Goal: Information Seeking & Learning: Find contact information

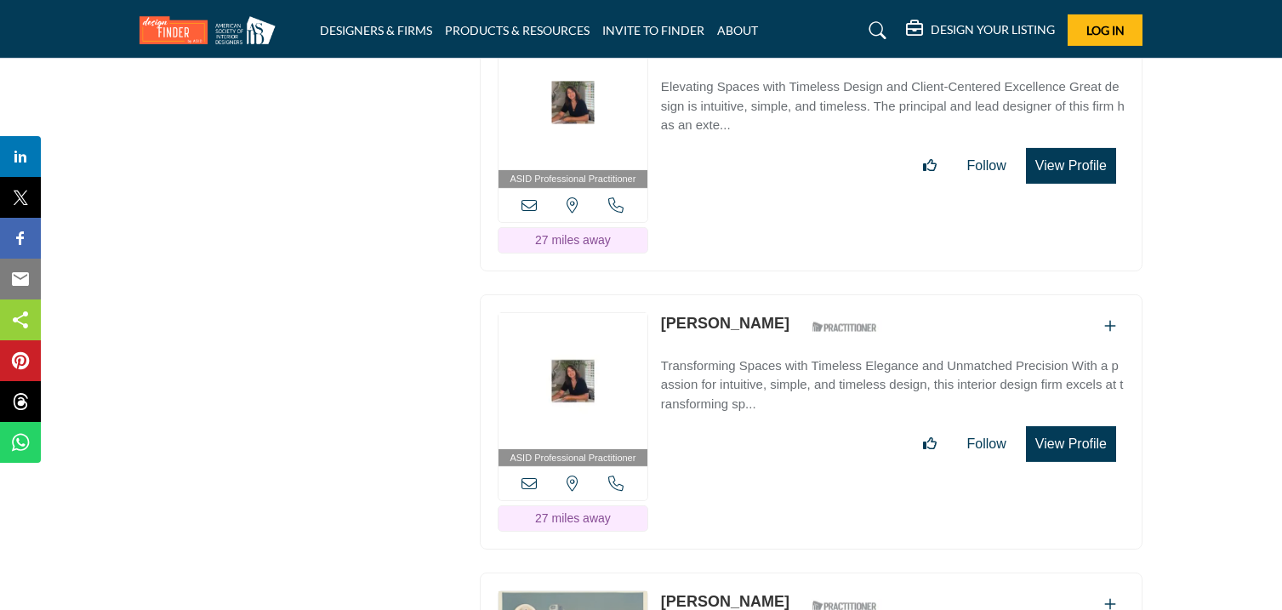
drag, startPoint x: 657, startPoint y: 388, endPoint x: 739, endPoint y: 410, distance: 84.6
click at [739, 410] on div "ASID Professional Practitioner ASID Professional Practitioners have successfull…" at bounding box center [811, 422] width 662 height 256
copy link "[PERSON_NAME]"
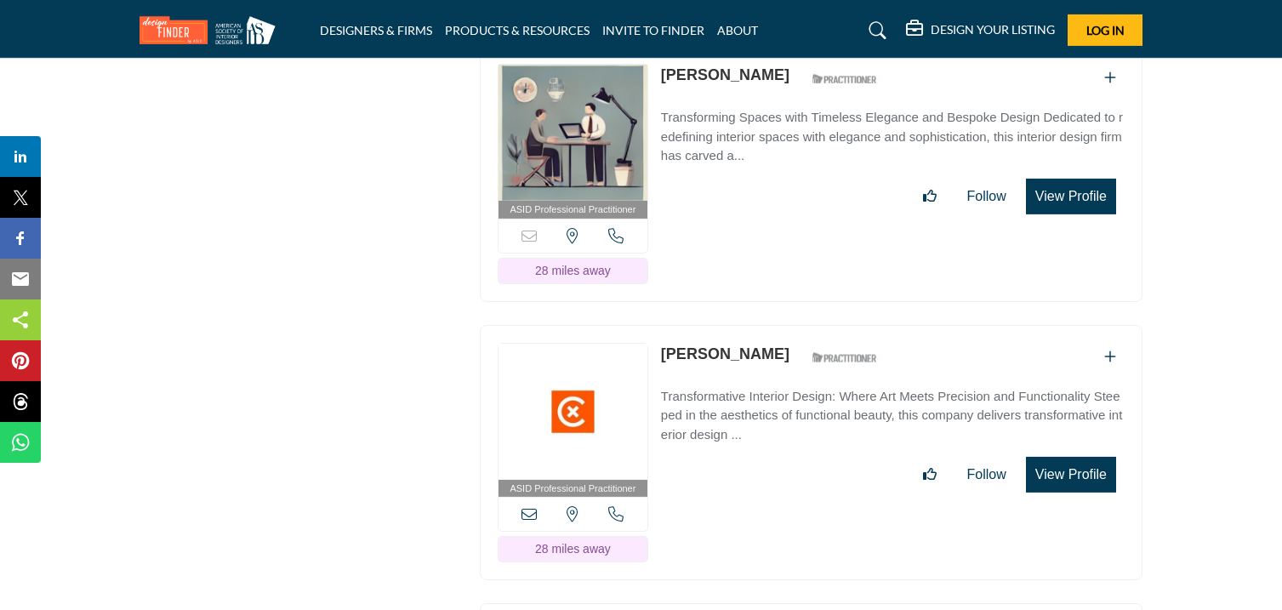
scroll to position [24460, 0]
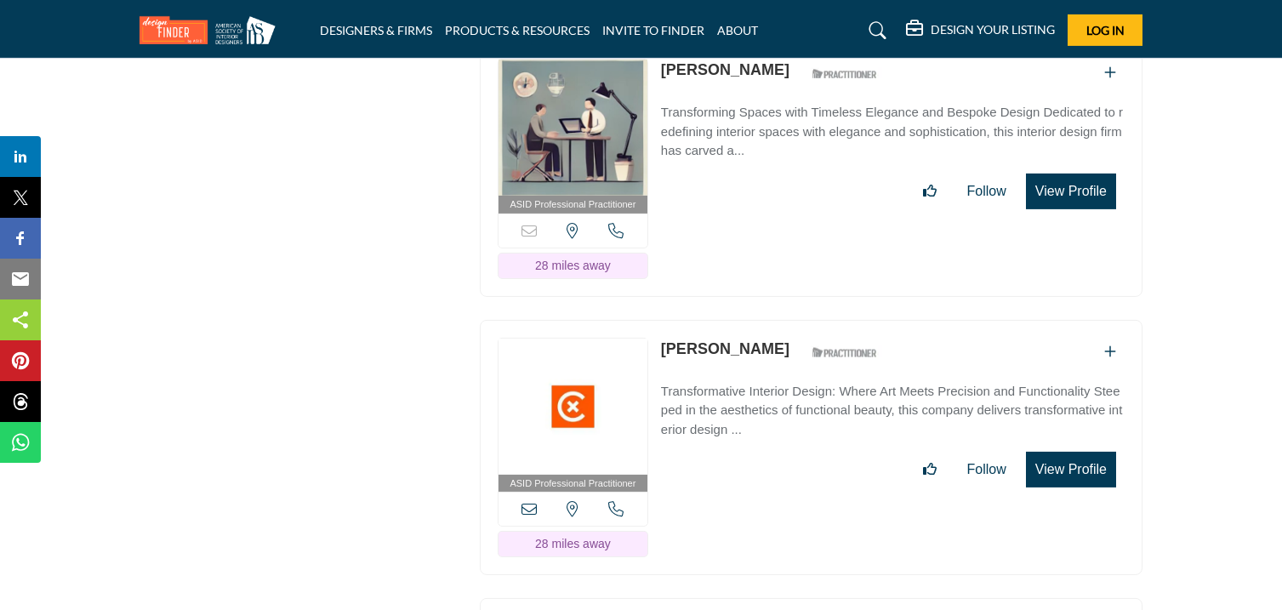
drag, startPoint x: 659, startPoint y: 134, endPoint x: 736, endPoint y: 153, distance: 79.0
click at [736, 153] on div "ASID Professional Practitioner ASID Professional Practitioners have successfull…" at bounding box center [811, 169] width 662 height 256
copy link "[PERSON_NAME]"
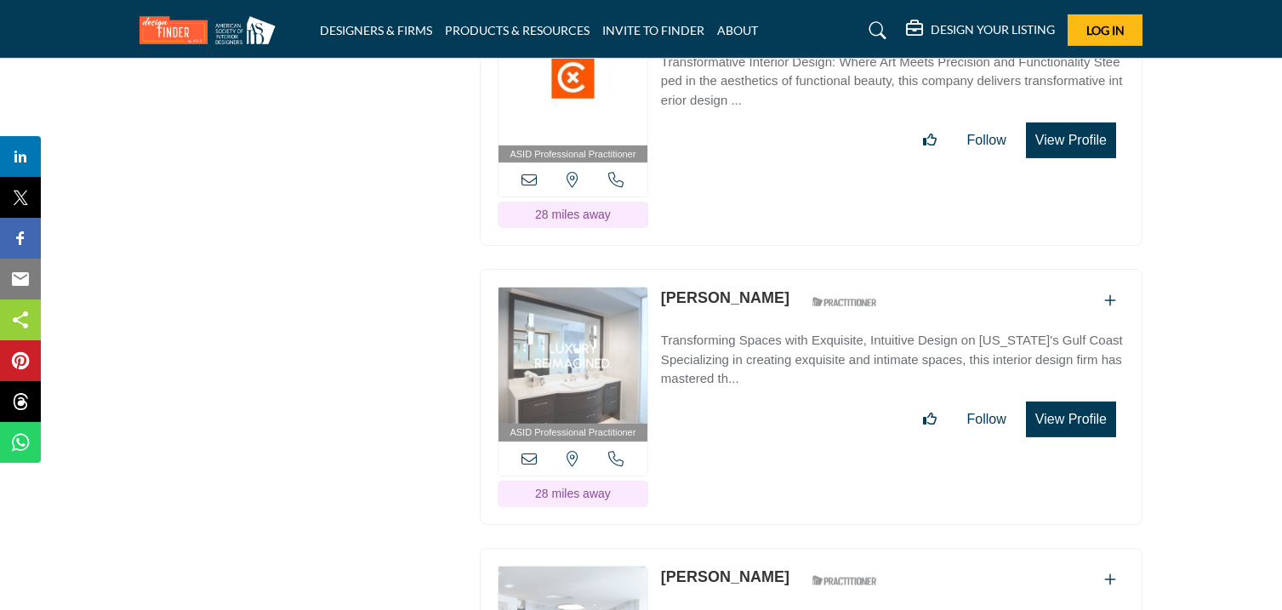
scroll to position [24776, 0]
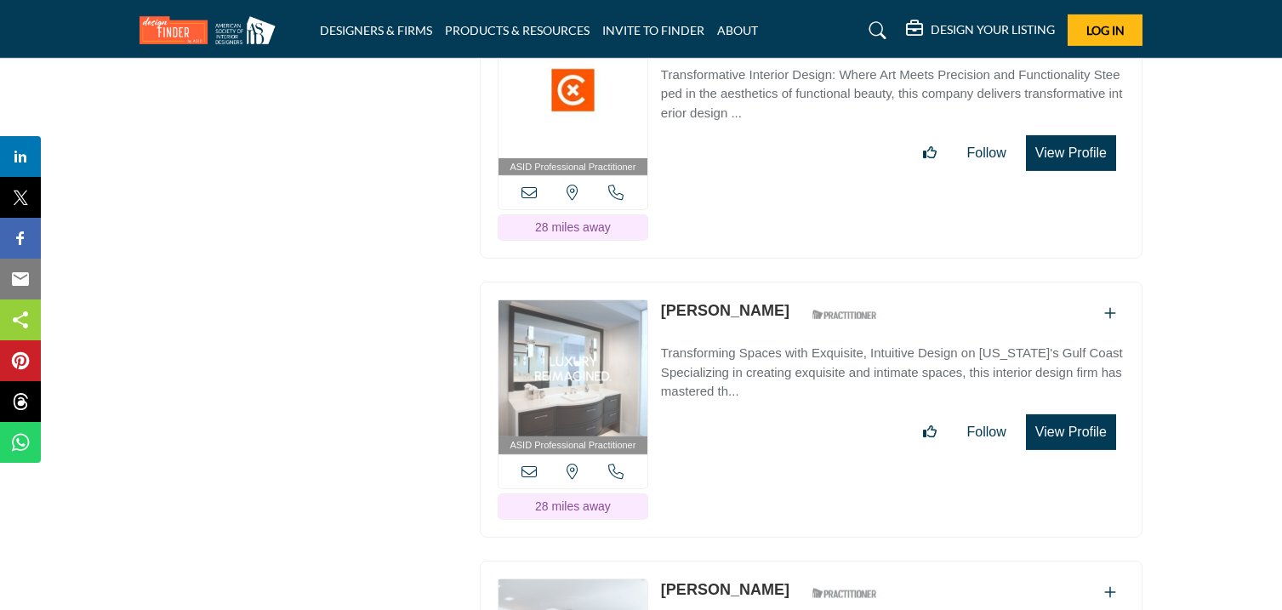
drag, startPoint x: 657, startPoint y: 99, endPoint x: 754, endPoint y: 114, distance: 98.1
click at [754, 114] on div "ASID Professional Practitioner ASID Professional Practitioners have successfull…" at bounding box center [811, 131] width 662 height 256
copy link "[PERSON_NAME]"
drag, startPoint x: 660, startPoint y: 377, endPoint x: 775, endPoint y: 397, distance: 116.6
click at [775, 397] on div "ASID Professional Practitioner ASID Professional Practitioners have successfull…" at bounding box center [811, 409] width 662 height 256
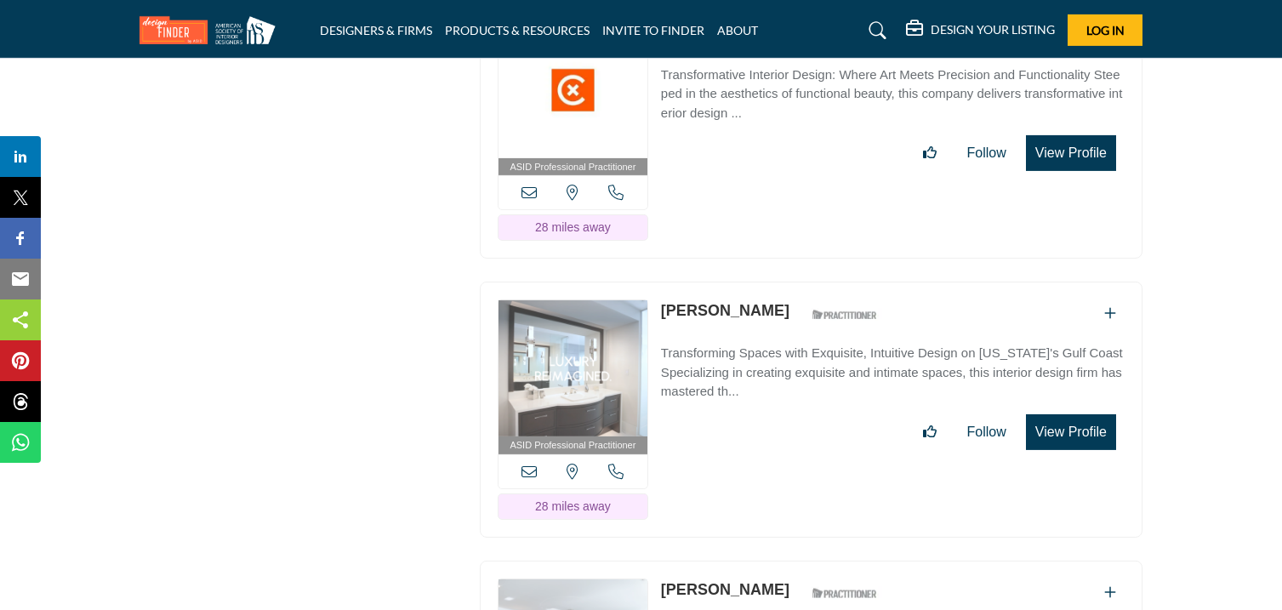
copy link "[PERSON_NAME]"
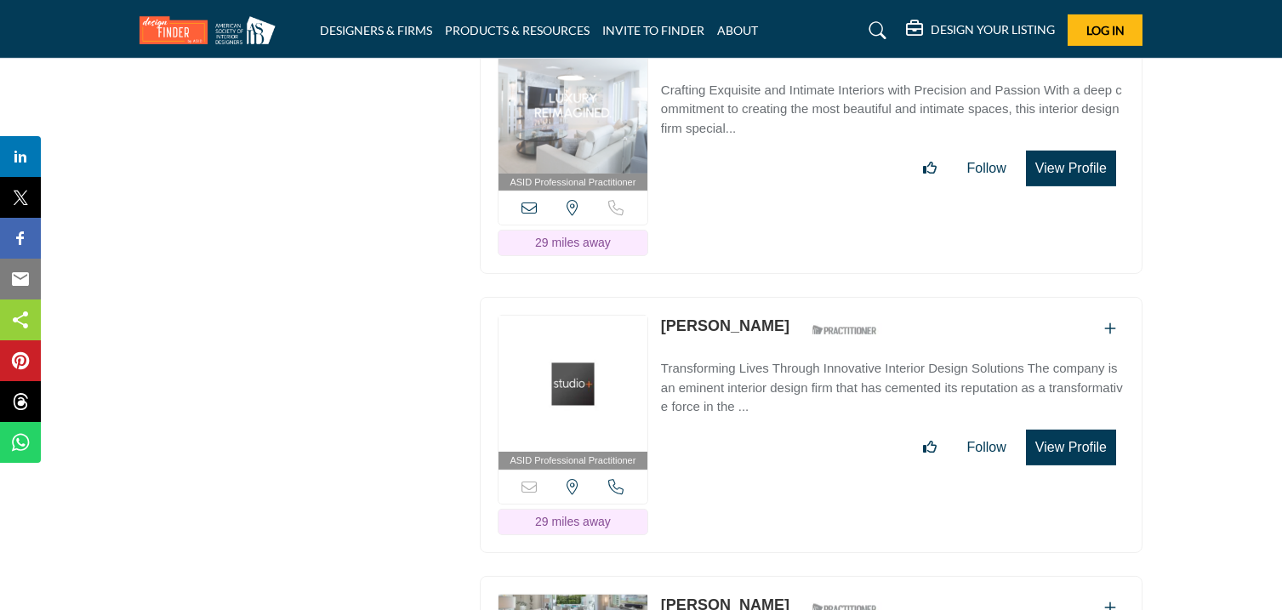
scroll to position [25321, 0]
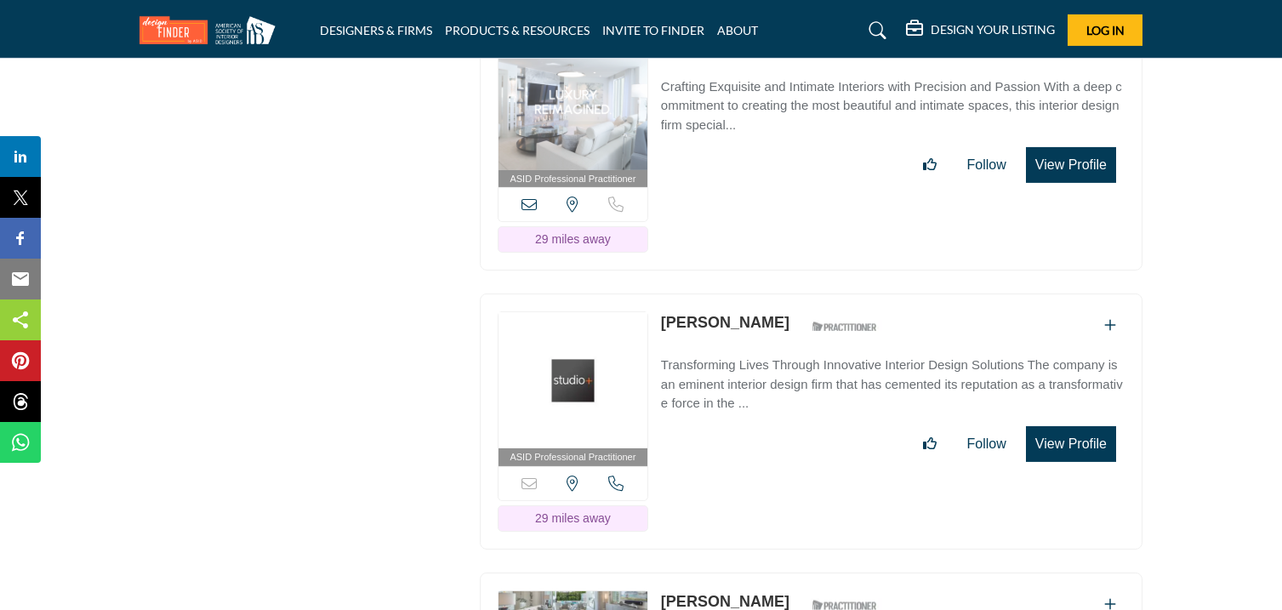
drag, startPoint x: 658, startPoint y: 116, endPoint x: 749, endPoint y: 128, distance: 91.9
click at [749, 128] on div "ASID Professional Practitioner ASID Professional Practitioners have successfull…" at bounding box center [811, 143] width 662 height 256
copy link "[PERSON_NAME]"
drag, startPoint x: 654, startPoint y: 392, endPoint x: 746, endPoint y: 417, distance: 95.1
click at [746, 417] on div "ASID Professional Practitioner ASID Professional Practitioners have successfull…" at bounding box center [811, 421] width 662 height 256
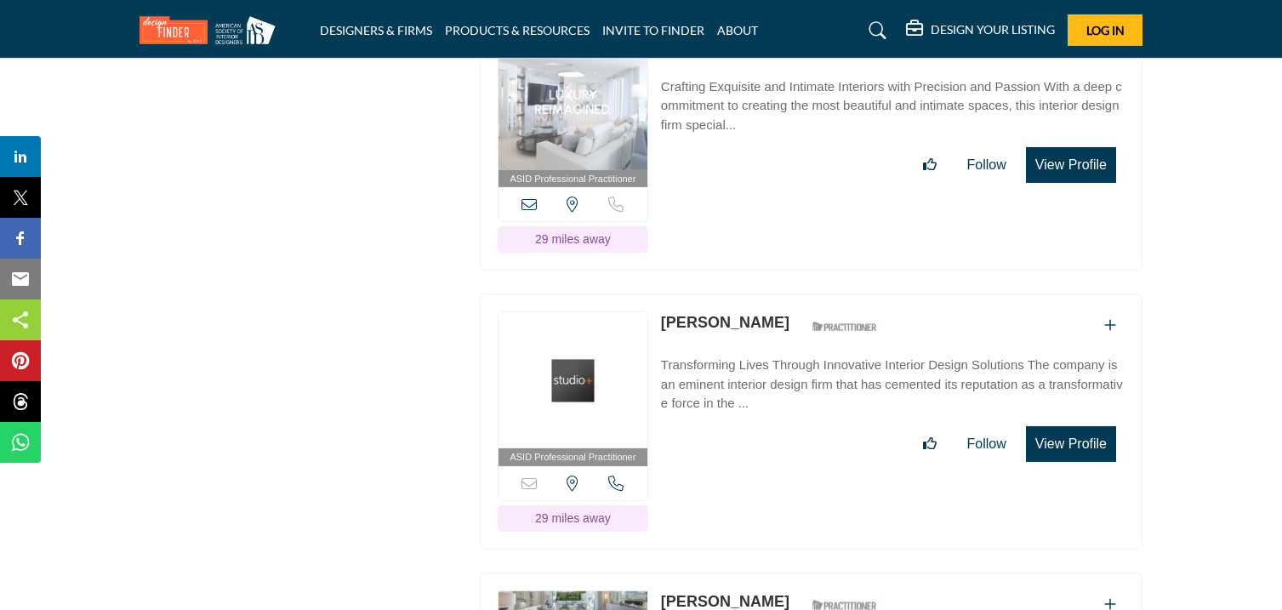
drag, startPoint x: 657, startPoint y: 390, endPoint x: 758, endPoint y: 399, distance: 100.7
click at [758, 399] on div "ASID Professional Practitioner ASID Professional Practitioners have successfull…" at bounding box center [811, 421] width 662 height 256
copy link "[PERSON_NAME]"
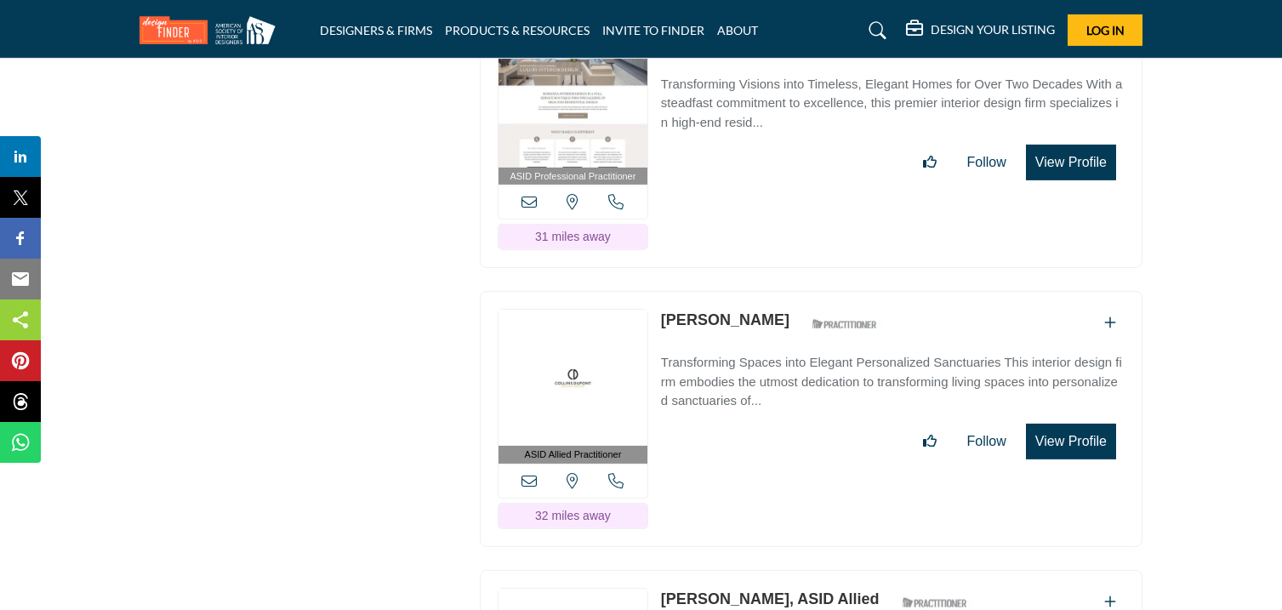
scroll to position [25889, 0]
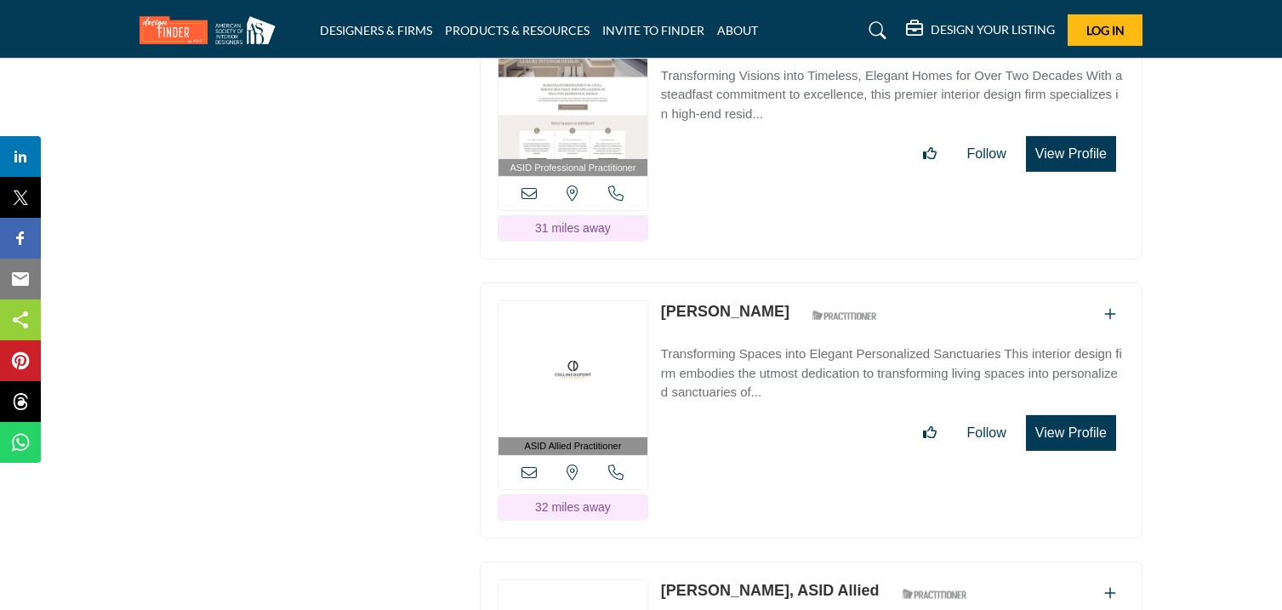
drag, startPoint x: 658, startPoint y: 108, endPoint x: 752, endPoint y: 118, distance: 94.1
click at [752, 118] on div "ASID Professional Practitioner ASID Professional Practitioners have successfull…" at bounding box center [811, 132] width 662 height 256
copy link "[PERSON_NAME]"
drag, startPoint x: 656, startPoint y: 384, endPoint x: 747, endPoint y: 401, distance: 92.6
click at [747, 401] on div "ASID Allied Practitioner ASID Allied Practitioners have successfully completed …" at bounding box center [811, 410] width 662 height 256
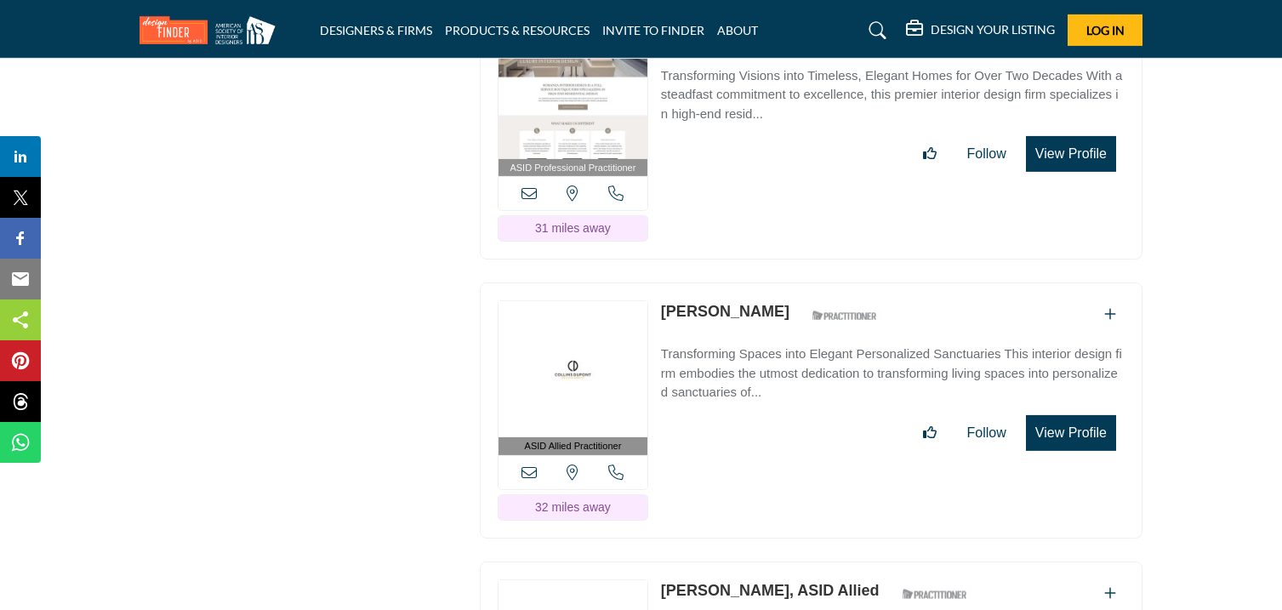
copy div "[PERSON_NAME]"
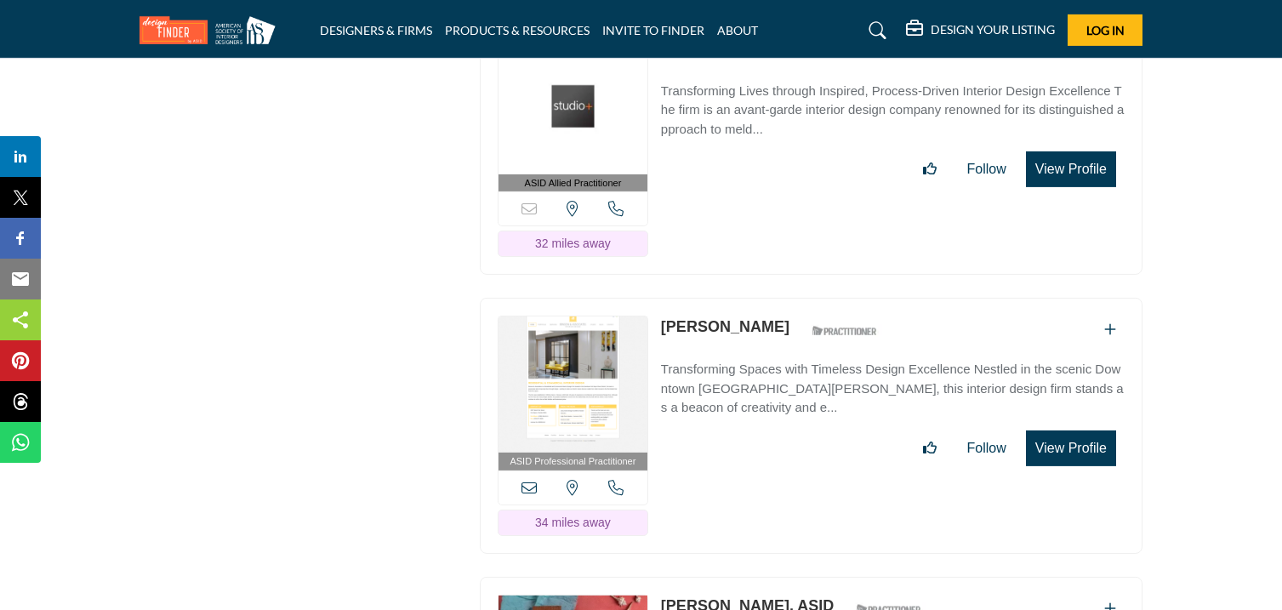
scroll to position [26436, 0]
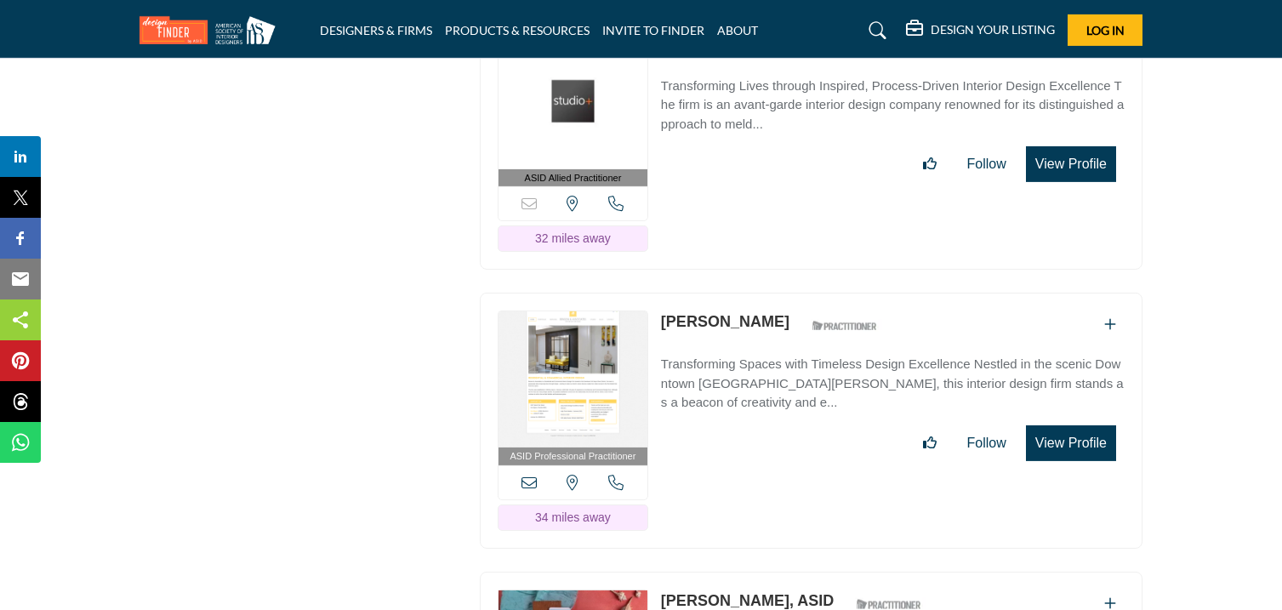
drag, startPoint x: 658, startPoint y: 114, endPoint x: 779, endPoint y: 146, distance: 125.0
click at [779, 146] on div "ASID Allied Practitioner ASID Allied Practitioners have successfully completed …" at bounding box center [811, 142] width 662 height 256
copy link "[PERSON_NAME]"
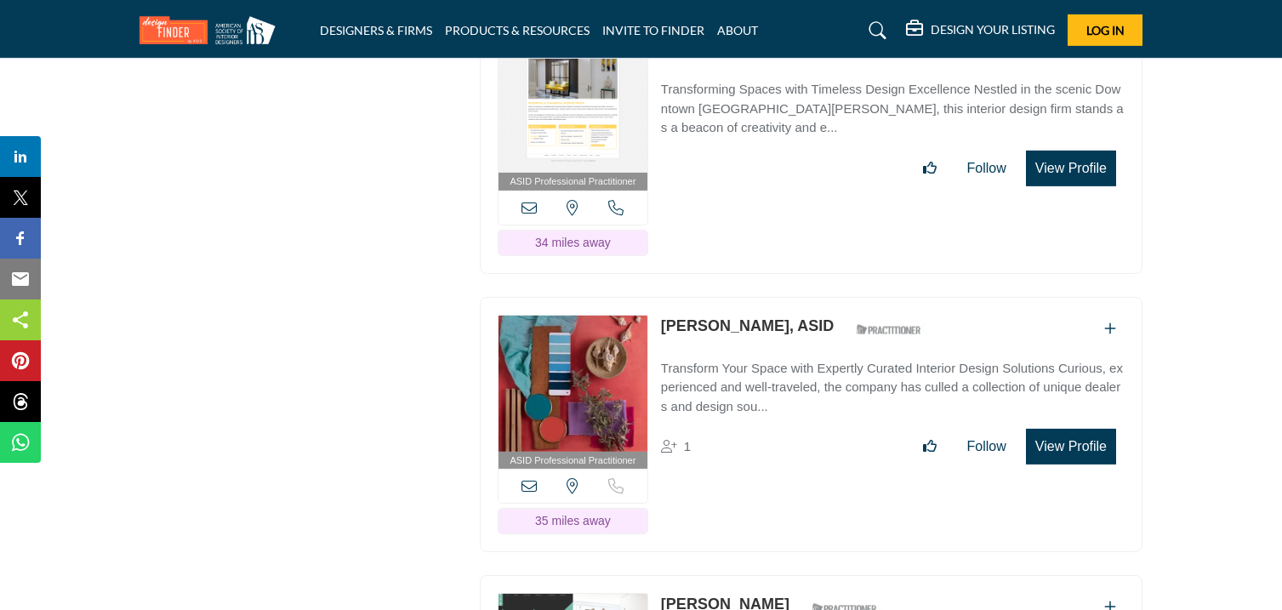
scroll to position [26712, 0]
drag, startPoint x: 661, startPoint y: 122, endPoint x: 762, endPoint y: 138, distance: 102.5
click at [762, 65] on div "[PERSON_NAME] ASID Qualified Practitioner who validates work and experience to …" at bounding box center [773, 50] width 225 height 30
copy div "[PERSON_NAME]"
drag, startPoint x: 660, startPoint y: 402, endPoint x: 763, endPoint y: 414, distance: 103.6
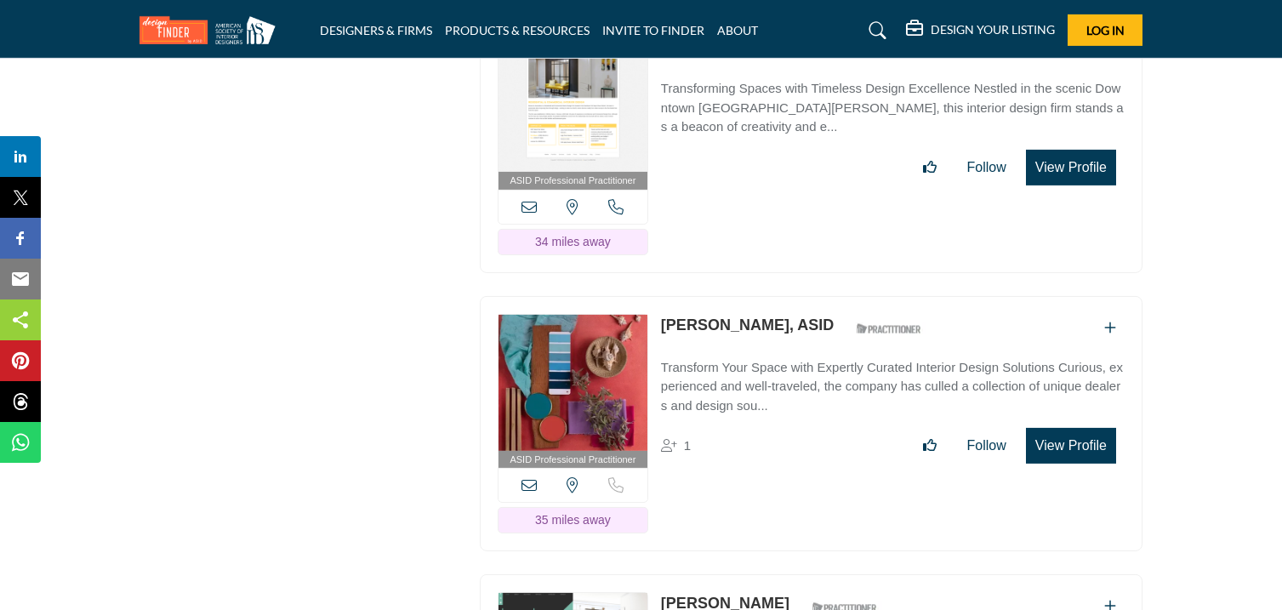
click at [763, 337] on p "[PERSON_NAME], ASID" at bounding box center [747, 325] width 173 height 23
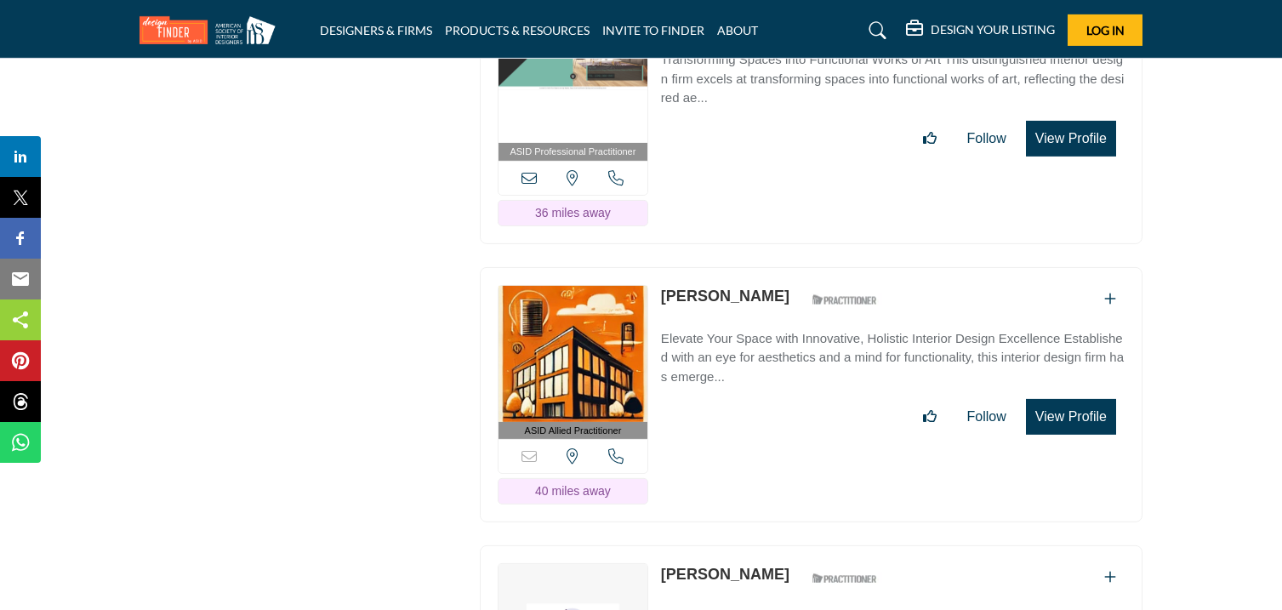
scroll to position [27300, 0]
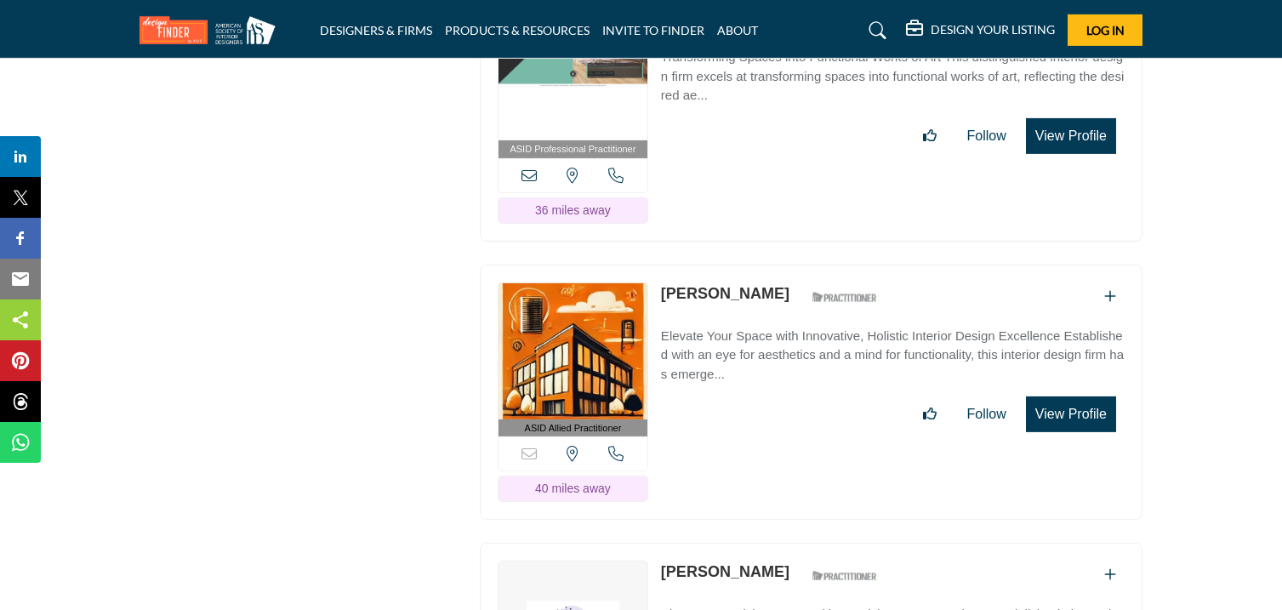
drag, startPoint x: 661, startPoint y: 93, endPoint x: 783, endPoint y: 110, distance: 123.6
click at [783, 33] on div "[PERSON_NAME] ASID Qualified Practitioner who validates work and experience to …" at bounding box center [773, 18] width 225 height 30
drag, startPoint x: 657, startPoint y: 373, endPoint x: 746, endPoint y: 387, distance: 89.5
click at [746, 387] on div "ASID Allied Practitioner ASID Allied Practitioners have successfully completed …" at bounding box center [811, 392] width 662 height 256
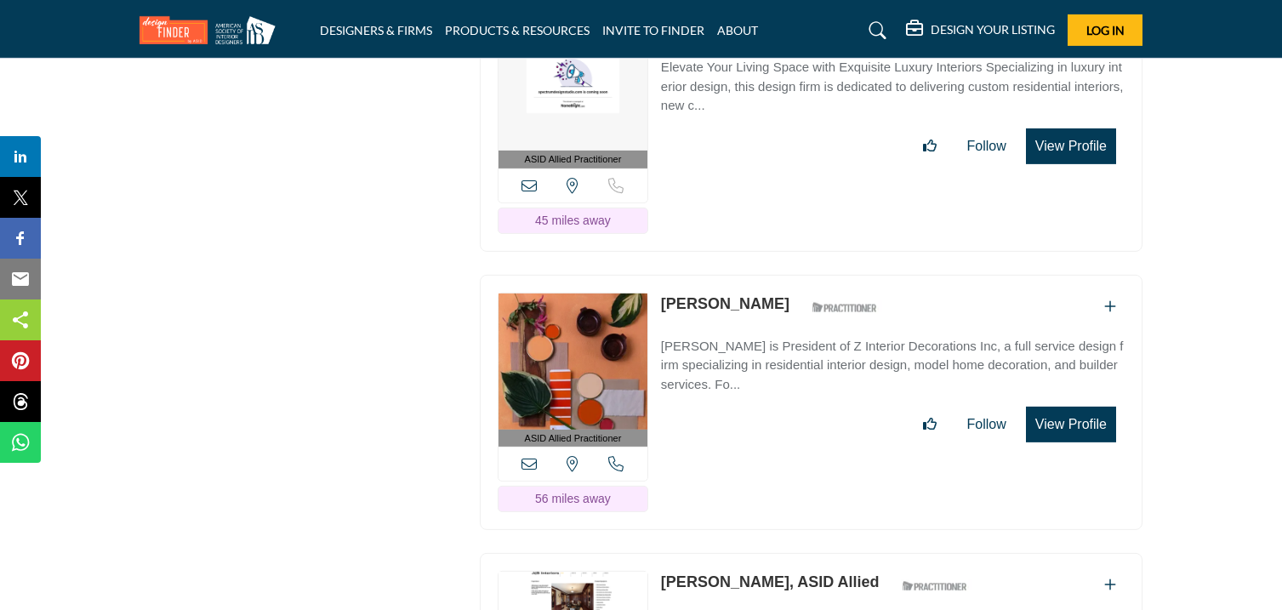
scroll to position [27848, 0]
drag, startPoint x: 658, startPoint y: 100, endPoint x: 752, endPoint y: 115, distance: 94.7
click at [752, 115] on div "ASID Allied Practitioner ASID Allied Practitioners have successfully completed …" at bounding box center [811, 123] width 662 height 256
drag, startPoint x: 657, startPoint y: 384, endPoint x: 769, endPoint y: 392, distance: 111.7
click at [769, 392] on div "ASID Allied Practitioner ASID Allied Practitioners have successfully completed …" at bounding box center [811, 402] width 662 height 256
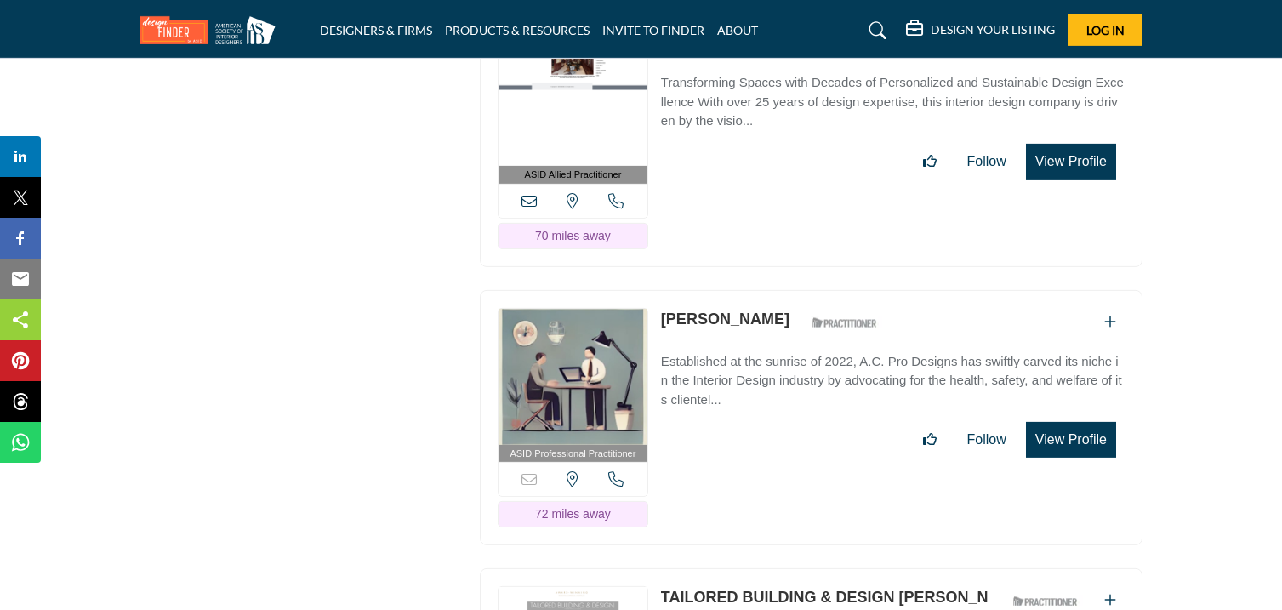
scroll to position [28394, 0]
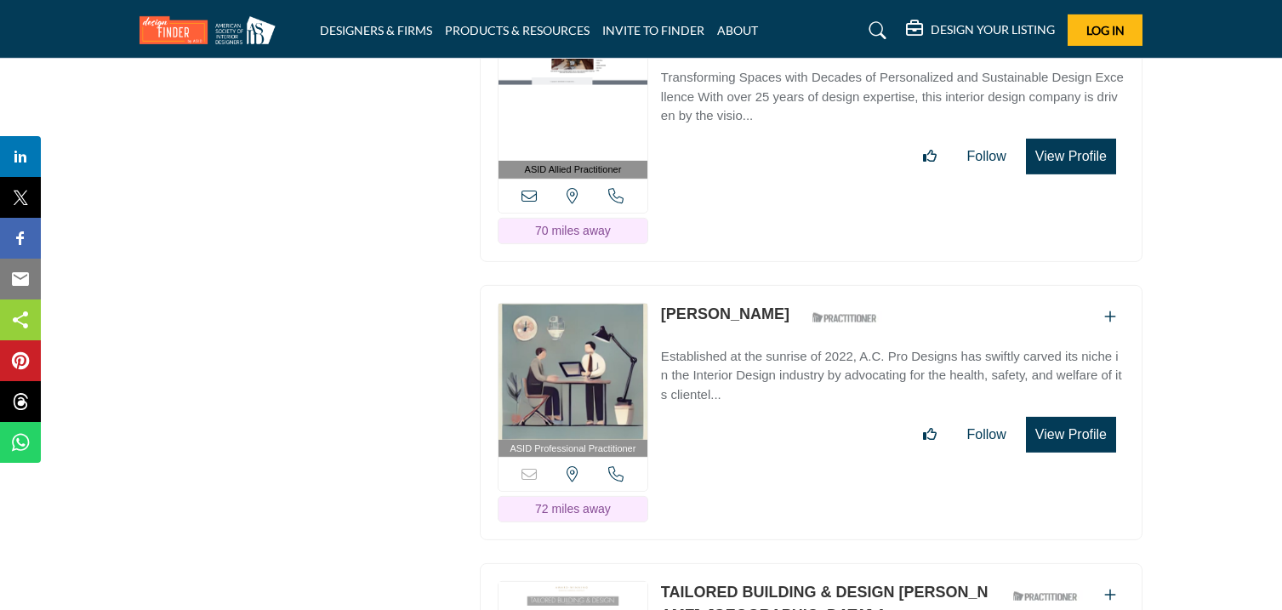
drag, startPoint x: 658, startPoint y: 114, endPoint x: 747, endPoint y: 131, distance: 90.1
click at [747, 131] on div "ASID Allied Practitioner ASID Allied Practitioners have successfully completed …" at bounding box center [811, 134] width 662 height 256
drag, startPoint x: 660, startPoint y: 396, endPoint x: 763, endPoint y: 412, distance: 104.0
click at [763, 333] on div "[PERSON_NAME] ASID Qualified Practitioner who validates work and experience to …" at bounding box center [773, 318] width 225 height 30
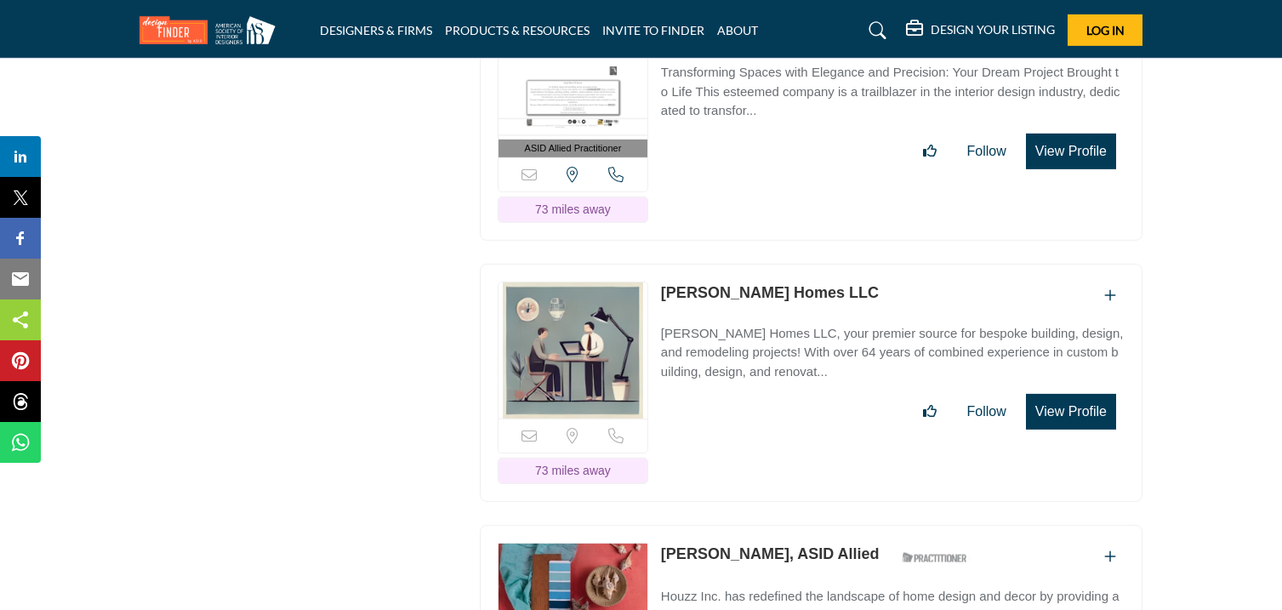
scroll to position [28976, 0]
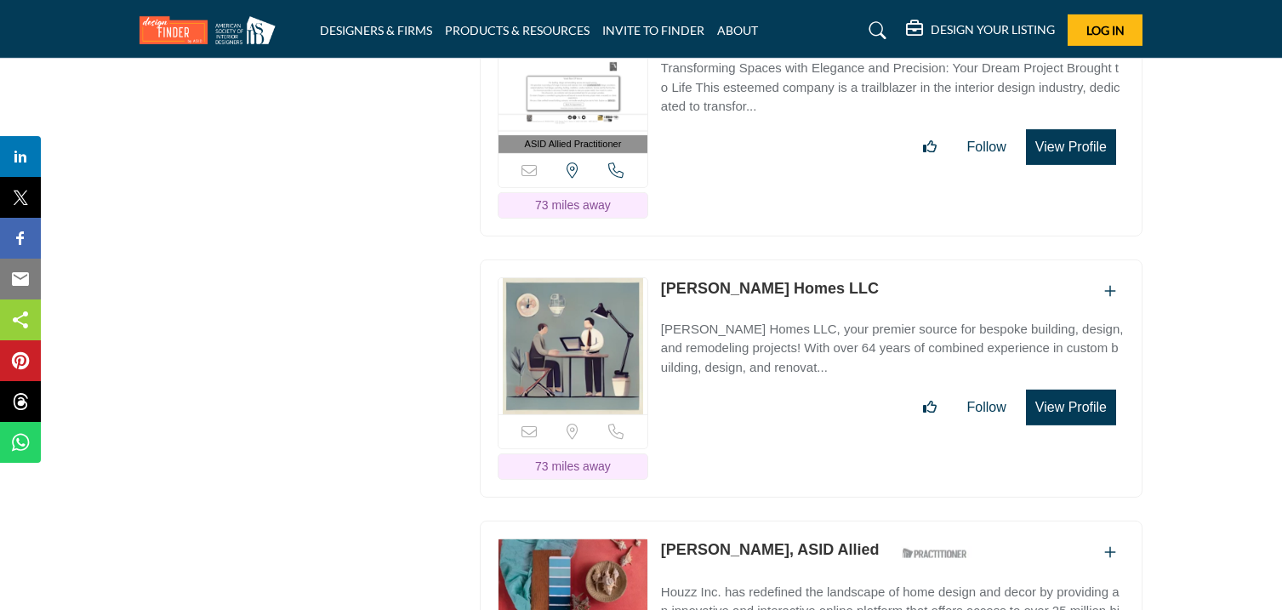
drag, startPoint x: 660, startPoint y: 91, endPoint x: 945, endPoint y: 105, distance: 285.2
click at [945, 105] on div "ASID Allied Practitioner ASID Allied Practitioners have successfully completed …" at bounding box center [811, 108] width 662 height 256
drag, startPoint x: 656, startPoint y: 370, endPoint x: 785, endPoint y: 389, distance: 130.6
click at [785, 389] on div "Sorry, but this listing is on a subscription plan which does not allow users to…" at bounding box center [811, 378] width 662 height 238
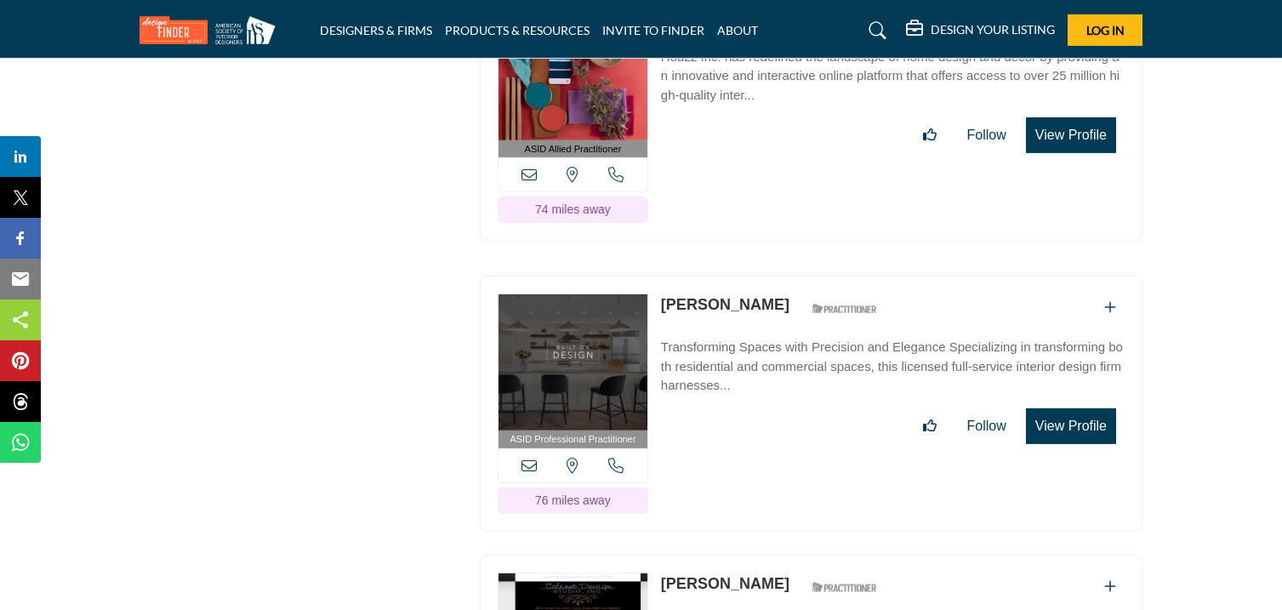
scroll to position [29512, 0]
drag, startPoint x: 660, startPoint y: 94, endPoint x: 749, endPoint y: 111, distance: 90.9
click at [749, 111] on div "ASID Allied Practitioner ASID Allied Practitioners have successfully completed …" at bounding box center [811, 113] width 662 height 256
drag, startPoint x: 659, startPoint y: 386, endPoint x: 781, endPoint y: 400, distance: 122.4
click at [781, 400] on div "ASID Professional Practitioner ASID Professional Practitioners have successfull…" at bounding box center [811, 403] width 662 height 256
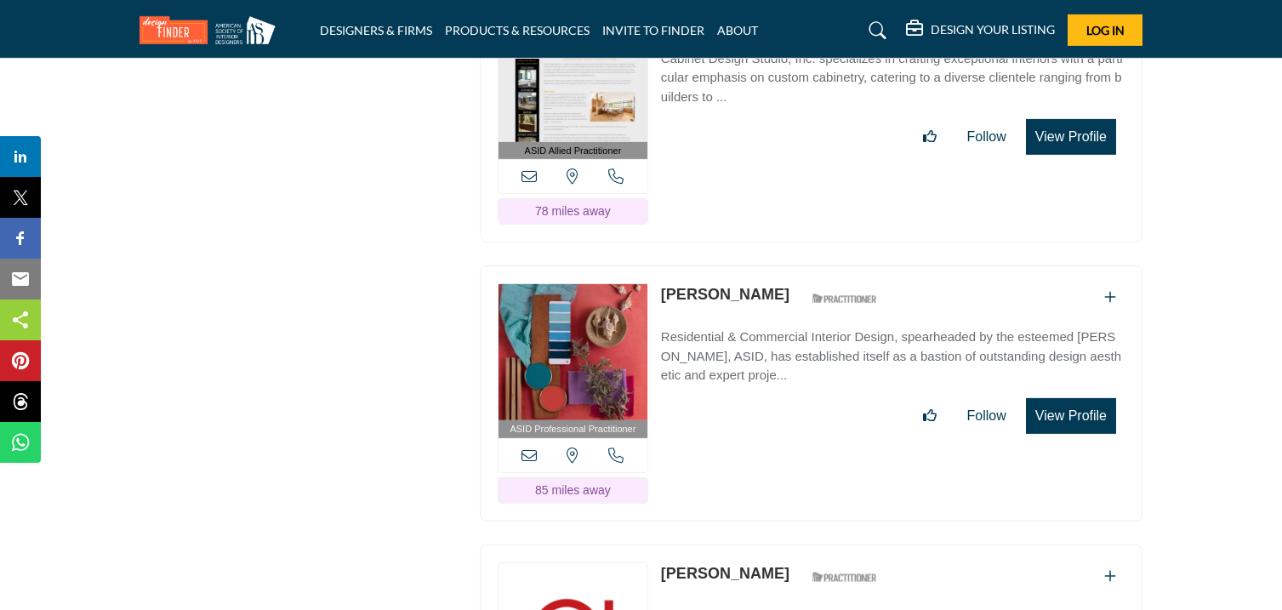
scroll to position [30084, 0]
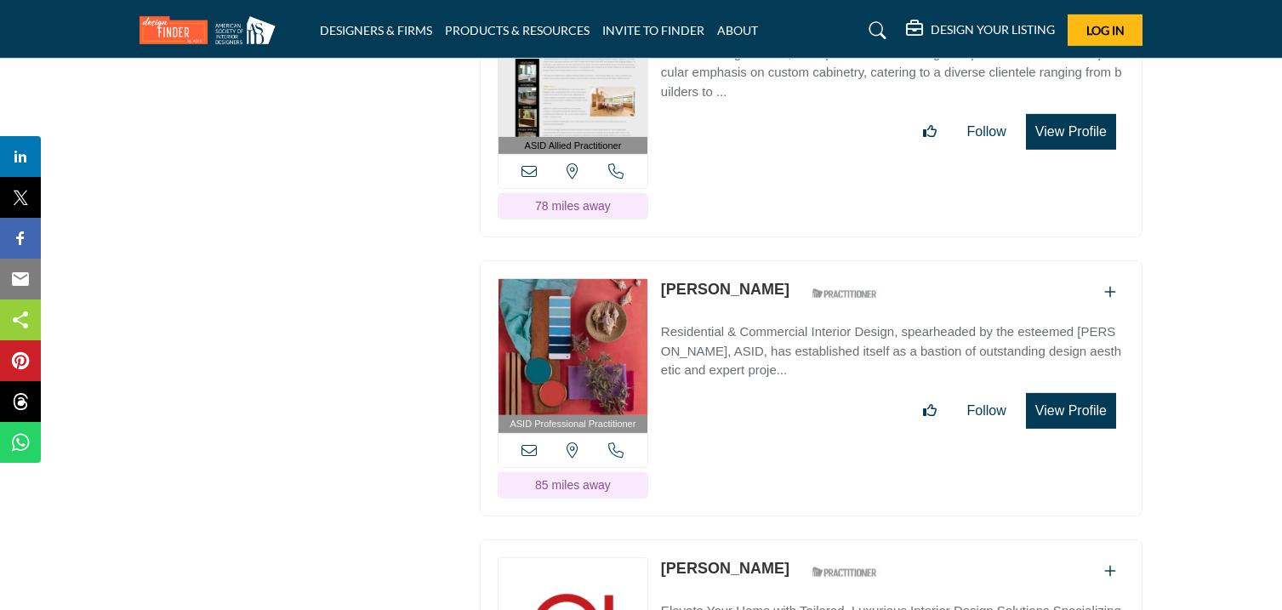
drag, startPoint x: 662, startPoint y: 100, endPoint x: 746, endPoint y: 104, distance: 84.3
click at [746, 30] on div "[PERSON_NAME] ASID Qualified Practitioner who validates work and experience to …" at bounding box center [773, 15] width 225 height 30
drag, startPoint x: 662, startPoint y: 99, endPoint x: 742, endPoint y: 113, distance: 81.2
click at [742, 30] on div "[PERSON_NAME] ASID Qualified Practitioner who validates work and experience to …" at bounding box center [773, 15] width 225 height 30
drag, startPoint x: 658, startPoint y: 372, endPoint x: 787, endPoint y: 396, distance: 130.6
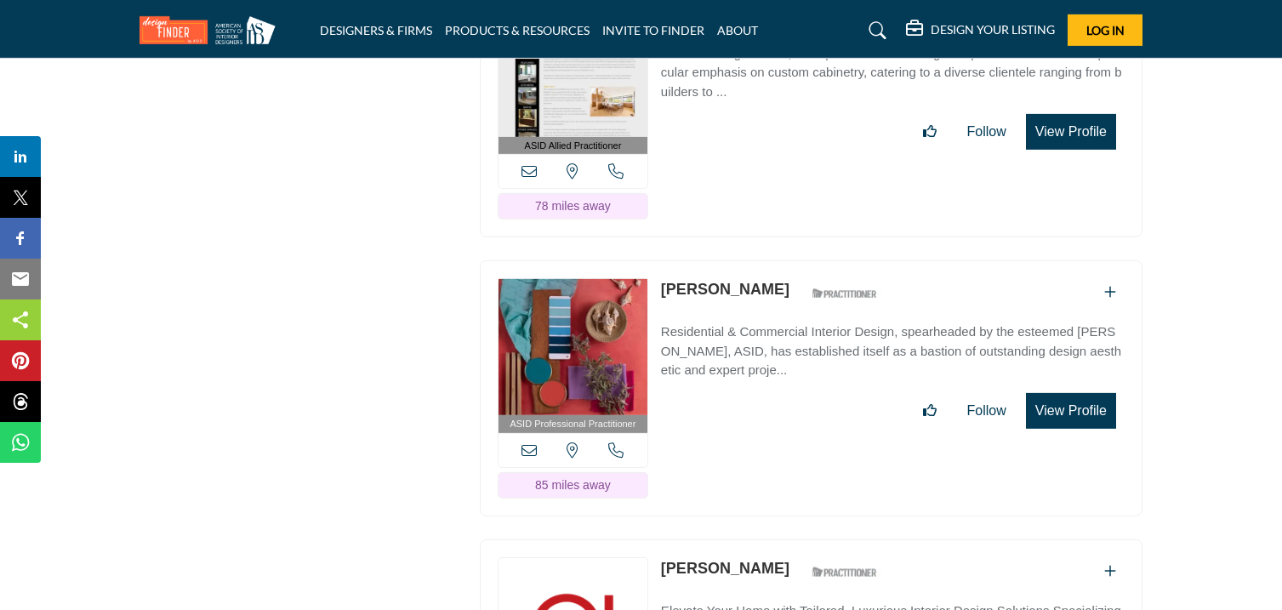
click at [787, 396] on div "ASID Professional Practitioner ASID Professional Practitioners have successfull…" at bounding box center [811, 388] width 662 height 256
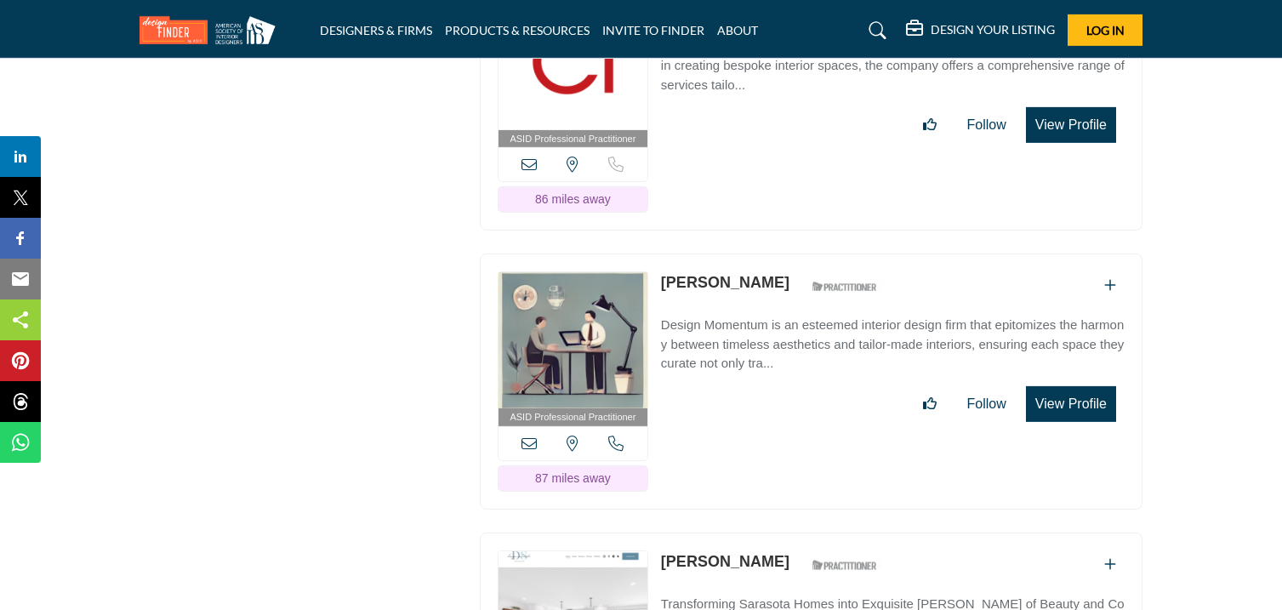
scroll to position [30669, 0]
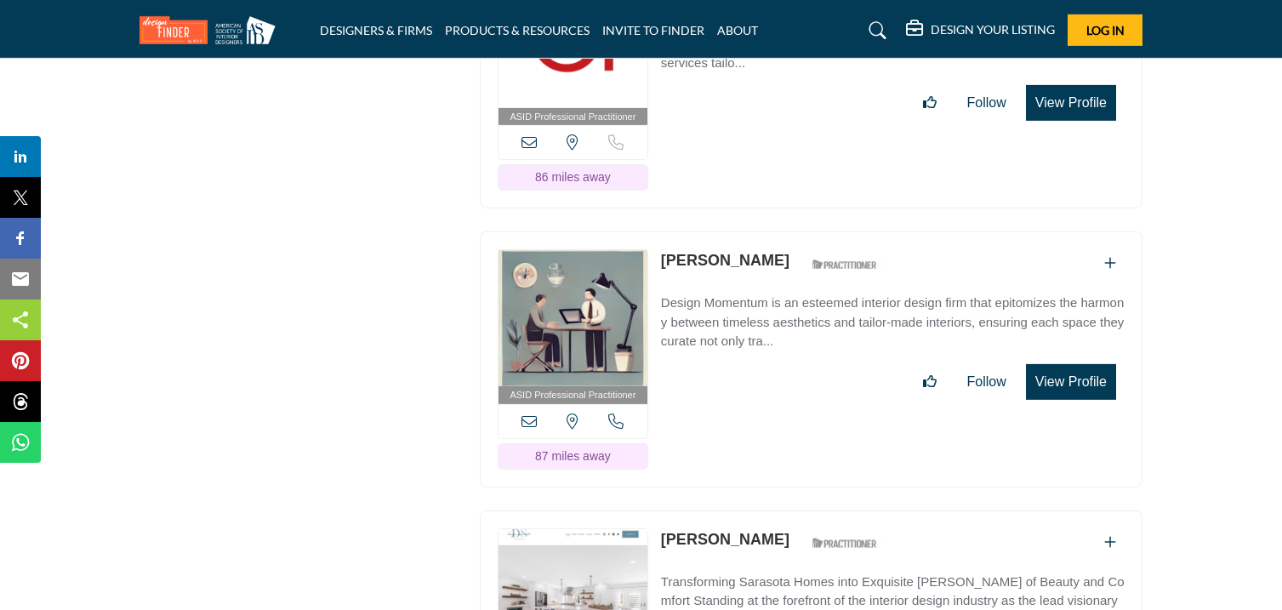
drag, startPoint x: 658, startPoint y: 68, endPoint x: 753, endPoint y: 83, distance: 95.6
click at [753, 83] on div "ASID Professional Practitioner ASID Professional Practitioners have successfull…" at bounding box center [811, 81] width 662 height 256
drag, startPoint x: 657, startPoint y: 346, endPoint x: 754, endPoint y: 361, distance: 99.0
click at [754, 361] on div "ASID Professional Practitioner ASID Professional Practitioners have successfull…" at bounding box center [811, 359] width 662 height 256
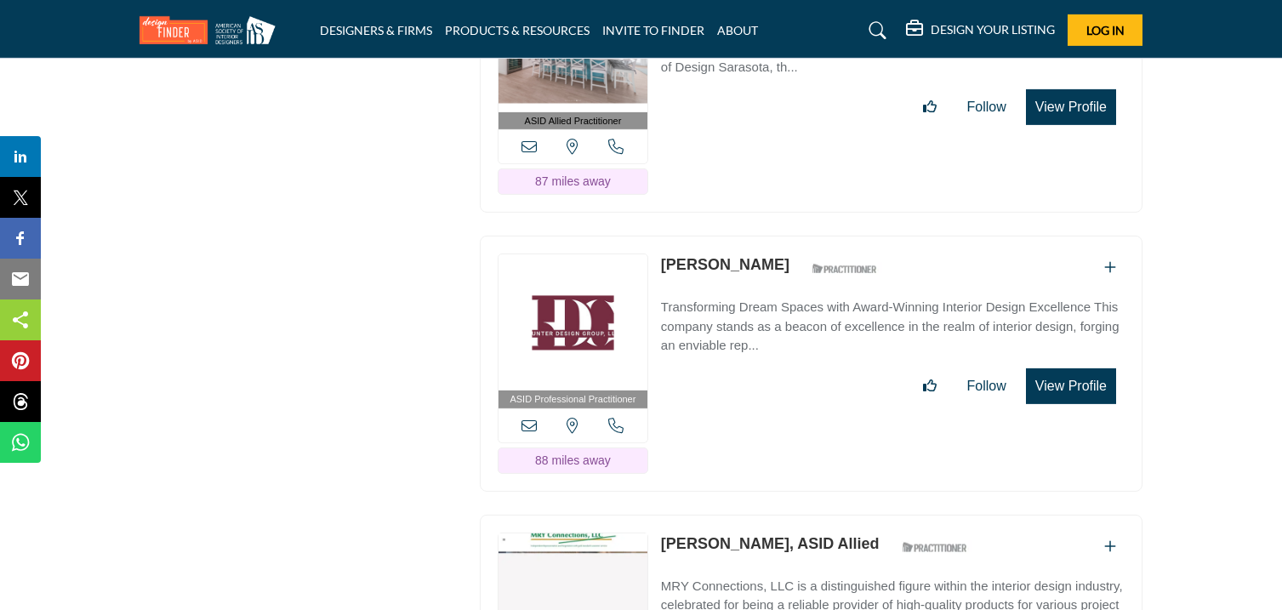
scroll to position [31223, 0]
drag, startPoint x: 659, startPoint y: 77, endPoint x: 781, endPoint y: 85, distance: 121.9
click at [781, 85] on div "ASID Allied Practitioner ASID Allied Practitioners have successfully completed …" at bounding box center [811, 85] width 662 height 256
drag, startPoint x: 657, startPoint y: 356, endPoint x: 747, endPoint y: 370, distance: 91.2
click at [747, 370] on div "ASID Professional Practitioner ASID Professional Practitioners have successfull…" at bounding box center [811, 363] width 662 height 256
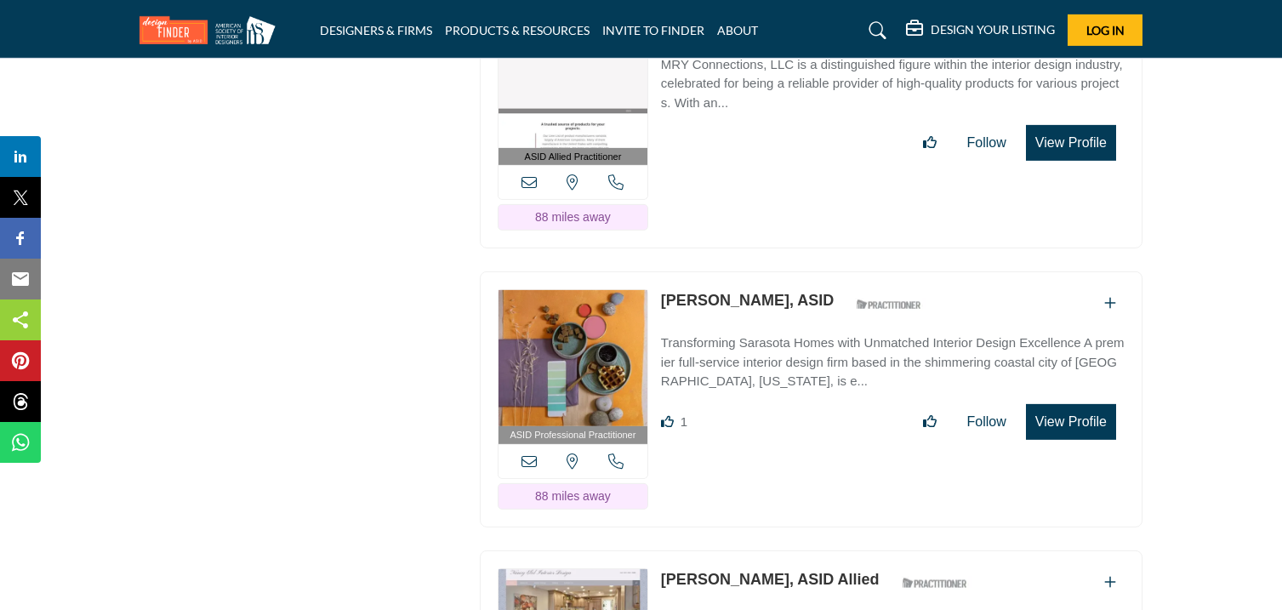
scroll to position [31745, 0]
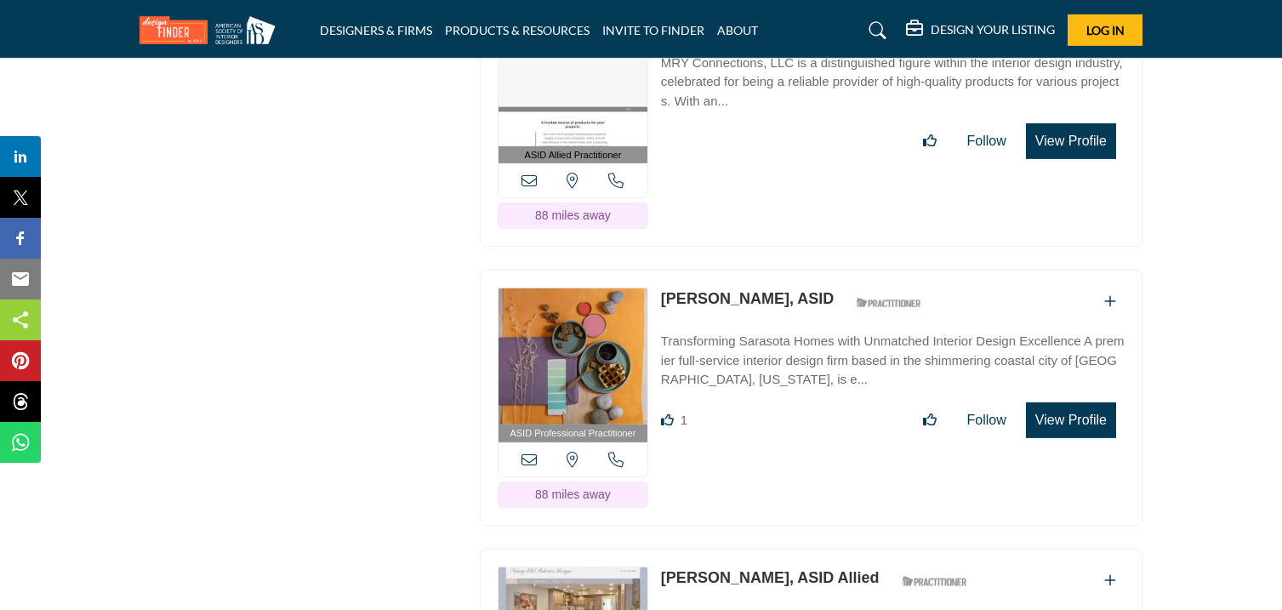
drag, startPoint x: 658, startPoint y: 114, endPoint x: 751, endPoint y: 124, distance: 93.3
click at [751, 124] on div "ASID Allied Practitioner ASID Allied Practitioners have successfully completed …" at bounding box center [811, 119] width 662 height 256
drag, startPoint x: 657, startPoint y: 388, endPoint x: 768, endPoint y: 412, distance: 114.1
click at [768, 412] on div "ASID Professional Practitioner ASID Professional Practitioners have successfull…" at bounding box center [811, 398] width 662 height 256
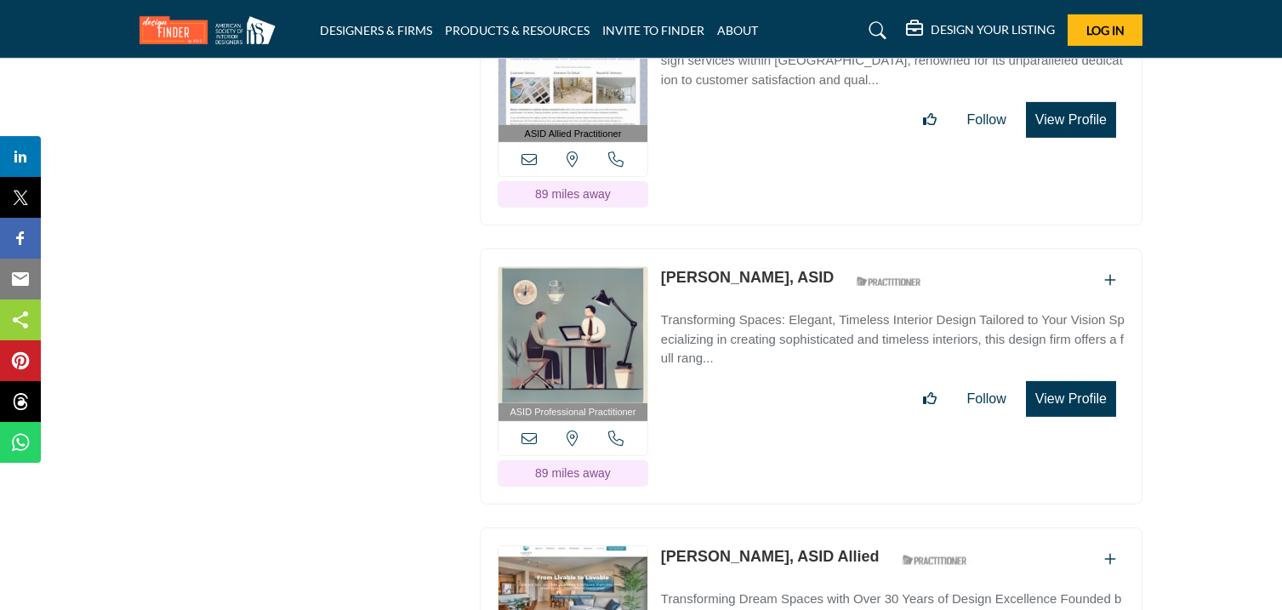
scroll to position [32325, 0]
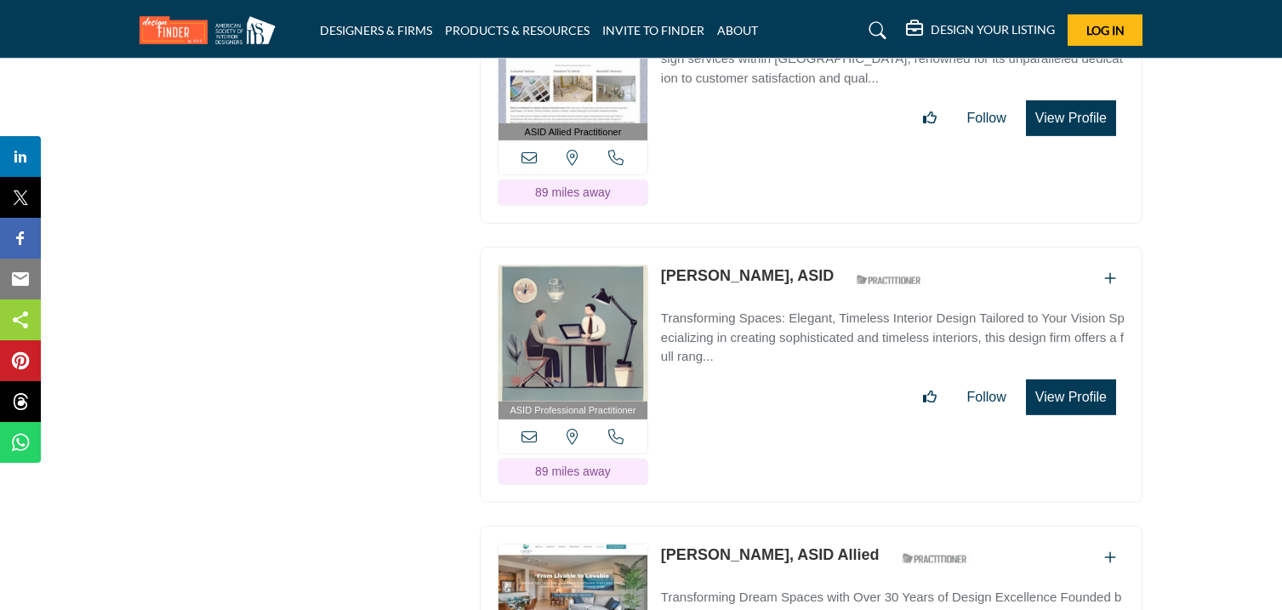
drag, startPoint x: 661, startPoint y: 92, endPoint x: 799, endPoint y: 107, distance: 139.5
drag, startPoint x: 657, startPoint y: 369, endPoint x: 755, endPoint y: 387, distance: 99.4
click at [755, 387] on div "ASID Professional Practitioner ASID Professional Practitioners have successfull…" at bounding box center [811, 375] width 662 height 256
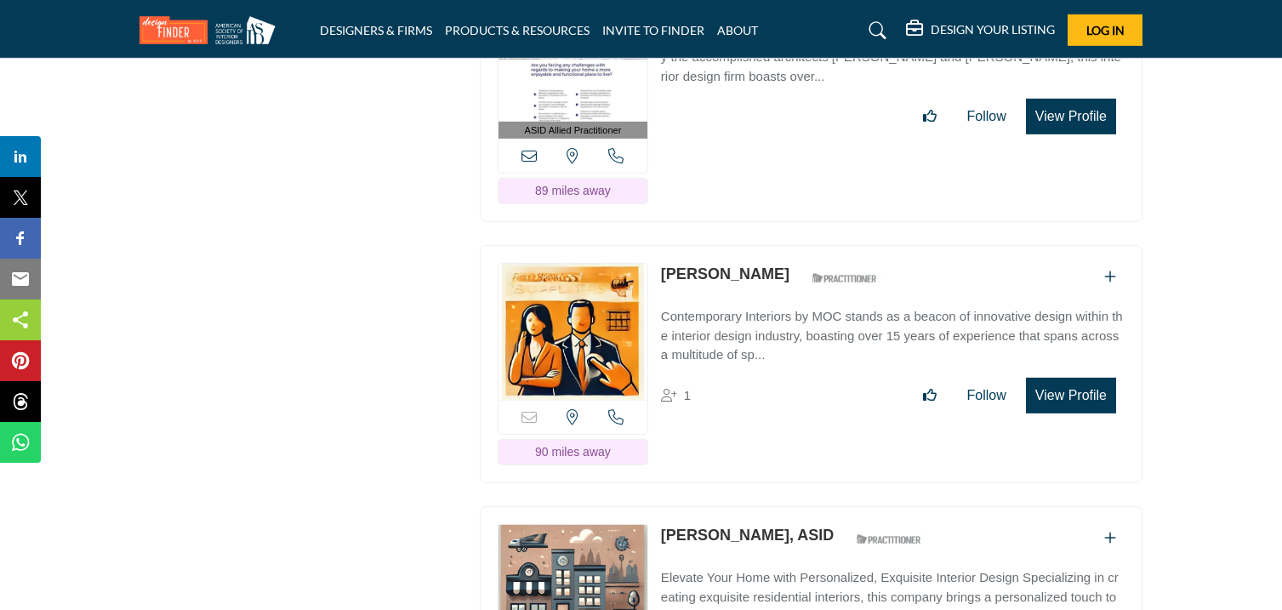
scroll to position [32885, 0]
drag, startPoint x: 657, startPoint y: 89, endPoint x: 745, endPoint y: 106, distance: 90.1
click at [745, 106] on div "ASID Allied Practitioner ASID Allied Practitioners have successfully completed …" at bounding box center [811, 94] width 662 height 256
drag, startPoint x: 661, startPoint y: 369, endPoint x: 845, endPoint y: 391, distance: 185.9
click at [845, 391] on div "Sorry, but this listing is on a subscription plan which does not allow users to…" at bounding box center [811, 363] width 662 height 238
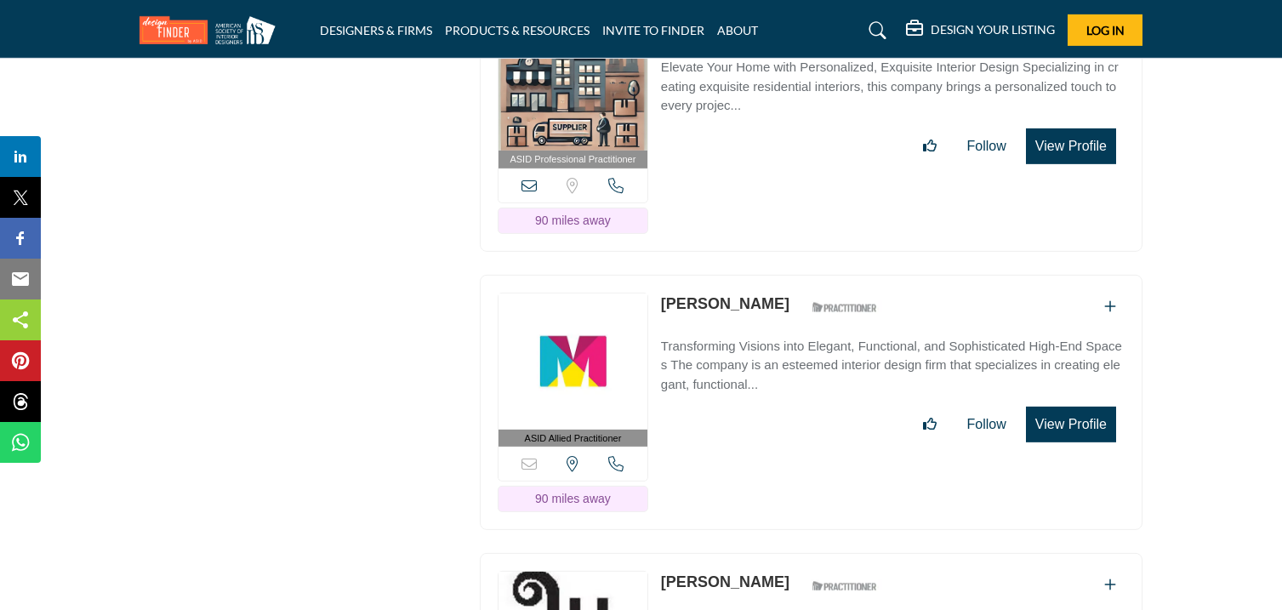
scroll to position [33398, 0]
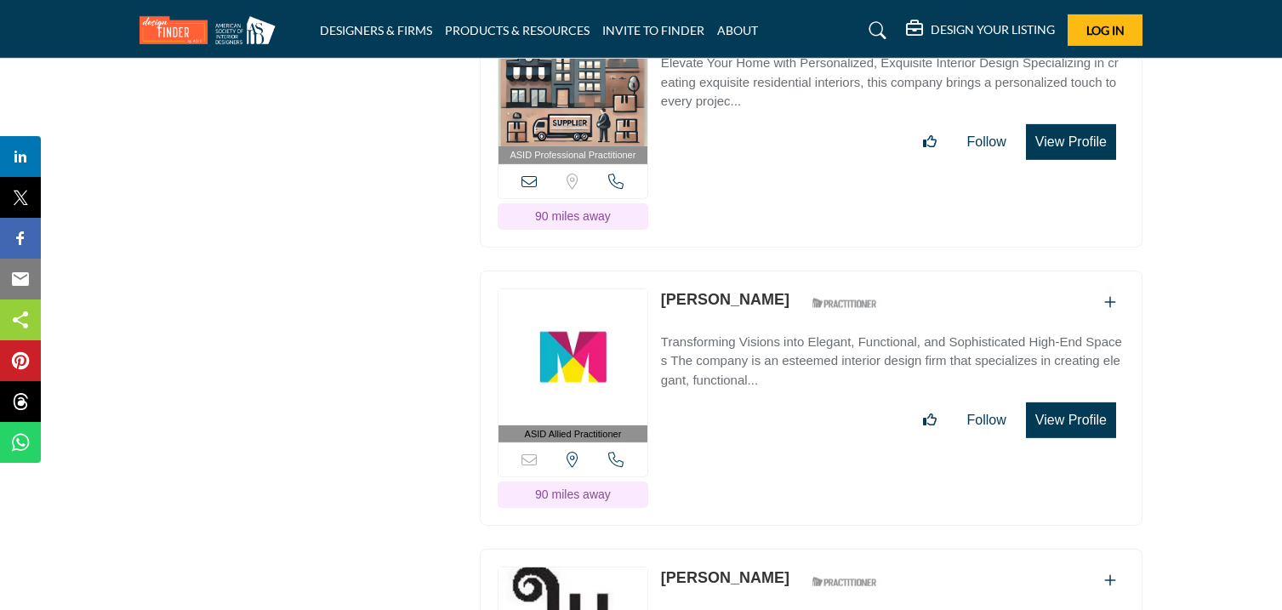
drag, startPoint x: 659, startPoint y: 122, endPoint x: 756, endPoint y: 134, distance: 97.8
click at [756, 134] on div "ASID Professional Practitioner ASID Professional Practitioners have successfull…" at bounding box center [811, 119] width 662 height 256
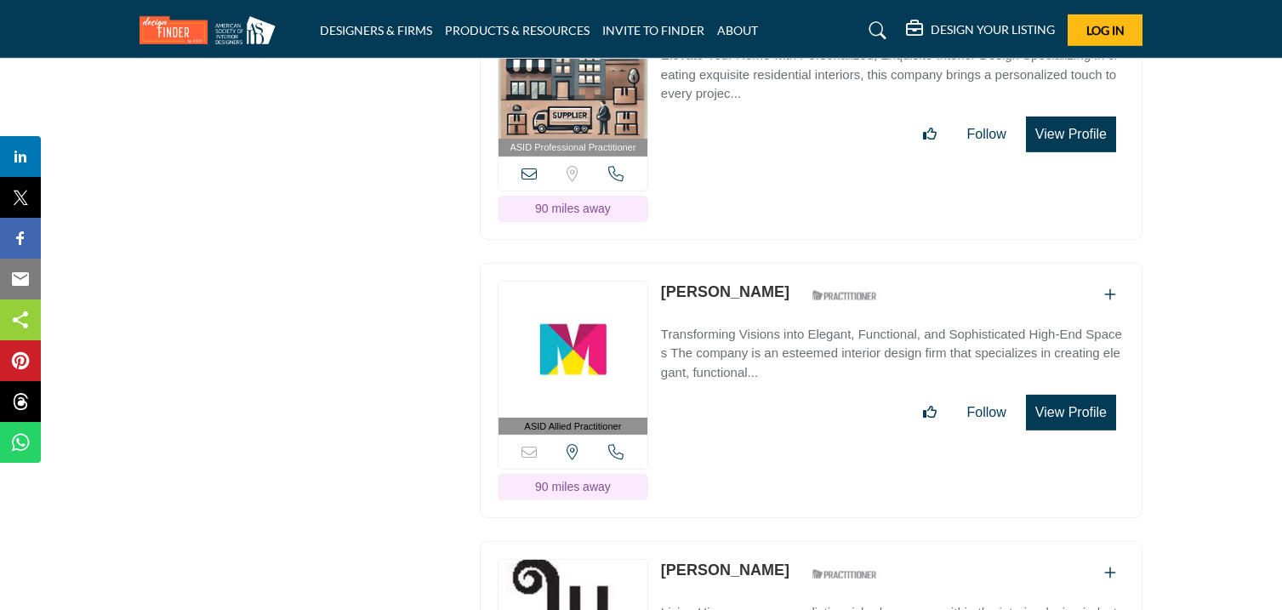
drag, startPoint x: 659, startPoint y: 393, endPoint x: 763, endPoint y: 401, distance: 104.0
click at [763, 401] on div "ASID Allied Practitioner ASID Allied Practitioners have successfully completed …" at bounding box center [811, 391] width 662 height 256
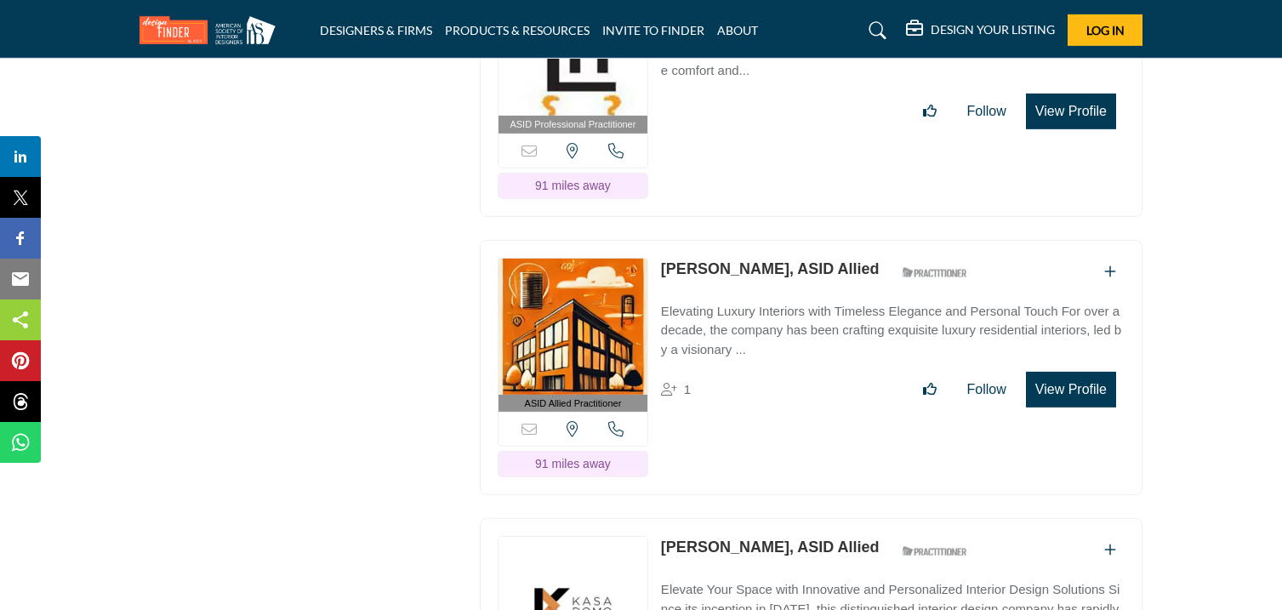
scroll to position [33989, 0]
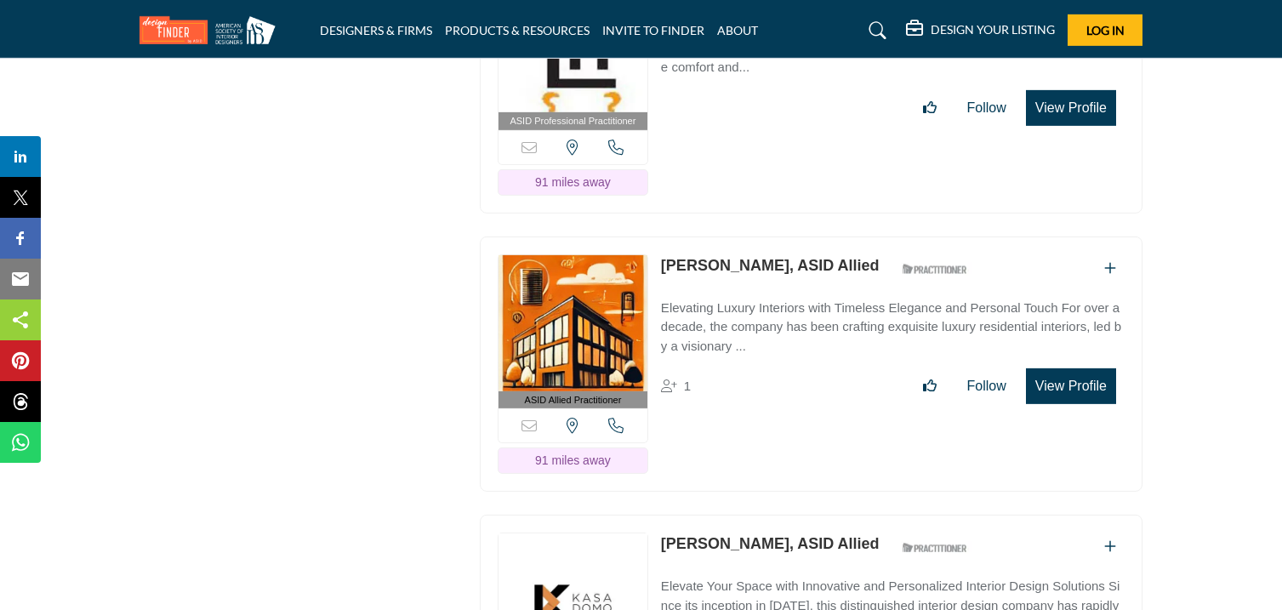
drag, startPoint x: 654, startPoint y: 87, endPoint x: 740, endPoint y: 99, distance: 86.8
click at [740, 99] on div "ASID Professional Practitioner ASID Professional Practitioners have successfull…" at bounding box center [811, 85] width 662 height 256
drag, startPoint x: 662, startPoint y: 88, endPoint x: 752, endPoint y: 99, distance: 90.0
drag, startPoint x: 659, startPoint y: 363, endPoint x: 823, endPoint y: 393, distance: 166.8
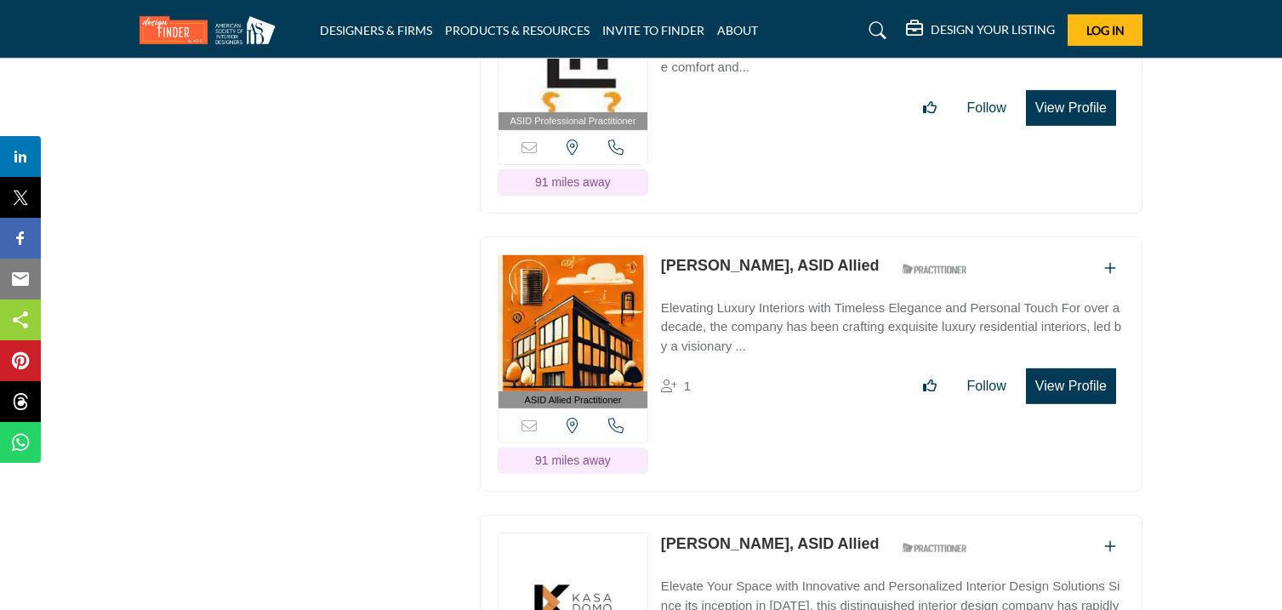
click at [823, 393] on div "ASID Allied Practitioner ASID Allied Practitioners have successfully completed …" at bounding box center [811, 364] width 662 height 256
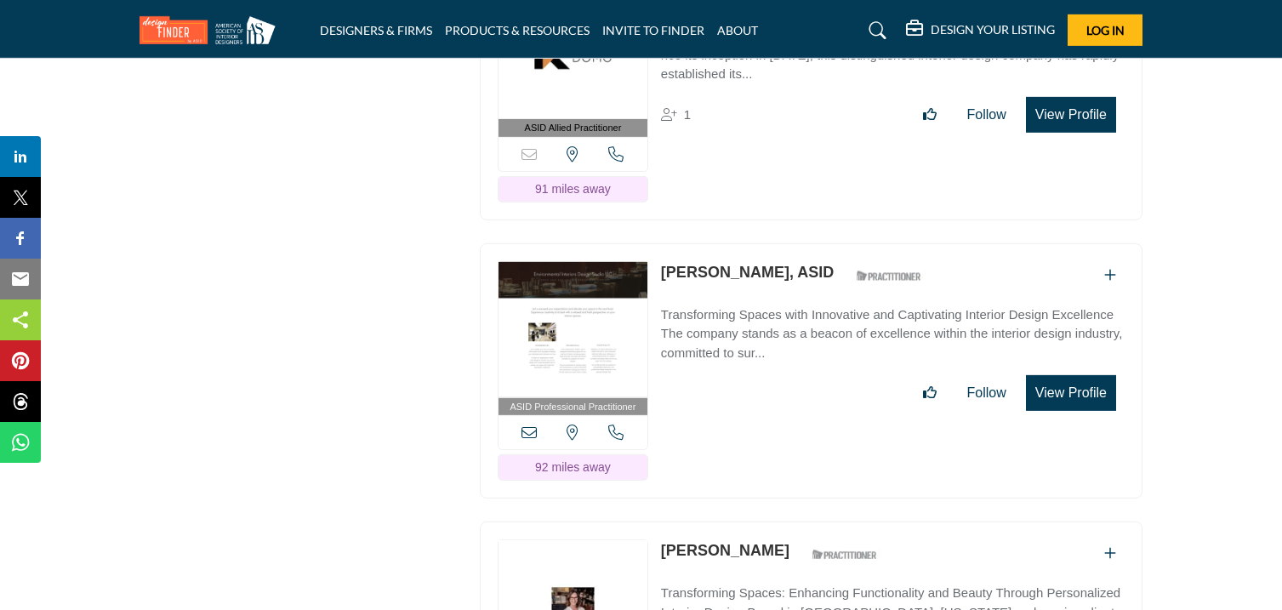
scroll to position [34544, 0]
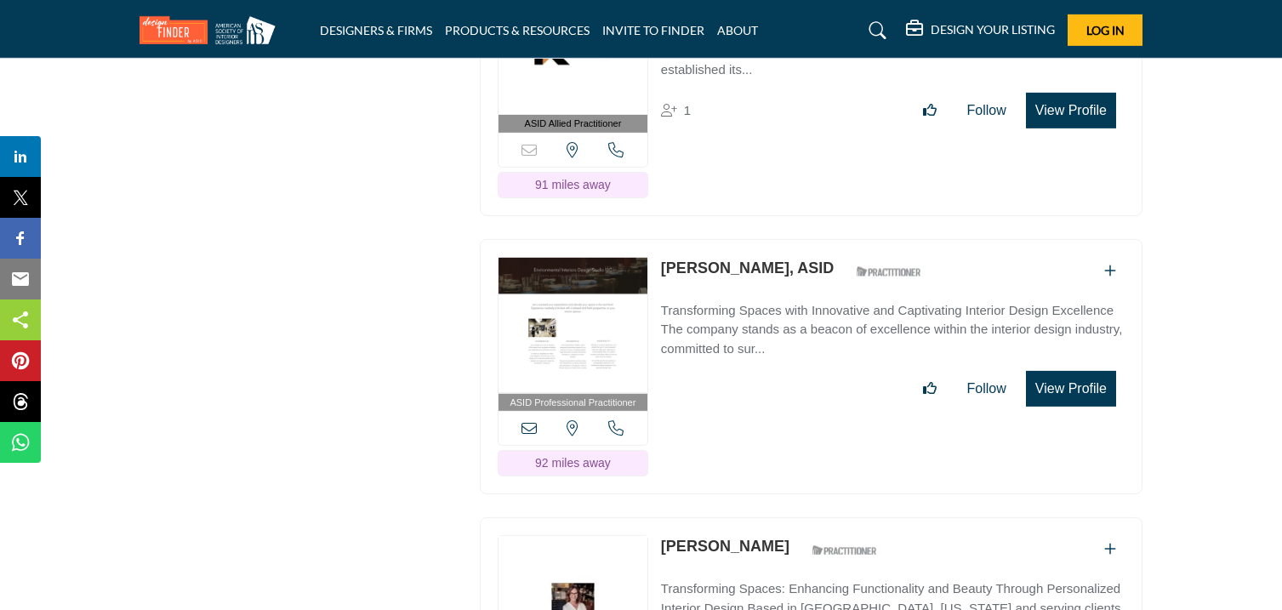
drag, startPoint x: 660, startPoint y: 90, endPoint x: 787, endPoint y: 107, distance: 128.7
click at [787, 107] on div "ASID Allied Practitioner ASID Allied Practitioners have successfully completed …" at bounding box center [811, 88] width 662 height 256
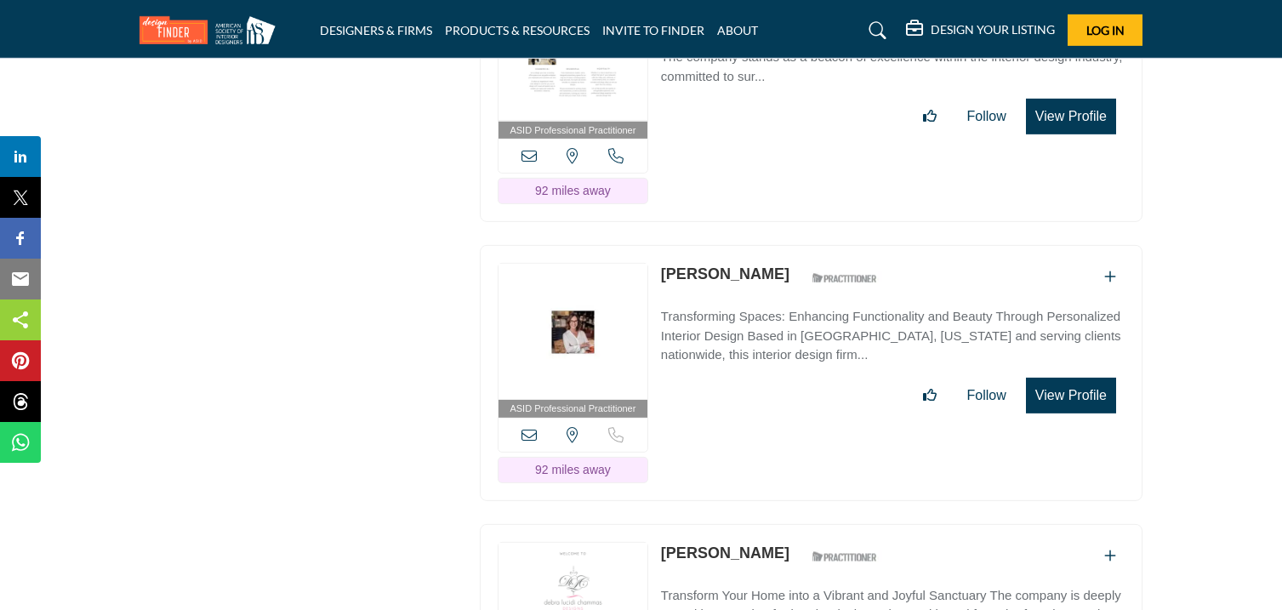
scroll to position [34821, 0]
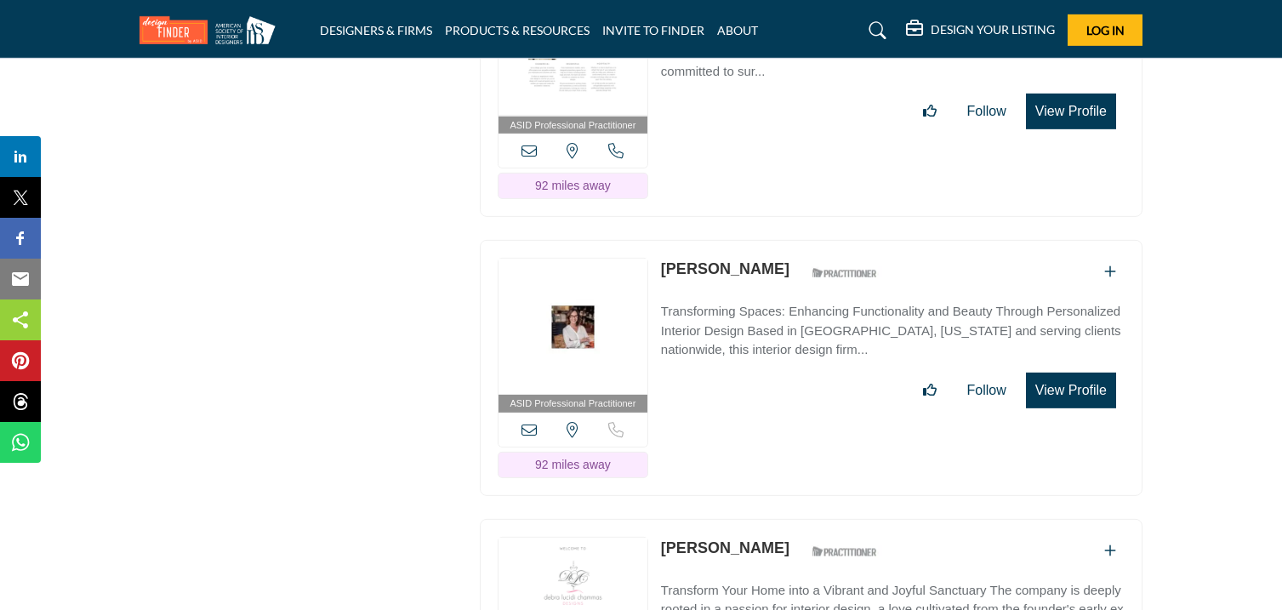
drag, startPoint x: 657, startPoint y: 89, endPoint x: 790, endPoint y: 111, distance: 134.4
click at [790, 111] on div "ASID Professional Practitioner ASID Professional Practitioners have successfull…" at bounding box center [811, 90] width 662 height 256
drag, startPoint x: 659, startPoint y: 365, endPoint x: 767, endPoint y: 389, distance: 110.6
click at [767, 389] on div "ASID Professional Practitioner ASID Professional Practitioners have successfull…" at bounding box center [811, 368] width 662 height 256
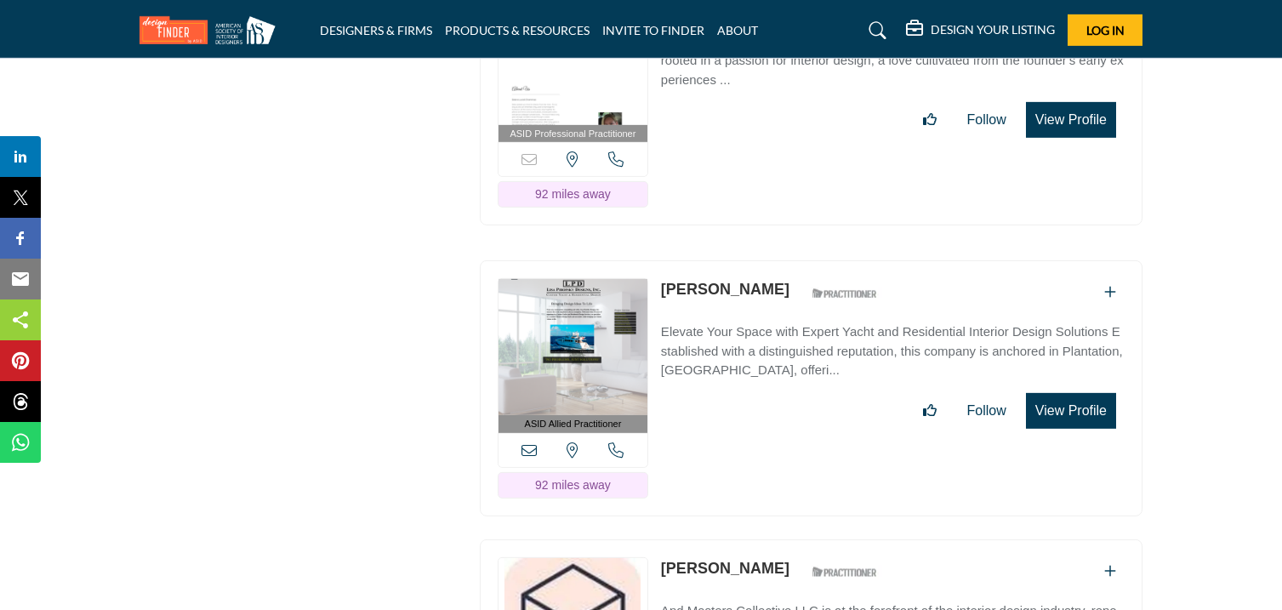
scroll to position [35372, 0]
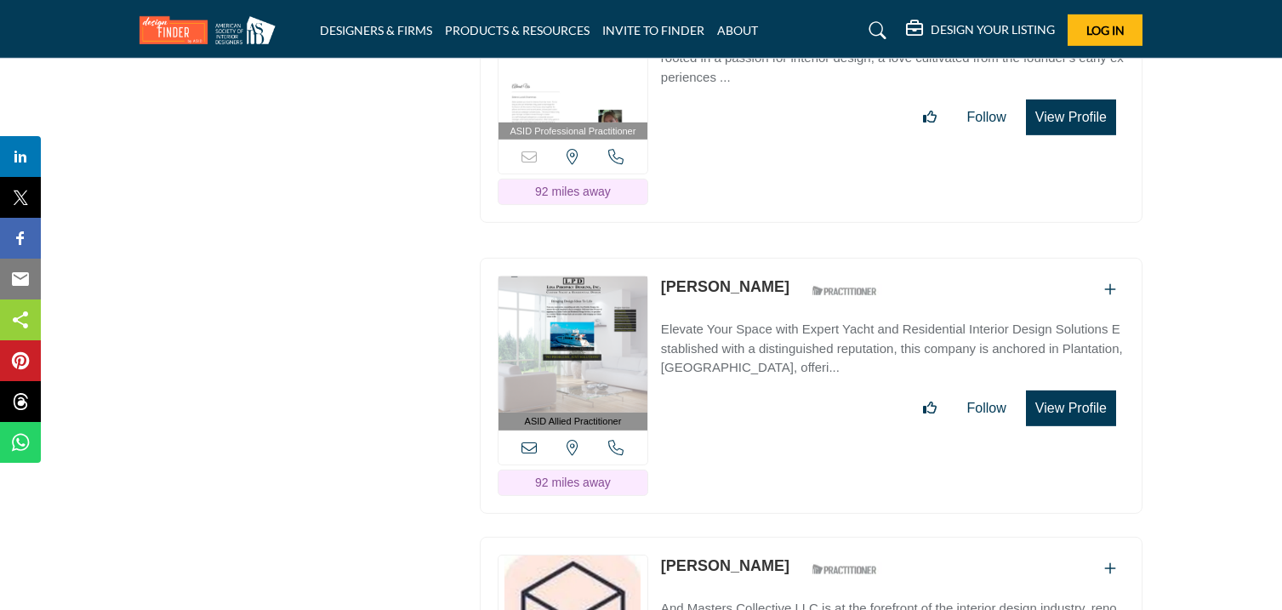
drag, startPoint x: 655, startPoint y: 96, endPoint x: 821, endPoint y: 127, distance: 168.6
click at [821, 127] on div "ASID Professional Practitioner ASID Professional Practitioners have successfull…" at bounding box center [811, 96] width 662 height 256
drag, startPoint x: 657, startPoint y: 389, endPoint x: 753, endPoint y: 404, distance: 97.2
click at [753, 404] on div "ASID Allied Practitioner ASID Allied Practitioners have successfully completed …" at bounding box center [811, 386] width 662 height 256
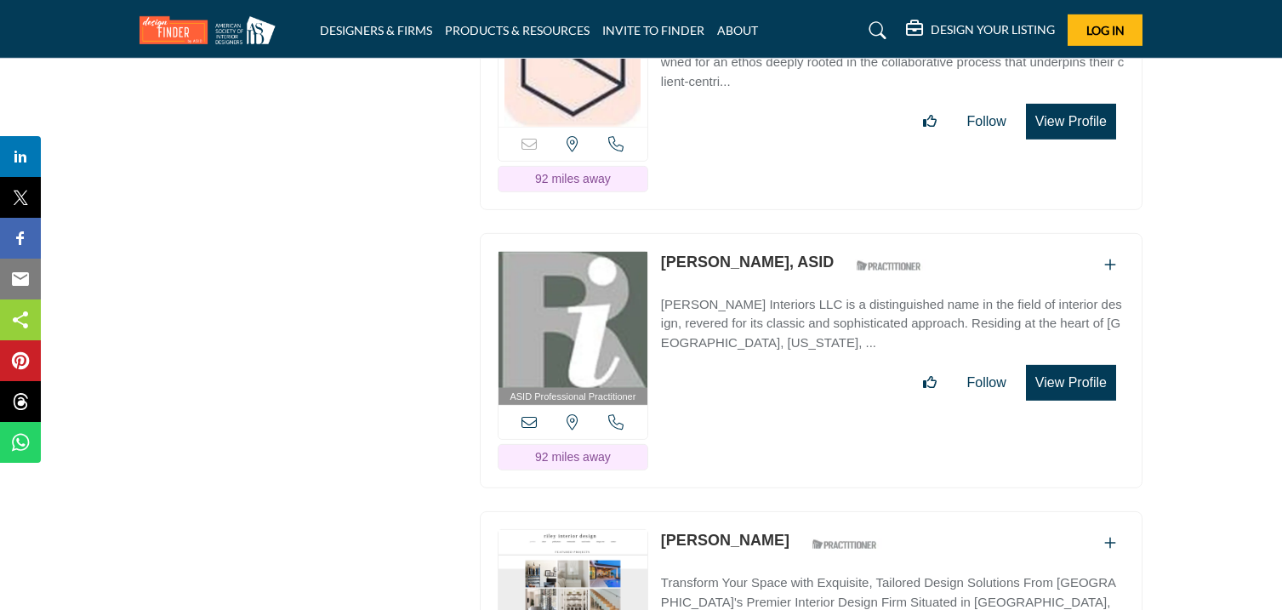
scroll to position [35938, 0]
drag, startPoint x: 657, startPoint y: 105, endPoint x: 778, endPoint y: 123, distance: 123.0
click at [778, 123] on div "Sorry, but this listing is on a subscription plan which does not allow users to…" at bounding box center [811, 90] width 662 height 238
drag, startPoint x: 660, startPoint y: 369, endPoint x: 796, endPoint y: 394, distance: 138.3
click at [796, 394] on div "ASID Professional Practitioner ASID Professional Practitioners have successfull…" at bounding box center [811, 360] width 662 height 256
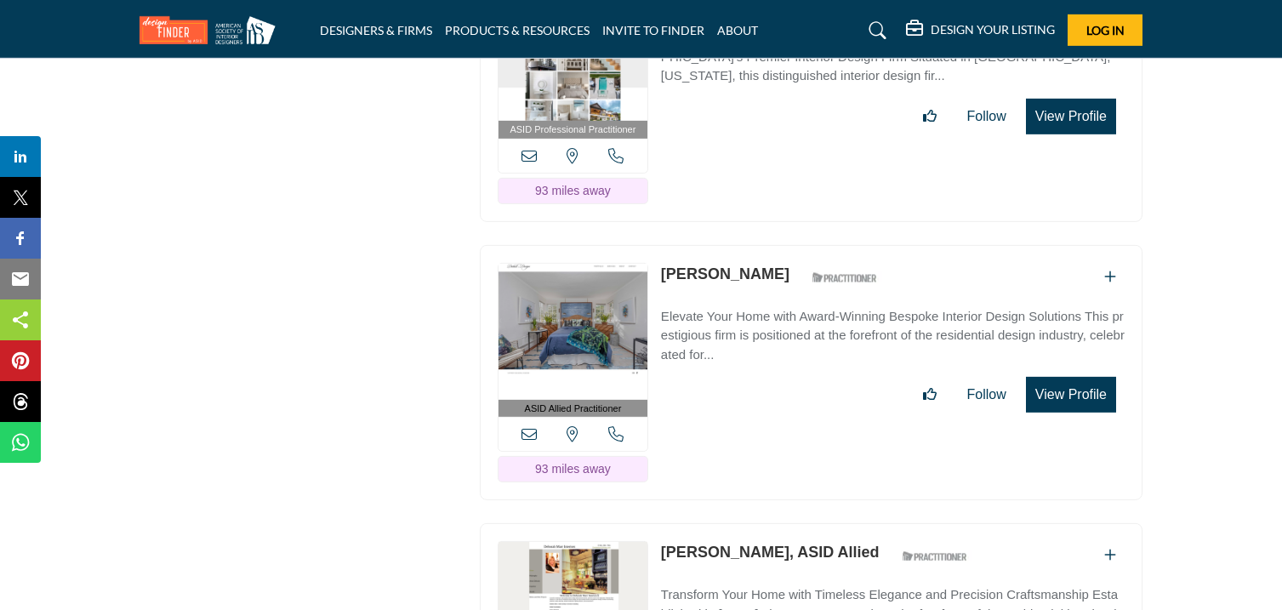
scroll to position [36490, 0]
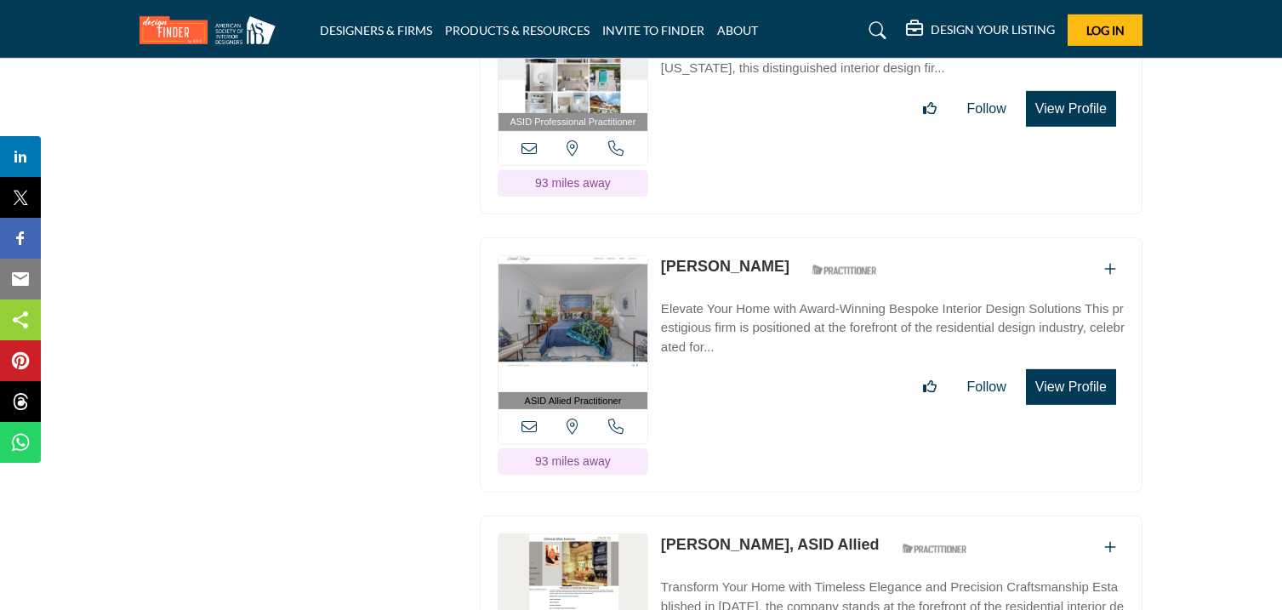
drag, startPoint x: 661, startPoint y: 93, endPoint x: 740, endPoint y: 109, distance: 80.7
click at [740, 109] on div "ASID Professional Practitioner ASID Professional Practitioners have successfull…" at bounding box center [811, 86] width 662 height 256
drag, startPoint x: 660, startPoint y: 374, endPoint x: 765, endPoint y: 391, distance: 106.0
click at [765, 391] on div "ASID Allied Practitioner ASID Allied Practitioners have successfully completed …" at bounding box center [811, 365] width 662 height 256
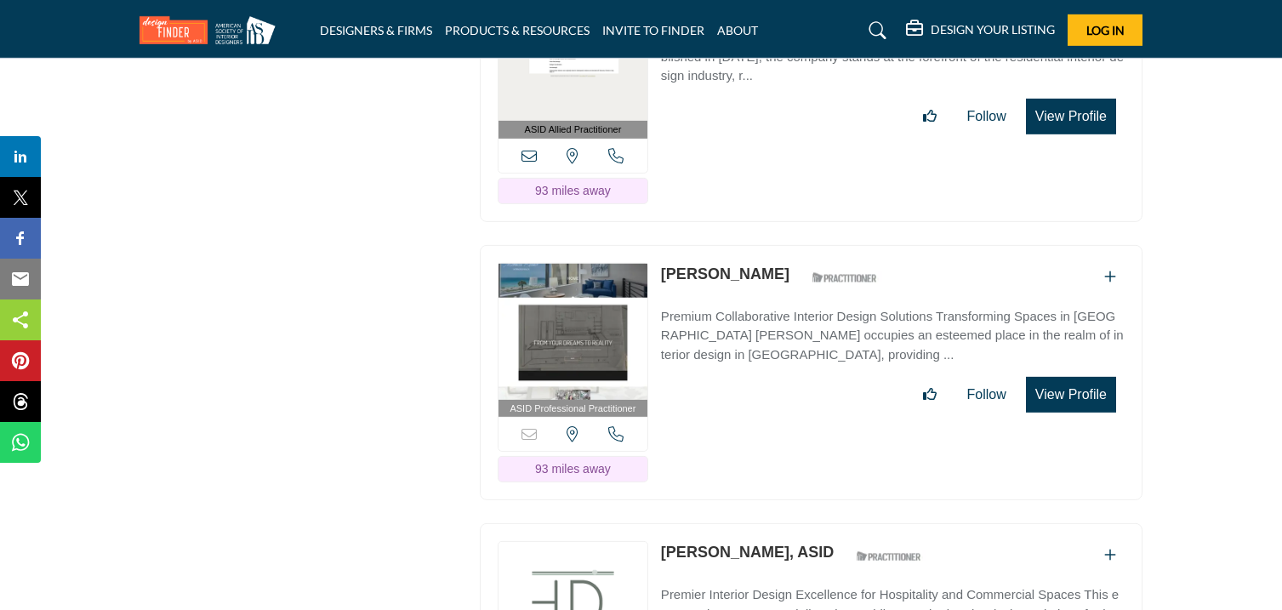
scroll to position [37047, 0]
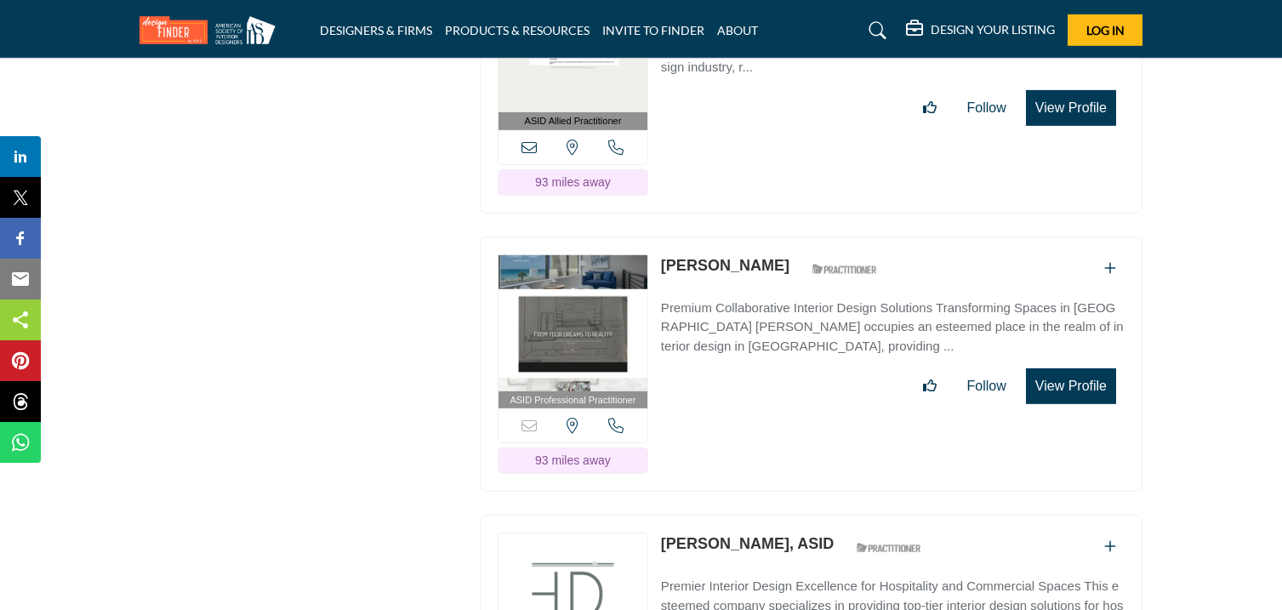
drag, startPoint x: 655, startPoint y: 91, endPoint x: 756, endPoint y: 112, distance: 103.4
click at [756, 112] on div "ASID Allied Practitioner ASID Allied Practitioners have successfully completed …" at bounding box center [811, 85] width 662 height 256
drag, startPoint x: 657, startPoint y: 372, endPoint x: 763, endPoint y: 395, distance: 108.8
click at [763, 395] on div "ASID Professional Practitioner ASID Professional Practitioners have successfull…" at bounding box center [811, 364] width 662 height 256
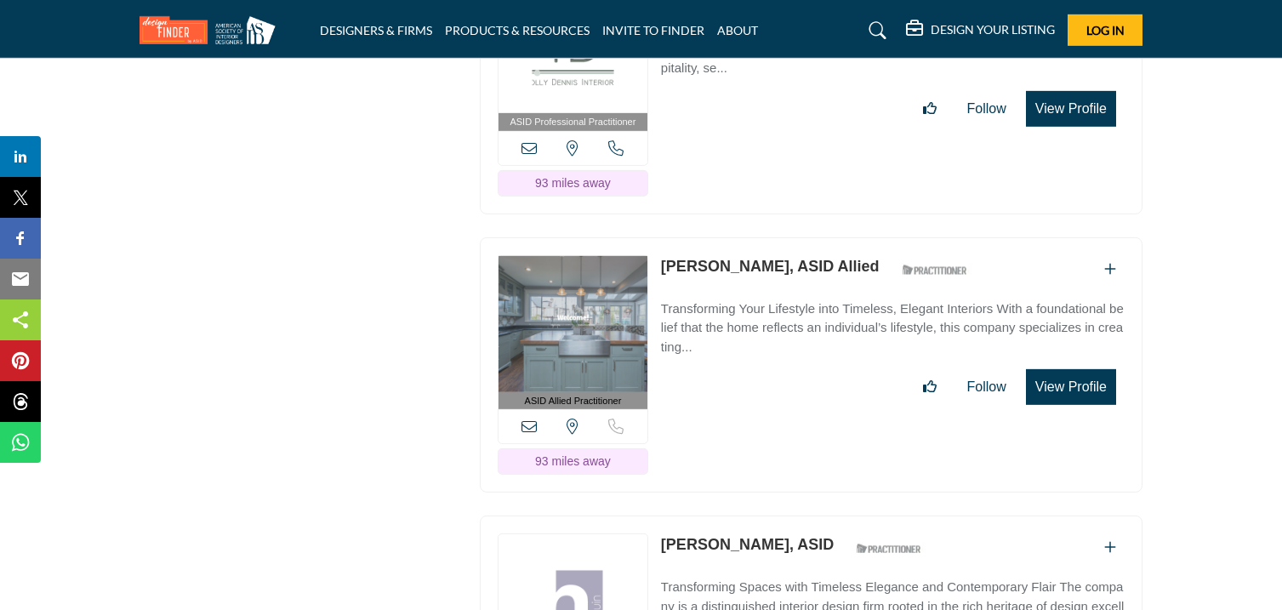
scroll to position [37607, 0]
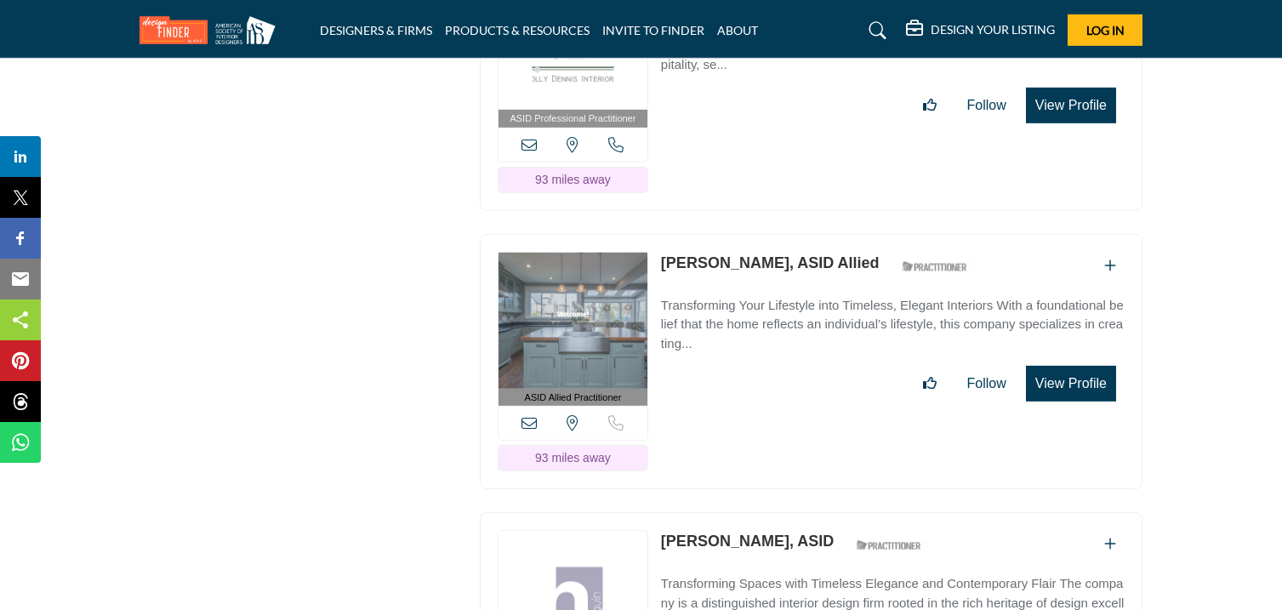
drag, startPoint x: 659, startPoint y: 86, endPoint x: 744, endPoint y: 116, distance: 90.1
click at [744, 116] on div "ASID Professional Practitioner ASID Professional Practitioners have successfull…" at bounding box center [811, 83] width 662 height 256
drag, startPoint x: 659, startPoint y: 370, endPoint x: 739, endPoint y: 396, distance: 84.2
click at [739, 396] on div "ASID Allied Practitioner ASID Allied Practitioners have successfully completed …" at bounding box center [811, 362] width 662 height 256
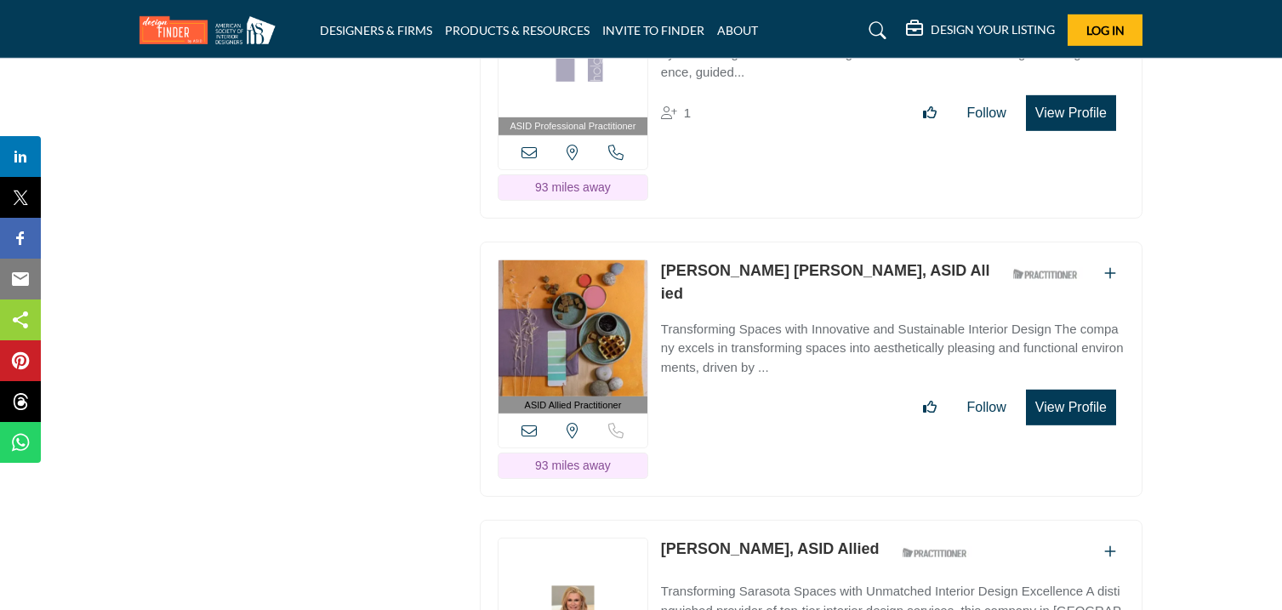
scroll to position [38157, 0]
drag, startPoint x: 658, startPoint y: 103, endPoint x: 756, endPoint y: 123, distance: 99.9
click at [756, 123] on div "ASID Professional Practitioner ASID Professional Practitioners have successfull…" at bounding box center [811, 90] width 662 height 256
drag, startPoint x: 661, startPoint y: 384, endPoint x: 827, endPoint y: 401, distance: 167.6
click at [827, 401] on div "ASID Allied Practitioner ASID Allied Practitioners have successfully completed …" at bounding box center [811, 369] width 662 height 256
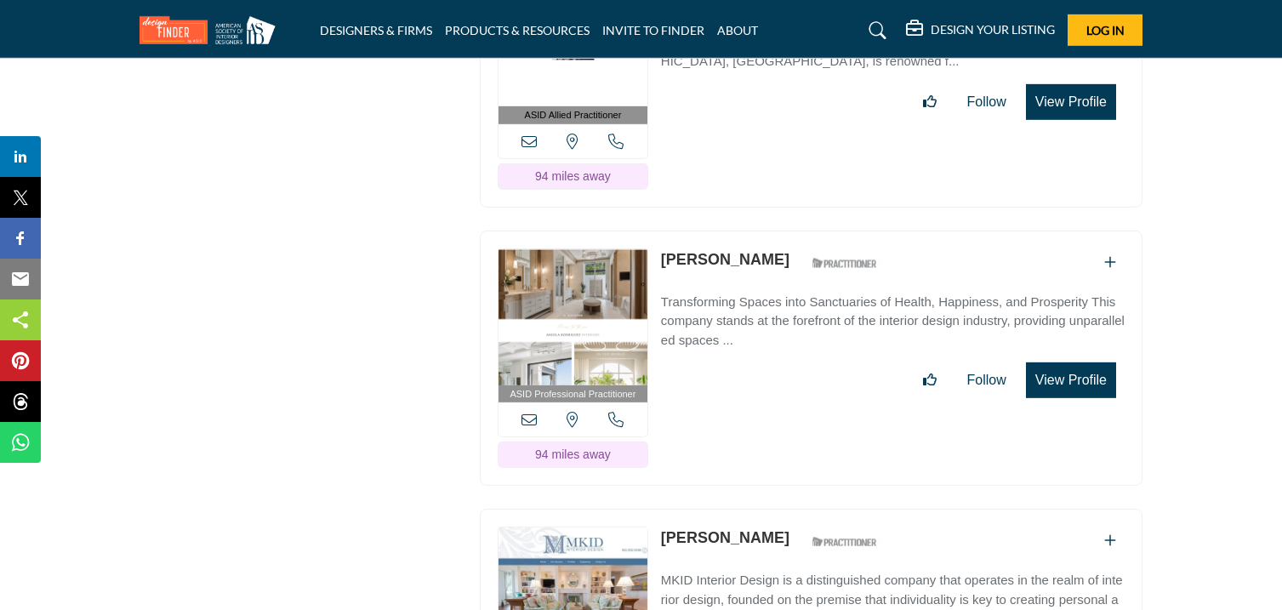
scroll to position [38723, 0]
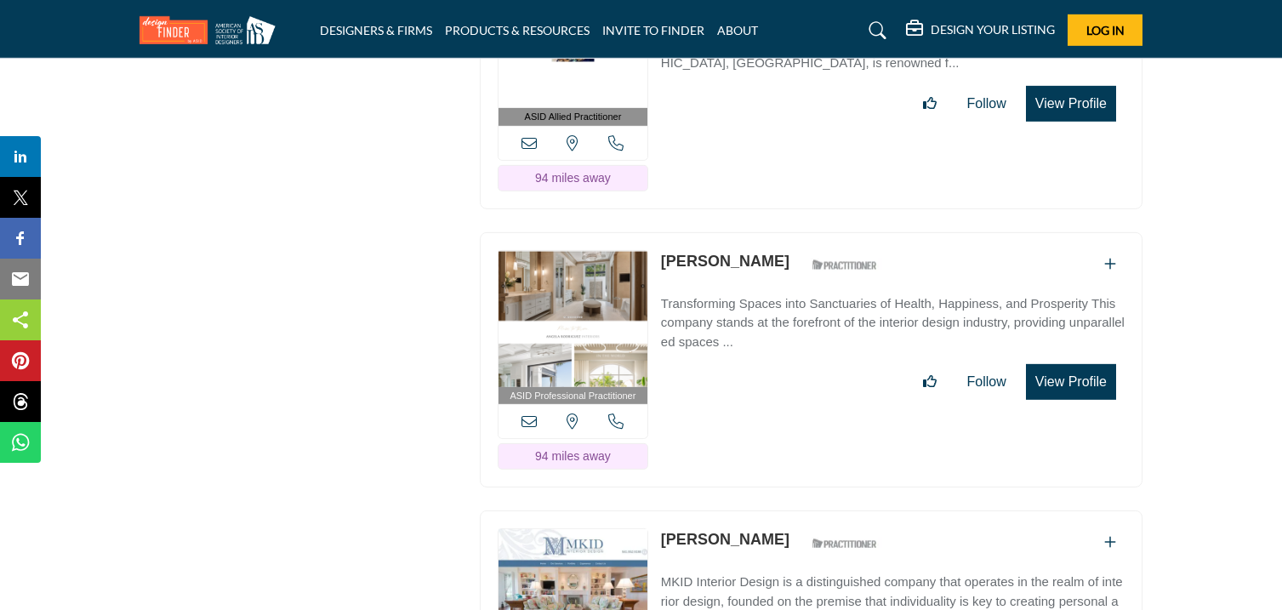
drag, startPoint x: 659, startPoint y: 91, endPoint x: 735, endPoint y: 118, distance: 80.4
click at [735, 118] on div "ASID Allied Practitioner ASID Allied Practitioners have successfully completed …" at bounding box center [811, 81] width 662 height 256
drag, startPoint x: 661, startPoint y: 371, endPoint x: 781, endPoint y: 406, distance: 124.9
click at [781, 406] on div "ASID Professional Practitioner ASID Professional Practitioners have successfull…" at bounding box center [811, 360] width 662 height 256
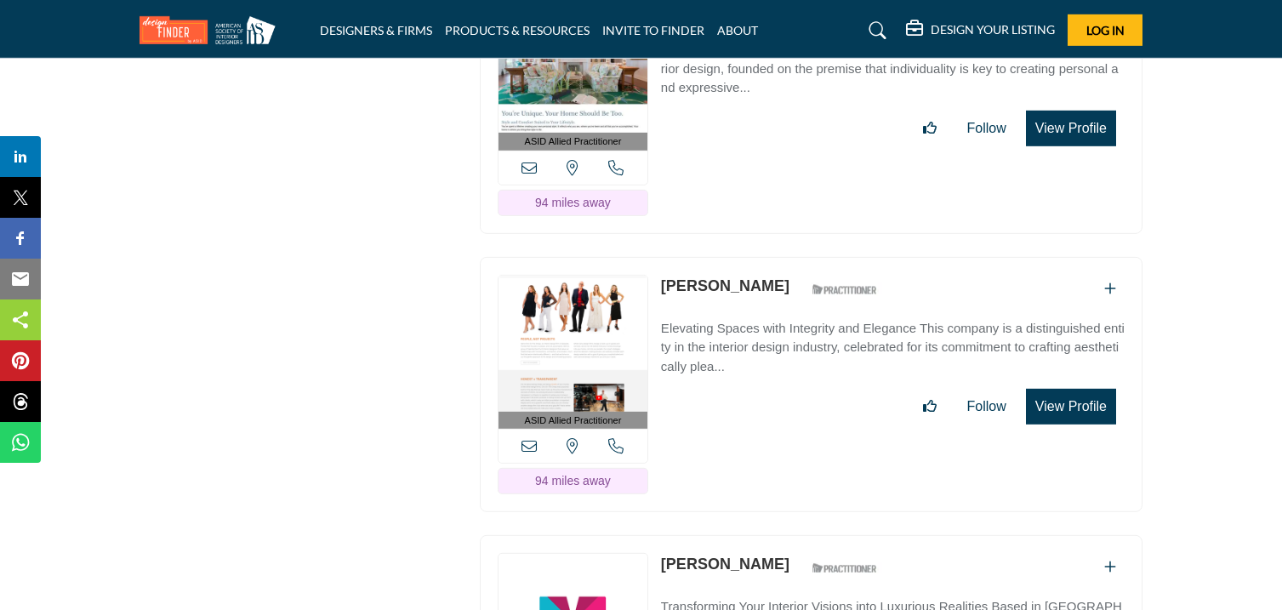
scroll to position [39258, 0]
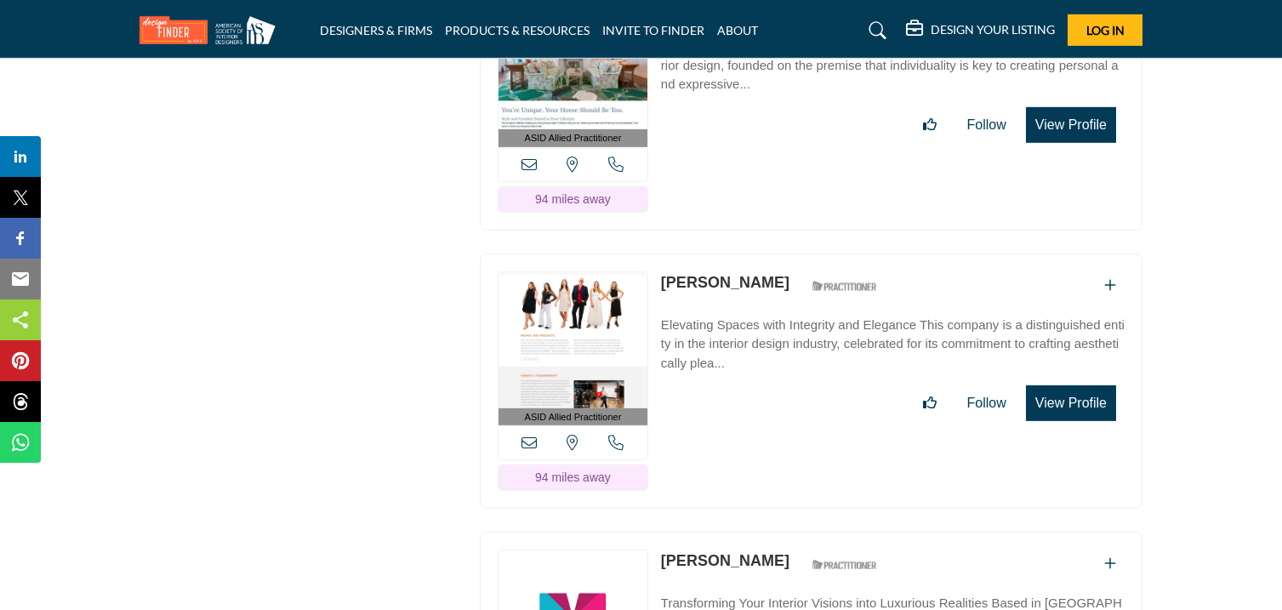
drag, startPoint x: 661, startPoint y: 115, endPoint x: 757, endPoint y: 143, distance: 100.1
click at [757, 143] on div "ASID Allied Practitioner ASID Allied Practitioners have successfully completed …" at bounding box center [811, 102] width 662 height 256
drag, startPoint x: 657, startPoint y: 395, endPoint x: 747, endPoint y: 418, distance: 92.2
click at [747, 418] on div "ASID Allied Practitioner ASID Allied Practitioners have successfully completed …" at bounding box center [811, 381] width 662 height 256
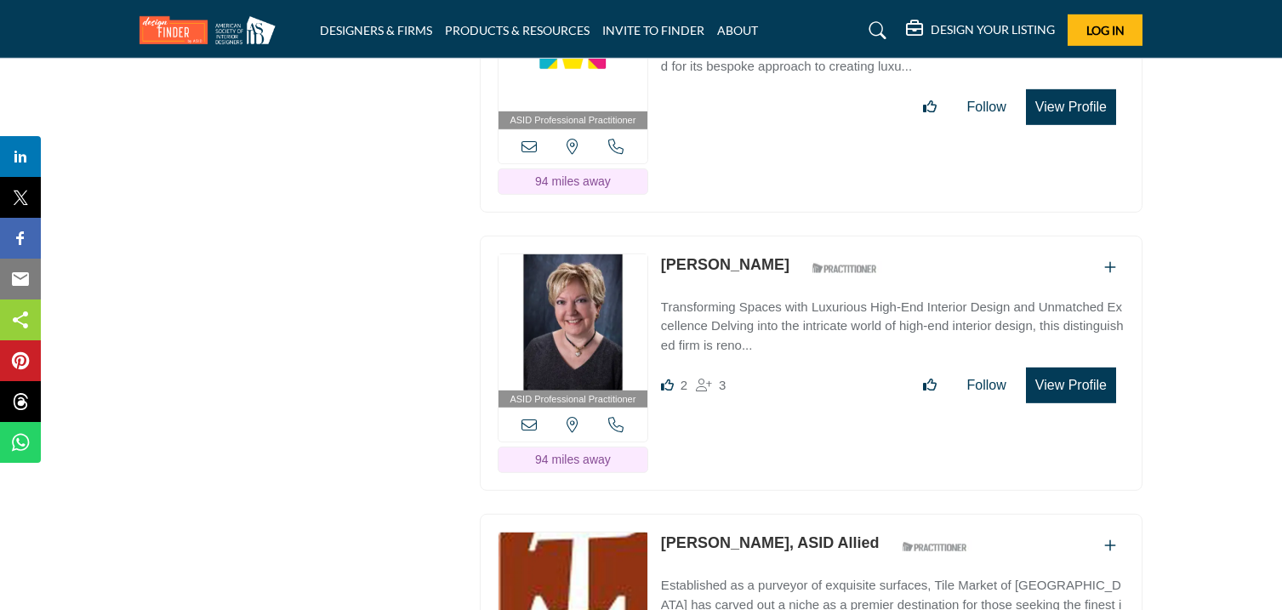
scroll to position [39839, 0]
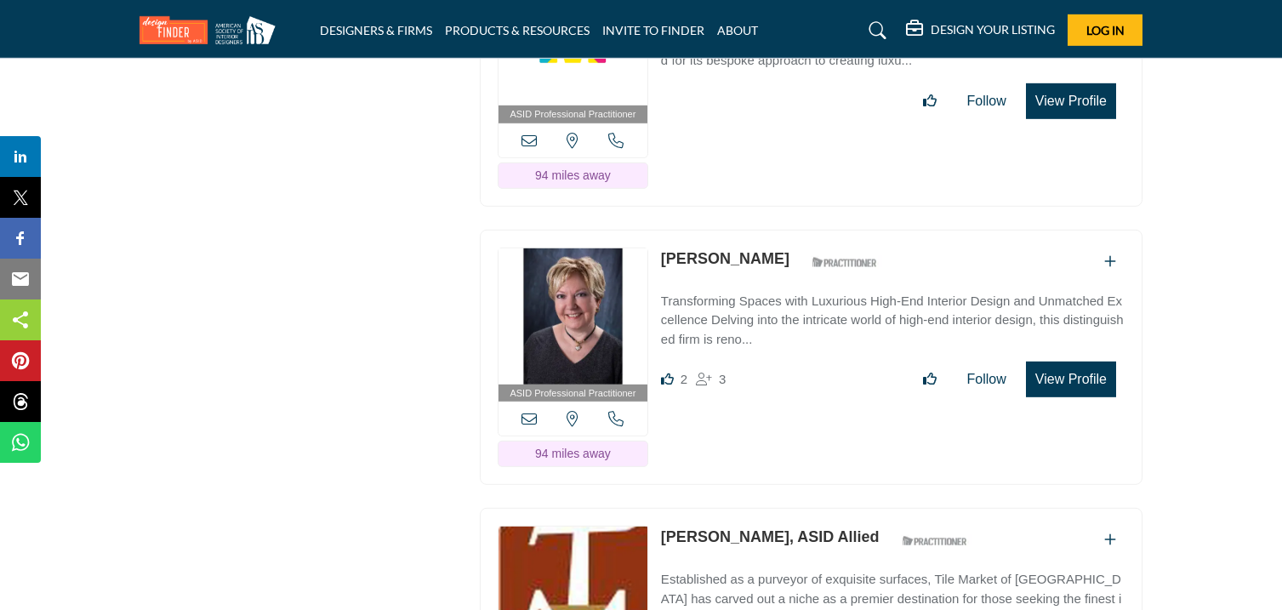
drag, startPoint x: 659, startPoint y: 98, endPoint x: 731, endPoint y: 116, distance: 74.5
click at [731, 116] on div "ASID Professional Practitioner ASID Professional Practitioners have successfull…" at bounding box center [811, 79] width 662 height 256
drag, startPoint x: 658, startPoint y: 377, endPoint x: 759, endPoint y: 380, distance: 101.3
click at [759, 380] on div "ASID Professional Practitioner ASID Professional Practitioners have successfull…" at bounding box center [811, 358] width 662 height 256
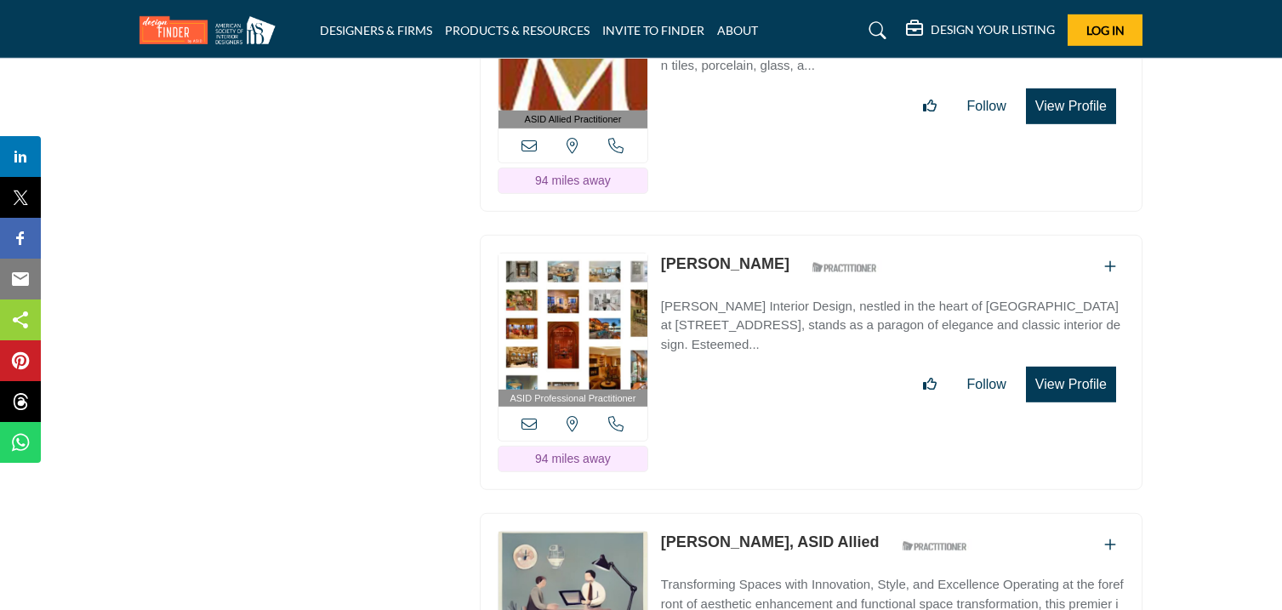
scroll to position [40395, 0]
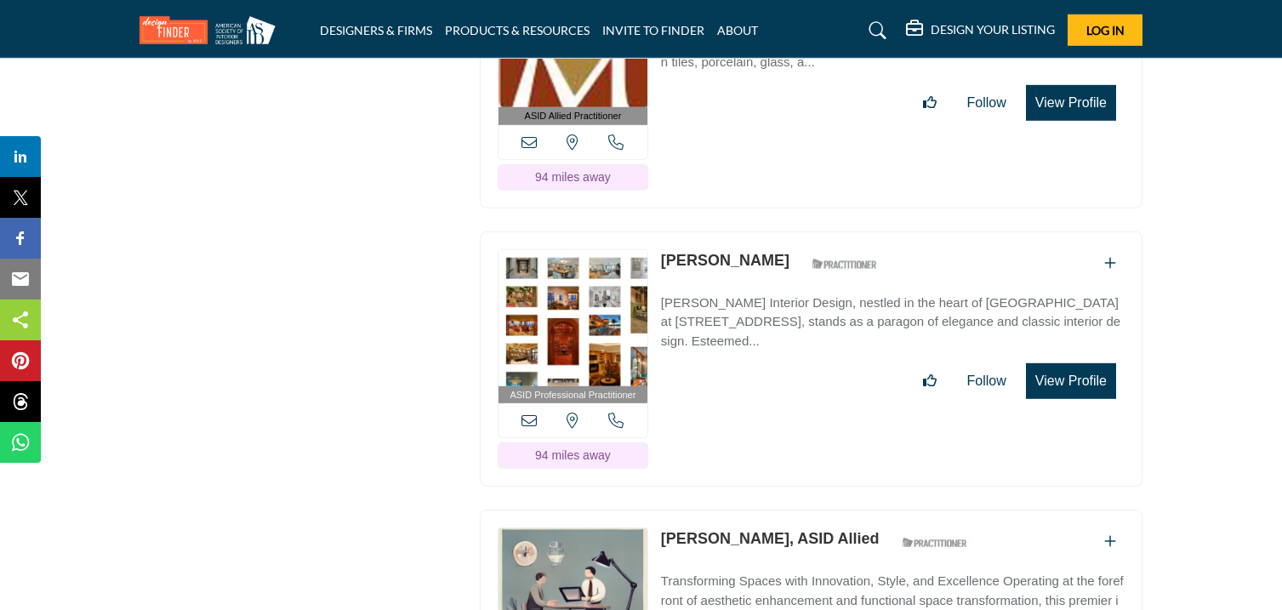
drag, startPoint x: 657, startPoint y: 97, endPoint x: 737, endPoint y: 117, distance: 82.5
click at [737, 117] on div "ASID Allied Practitioner ASID Allied Practitioners have successfully completed …" at bounding box center [811, 80] width 662 height 256
drag, startPoint x: 657, startPoint y: 378, endPoint x: 737, endPoint y: 393, distance: 81.4
click at [737, 393] on div "ASID Professional Practitioner ASID Professional Practitioners have successfull…" at bounding box center [811, 359] width 662 height 256
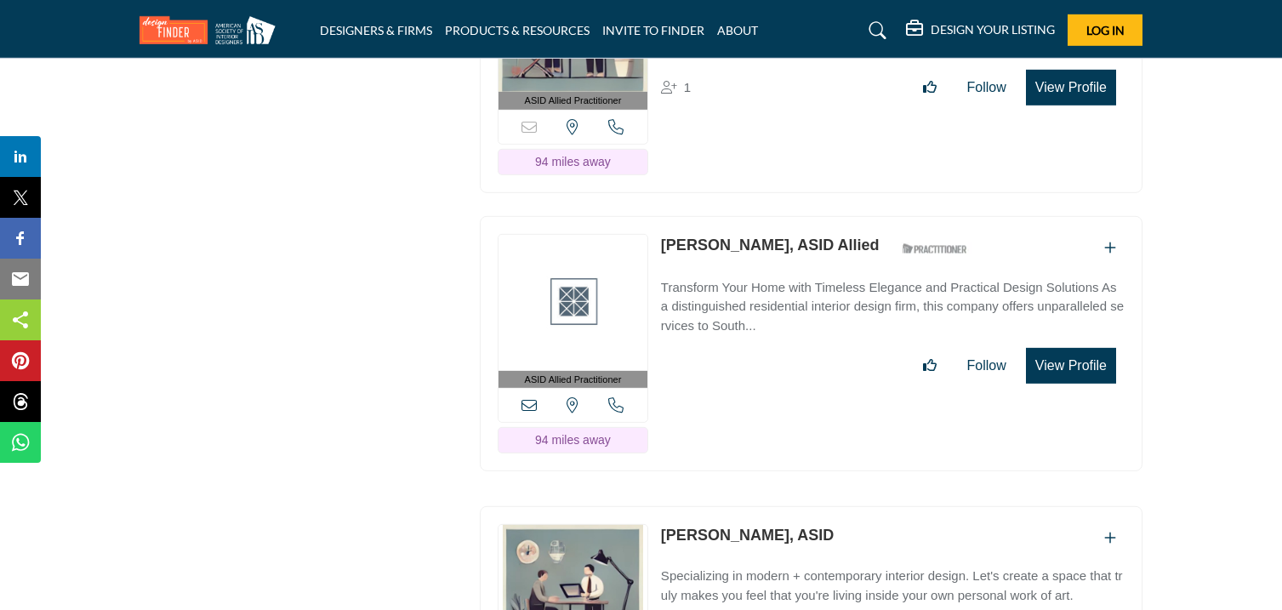
scroll to position [40964, 0]
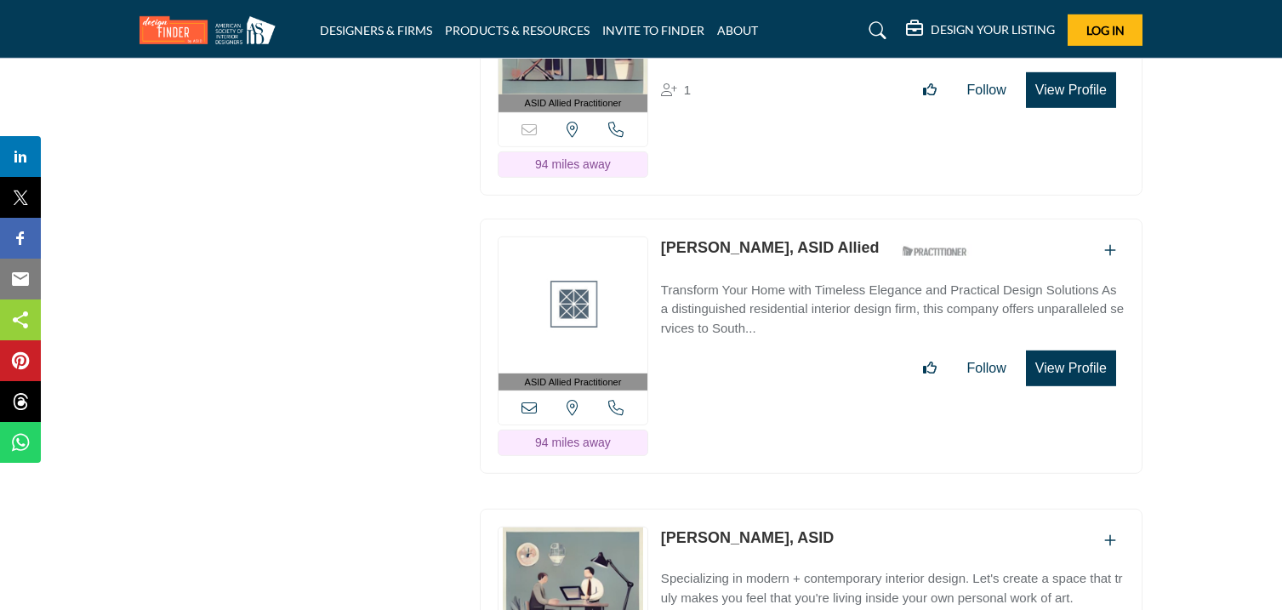
drag, startPoint x: 656, startPoint y: 89, endPoint x: 749, endPoint y: 108, distance: 95.4
click at [749, 108] on div "ASID Allied Practitioner ASID Allied Practitioners have successfully completed …" at bounding box center [811, 68] width 662 height 256
drag, startPoint x: 661, startPoint y: 367, endPoint x: 758, endPoint y: 393, distance: 100.5
click at [758, 393] on div "ASID Allied Practitioner ASID Allied Practitioners have successfully completed …" at bounding box center [811, 347] width 662 height 256
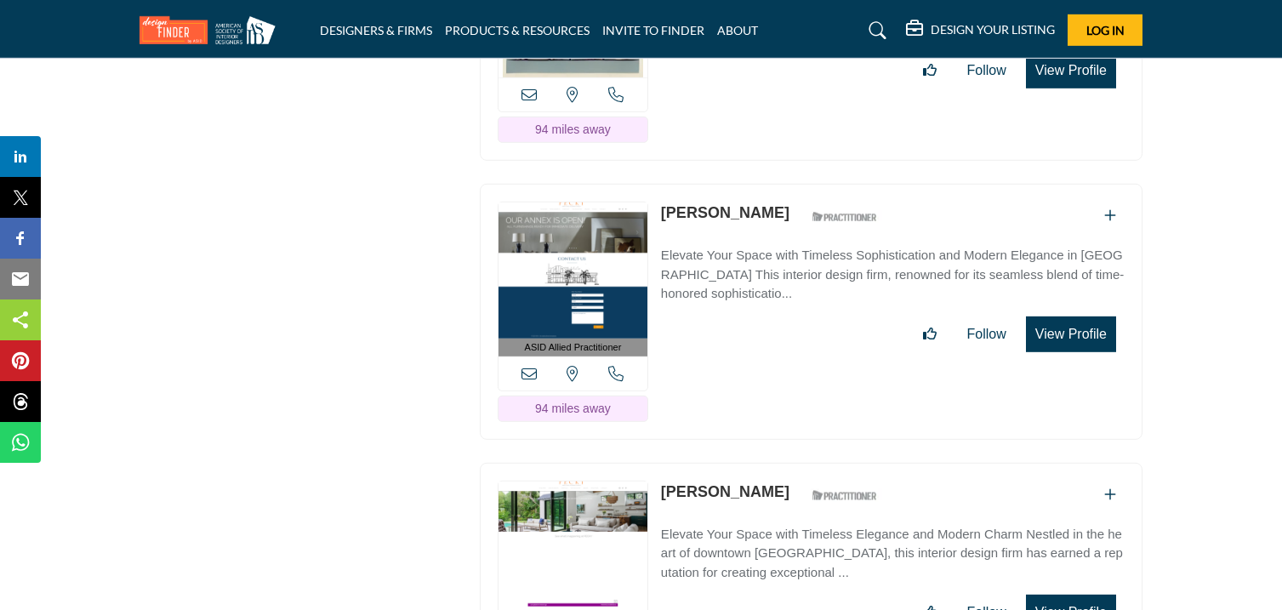
scroll to position [41551, 0]
drag, startPoint x: 657, startPoint y: 71, endPoint x: 748, endPoint y: 99, distance: 96.0
click at [748, 99] on div "View the location of this listing Call Number" at bounding box center [811, 41] width 662 height 238
drag, startPoint x: 659, startPoint y: 330, endPoint x: 753, endPoint y: 357, distance: 97.4
click at [753, 357] on div "ASID Allied Practitioner ASID Allied Practitioners have successfully completed …" at bounding box center [811, 311] width 662 height 256
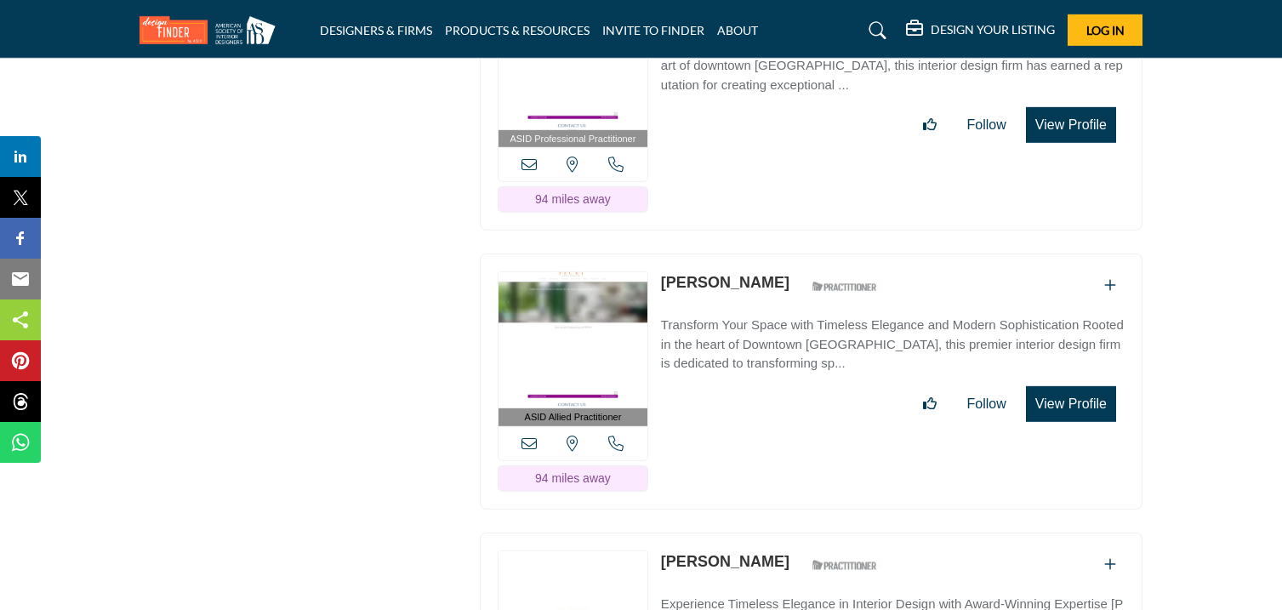
scroll to position [42043, 0]
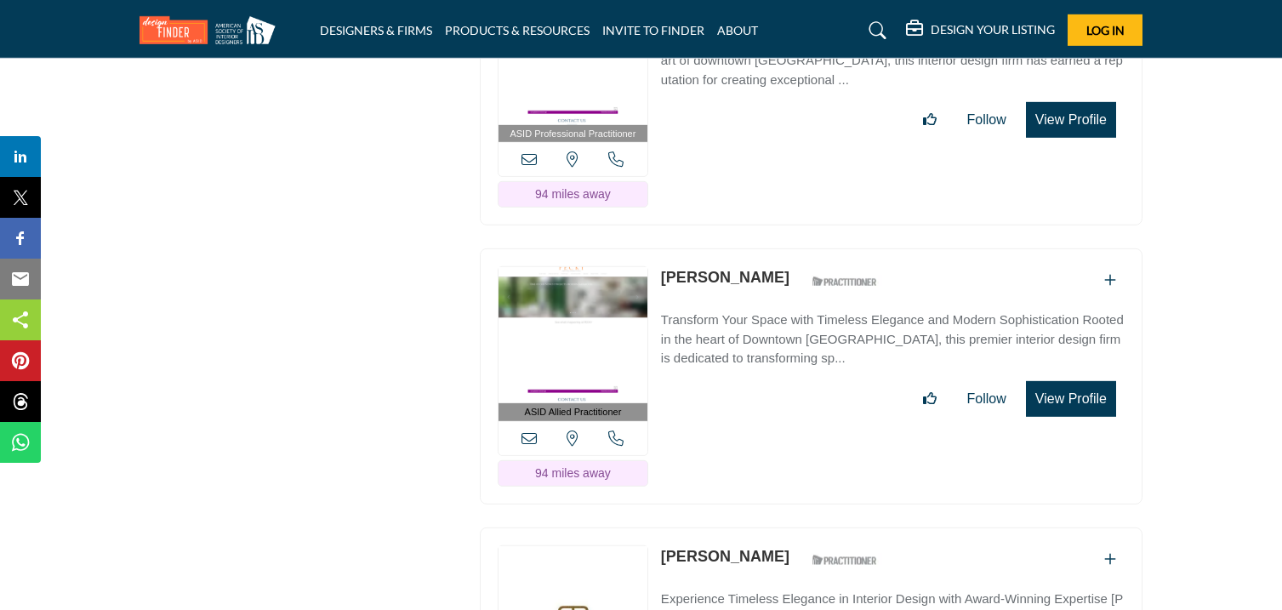
drag, startPoint x: 659, startPoint y: 120, endPoint x: 758, endPoint y: 146, distance: 102.1
click at [758, 146] on div "ASID Professional Practitioner ASID Professional Practitioners have successfull…" at bounding box center [811, 98] width 662 height 256
drag, startPoint x: 657, startPoint y: 403, endPoint x: 767, endPoint y: 421, distance: 112.0
click at [767, 421] on div "ASID Allied Practitioner ASID Allied Practitioners have successfully completed …" at bounding box center [811, 376] width 662 height 256
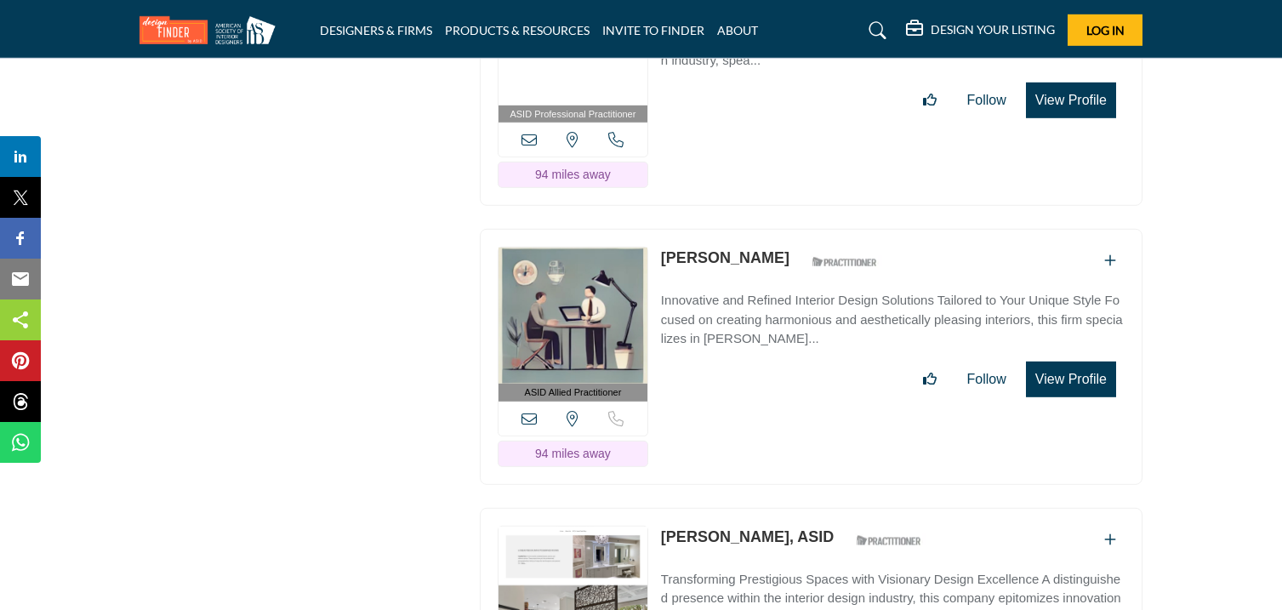
scroll to position [42620, 0]
drag, startPoint x: 657, startPoint y: 105, endPoint x: 778, endPoint y: 120, distance: 121.7
click at [778, 120] on div "ASID Professional Practitioner ASID Professional Practitioners have successfull…" at bounding box center [811, 78] width 662 height 256
drag, startPoint x: 658, startPoint y: 383, endPoint x: 755, endPoint y: 403, distance: 99.1
click at [755, 403] on div "ASID Allied Practitioner ASID Allied Practitioners have successfully completed …" at bounding box center [811, 356] width 662 height 256
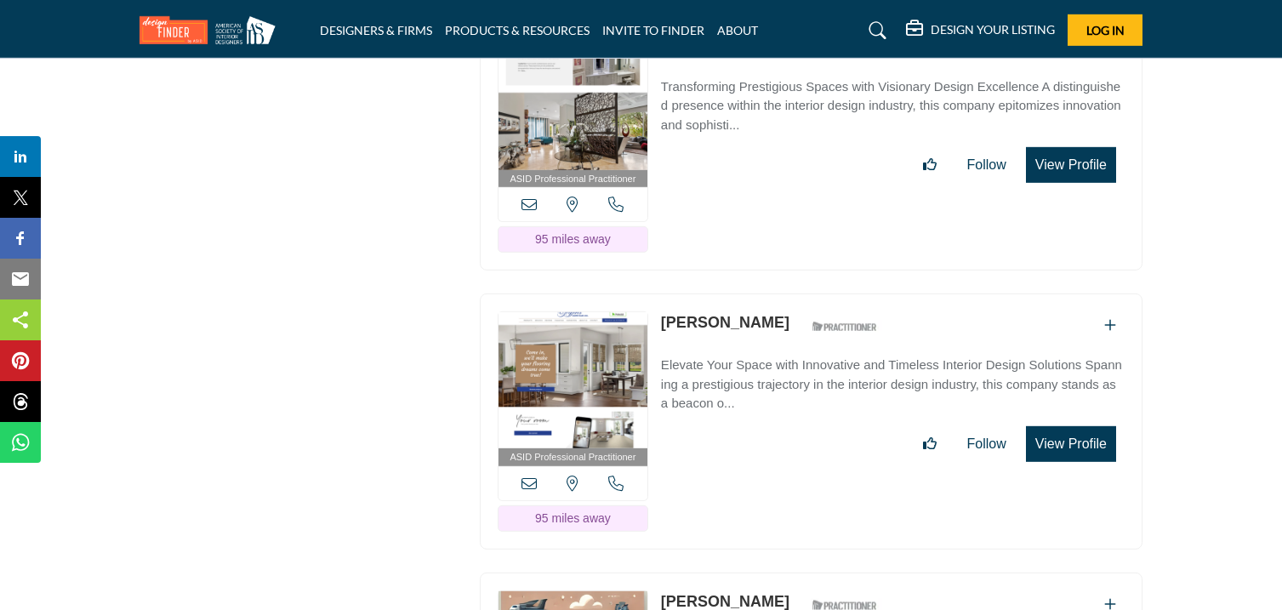
scroll to position [43136, 0]
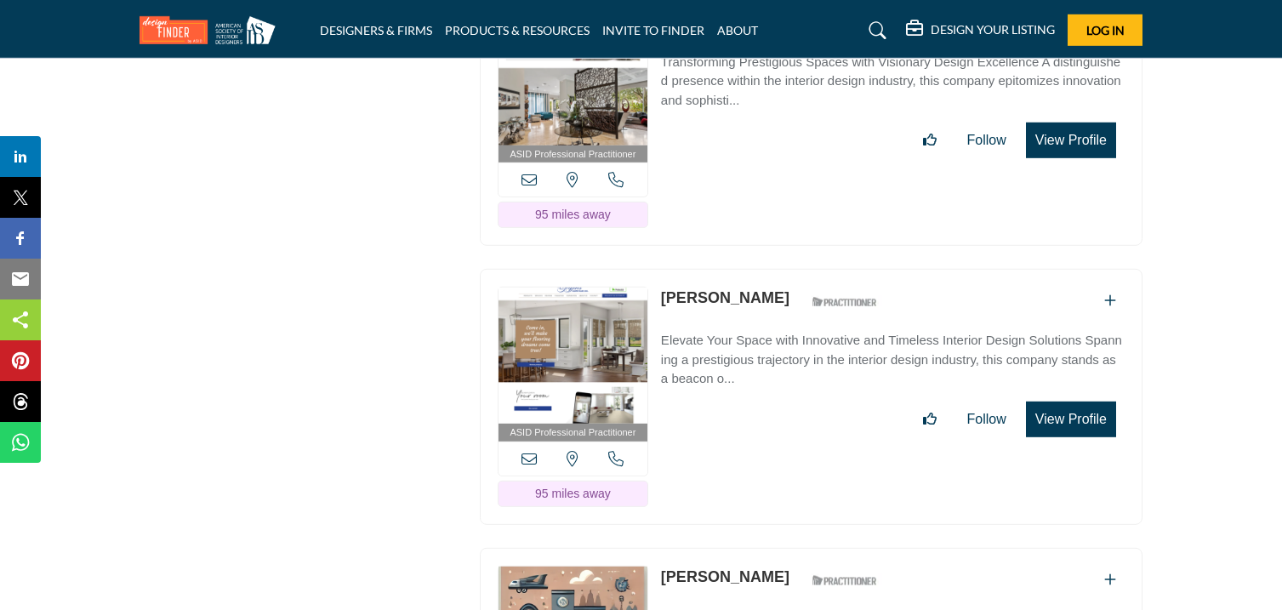
drag, startPoint x: 654, startPoint y: 143, endPoint x: 785, endPoint y: 163, distance: 132.5
click at [785, 163] on div "ASID Professional Practitioner ASID Professional Practitioners have successfull…" at bounding box center [811, 119] width 662 height 256
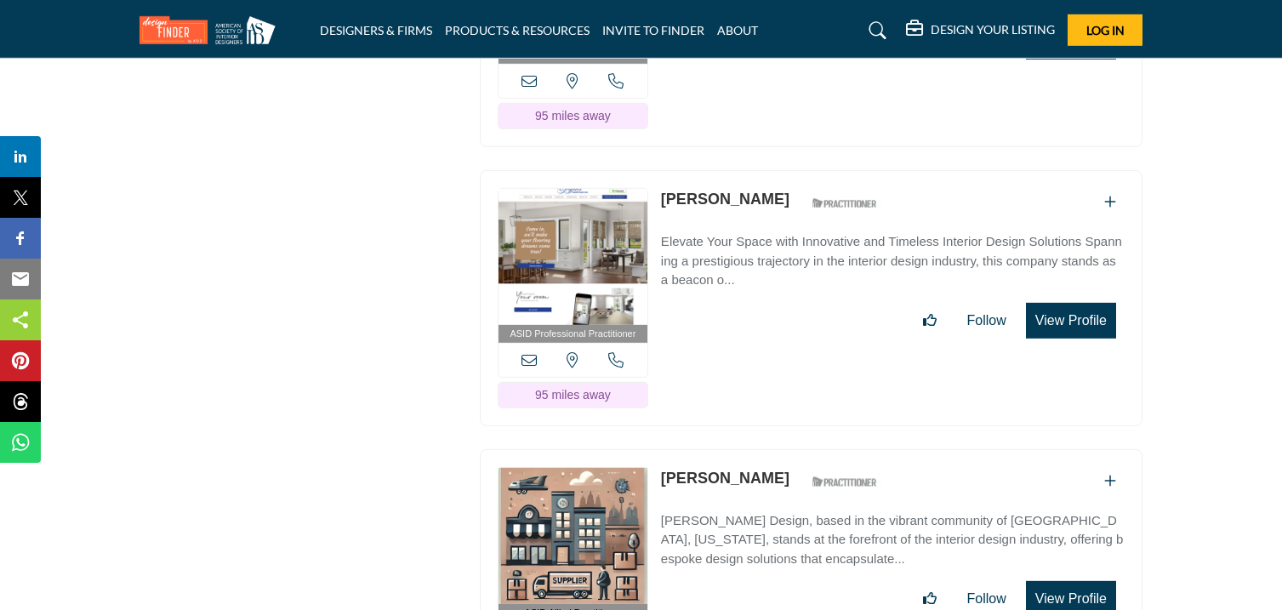
scroll to position [43239, 0]
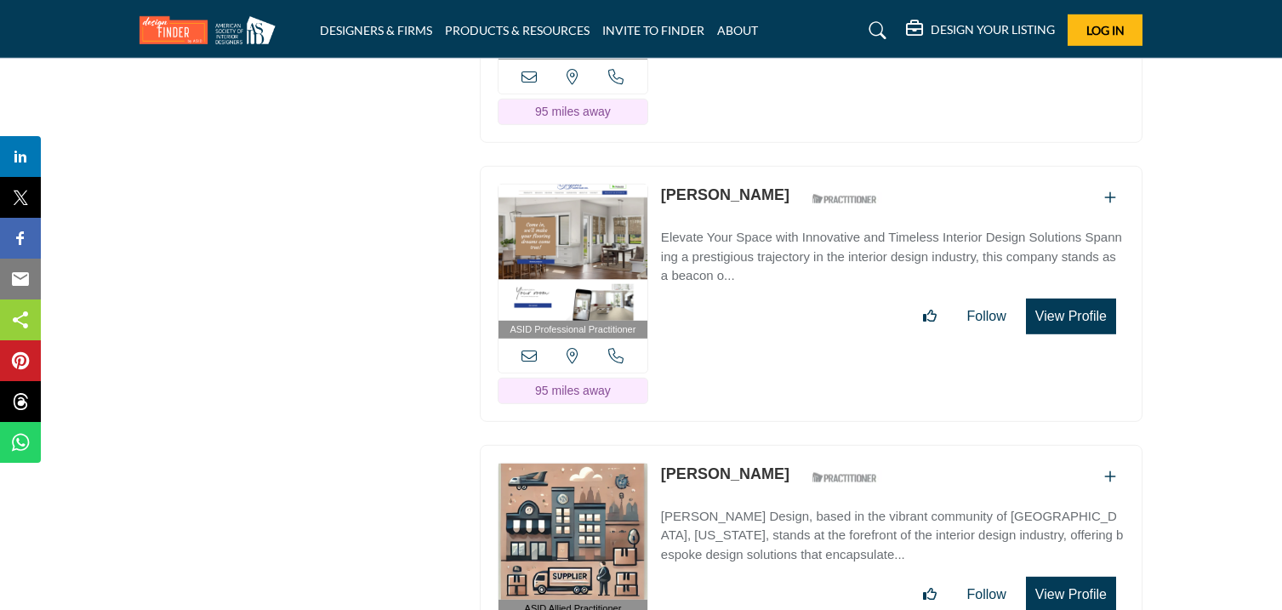
drag, startPoint x: 657, startPoint y: 322, endPoint x: 763, endPoint y: 346, distance: 108.1
click at [763, 346] on div "ASID Professional Practitioner ASID Professional Practitioners have successfull…" at bounding box center [811, 294] width 662 height 256
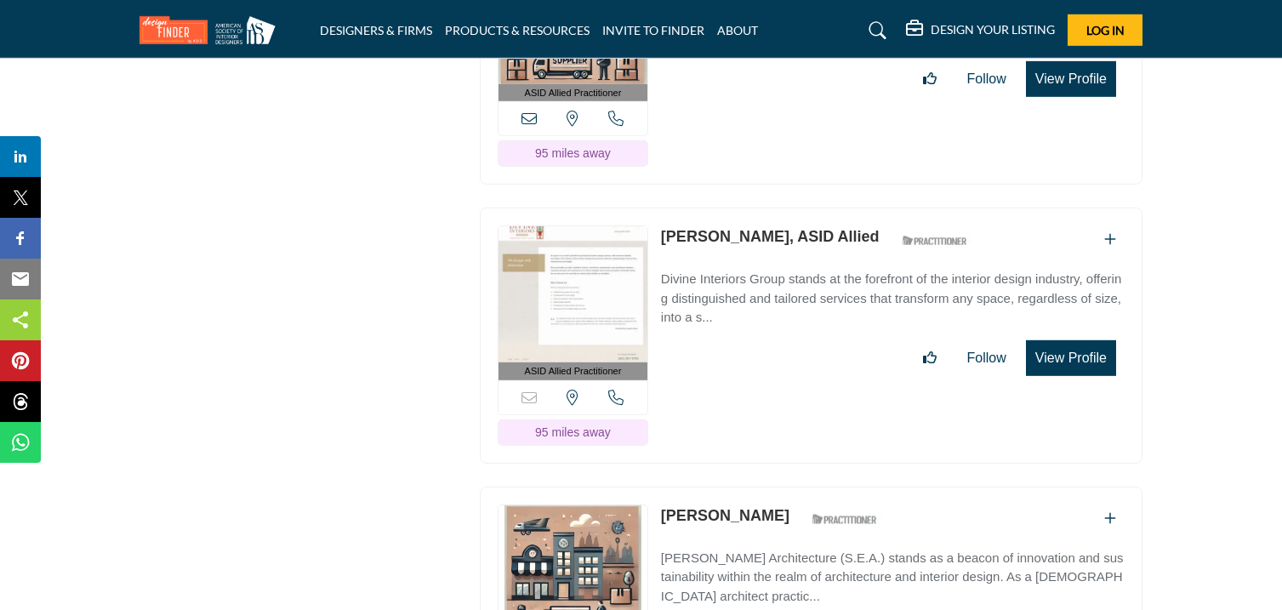
scroll to position [43760, 0]
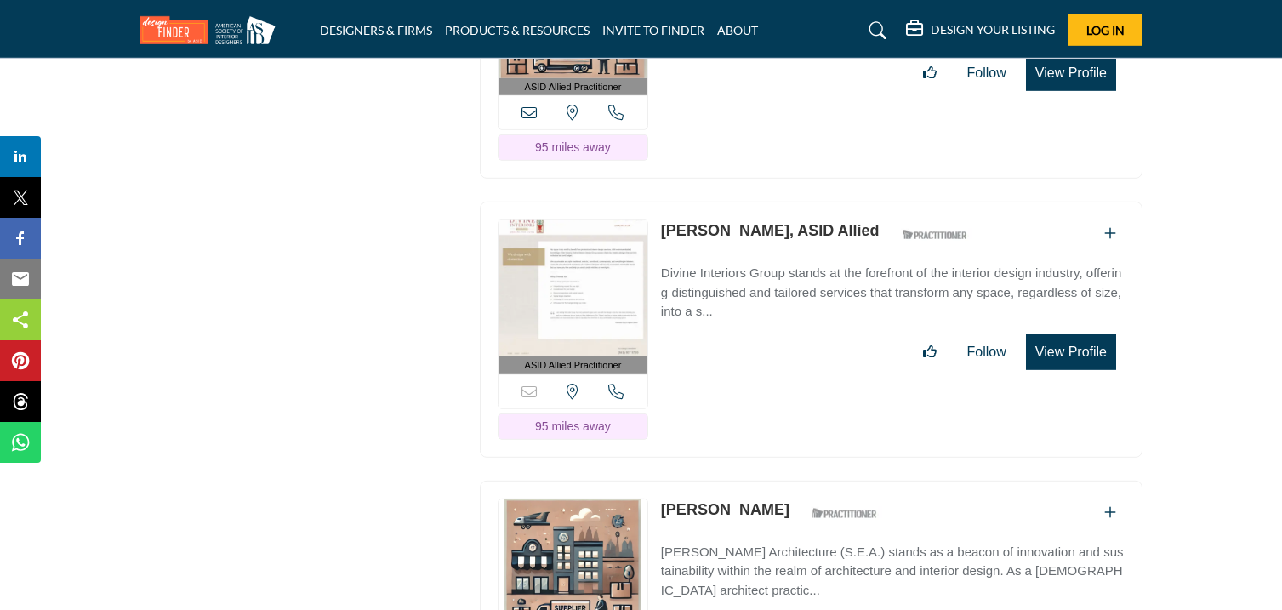
drag, startPoint x: 660, startPoint y: 83, endPoint x: 760, endPoint y: 105, distance: 102.6
click at [760, 105] on div "ASID Allied Practitioner ASID Allied Practitioners have successfully completed …" at bounding box center [811, 51] width 662 height 256
drag, startPoint x: 656, startPoint y: 361, endPoint x: 751, endPoint y: 380, distance: 97.2
click at [751, 380] on div "ASID Allied Practitioner ASID Allied Practitioners have successfully completed …" at bounding box center [811, 330] width 662 height 256
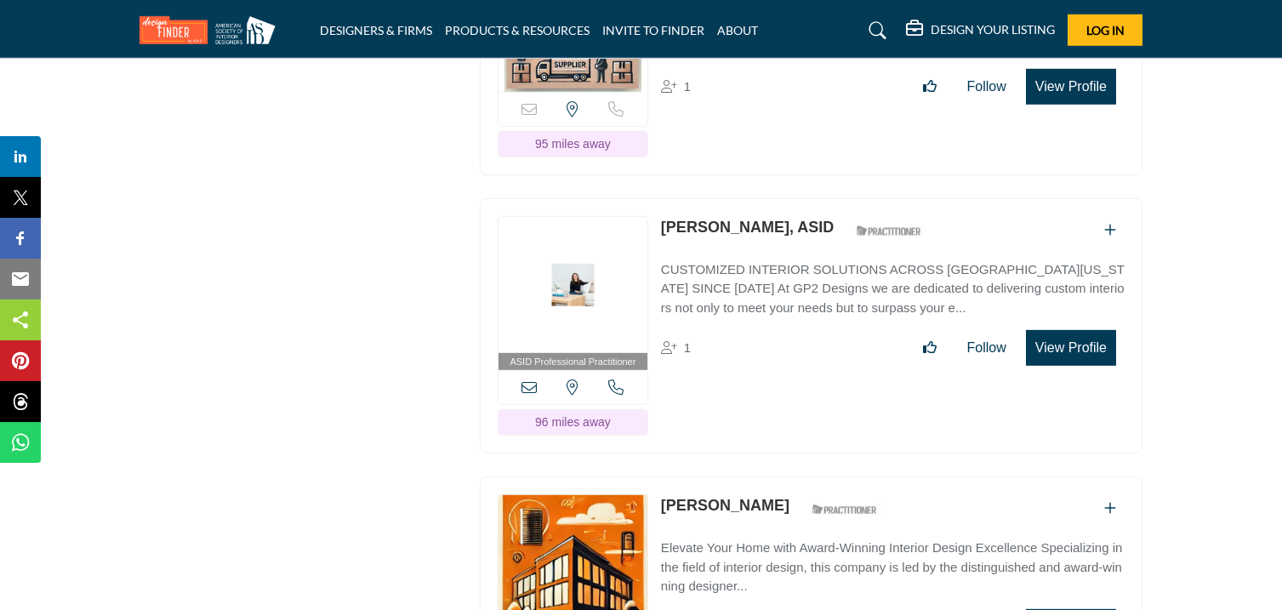
scroll to position [44305, 0]
drag, startPoint x: 658, startPoint y: 94, endPoint x: 770, endPoint y: 112, distance: 112.8
click at [770, 112] on div "Sorry, but this listing is on a subscription plan which does not allow users to…" at bounding box center [811, 55] width 662 height 238
drag, startPoint x: 657, startPoint y: 359, endPoint x: 746, endPoint y: 372, distance: 90.3
click at [746, 372] on div "ASID Professional Practitioner ASID Professional Practitioners have successfull…" at bounding box center [811, 325] width 662 height 256
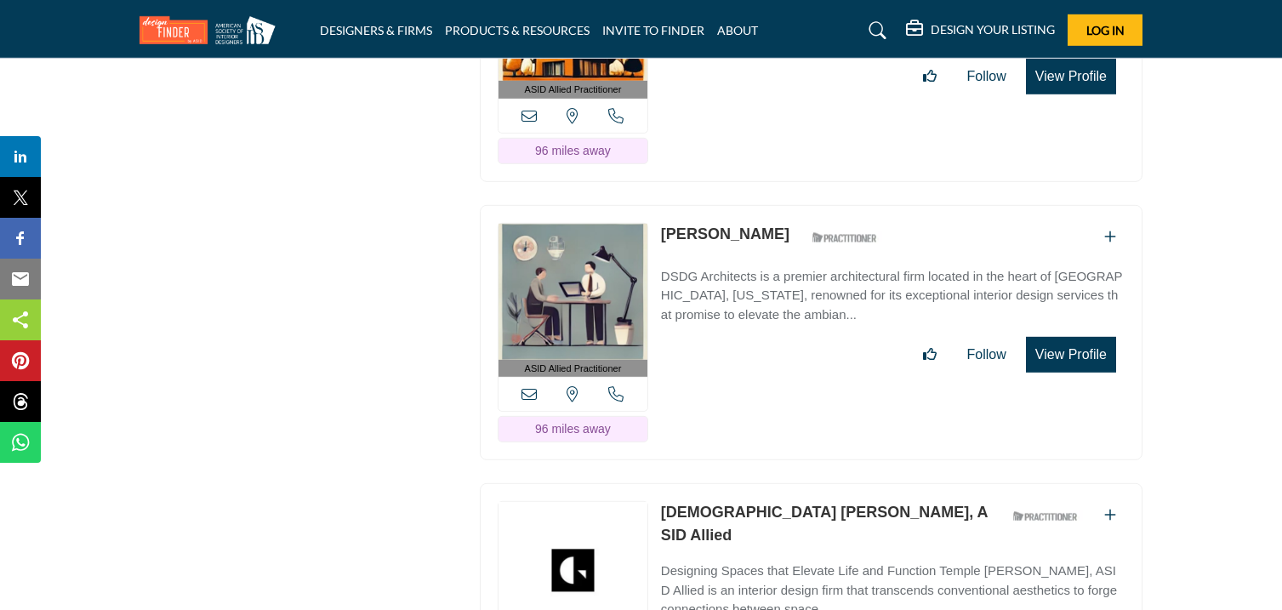
scroll to position [44855, 0]
drag, startPoint x: 658, startPoint y: 88, endPoint x: 769, endPoint y: 112, distance: 113.1
click at [769, 112] on div "ASID Allied Practitioner ASID Allied Practitioners have successfully completed …" at bounding box center [811, 53] width 662 height 256
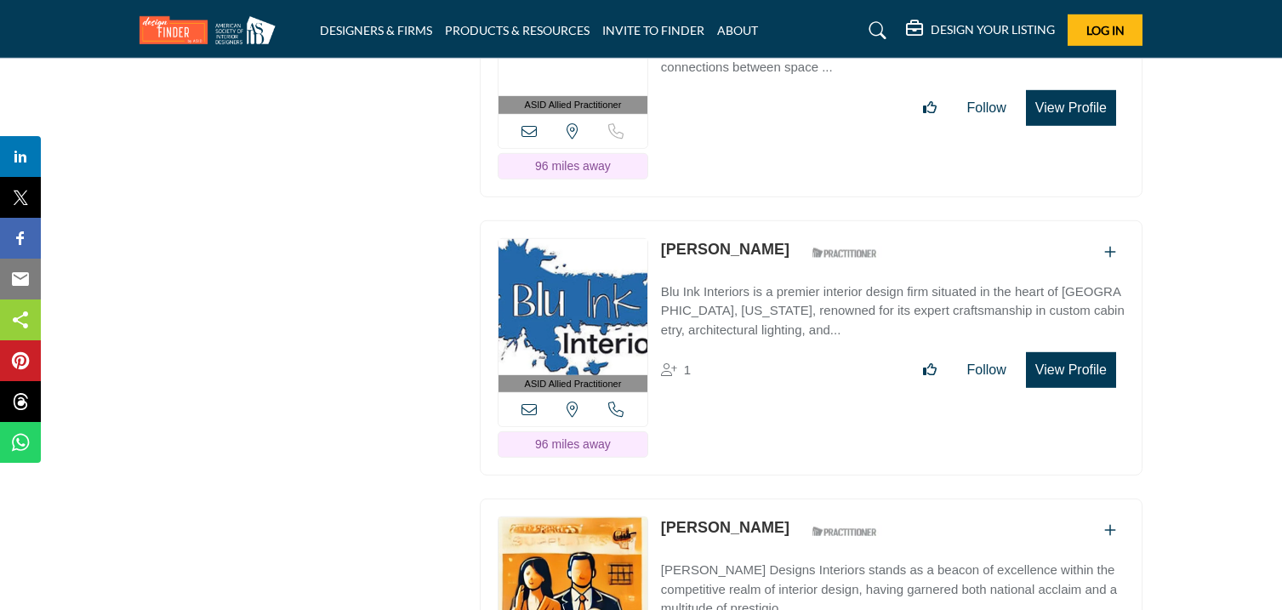
scroll to position [45397, 0]
drag, startPoint x: 654, startPoint y: 102, endPoint x: 764, endPoint y: 122, distance: 111.4
click at [764, 122] on div "ASID Allied Practitioner ASID Allied Practitioners have successfully completed …" at bounding box center [811, 68] width 662 height 256
copy link "Temple Kortum"
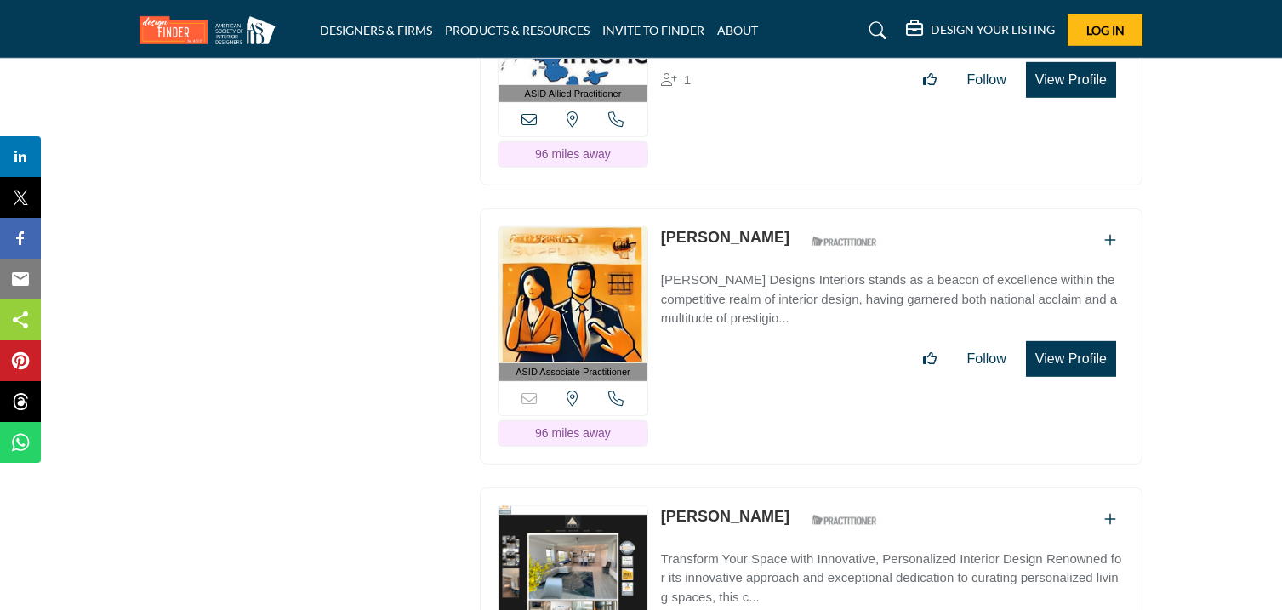
scroll to position [45685, 0]
drag, startPoint x: 656, startPoint y: 98, endPoint x: 762, endPoint y: 107, distance: 106.7
click at [762, 107] on div "ASID Allied Practitioner ASID Allied Practitioners have successfully completed …" at bounding box center [811, 59] width 662 height 256
copy link "[PERSON_NAME]"
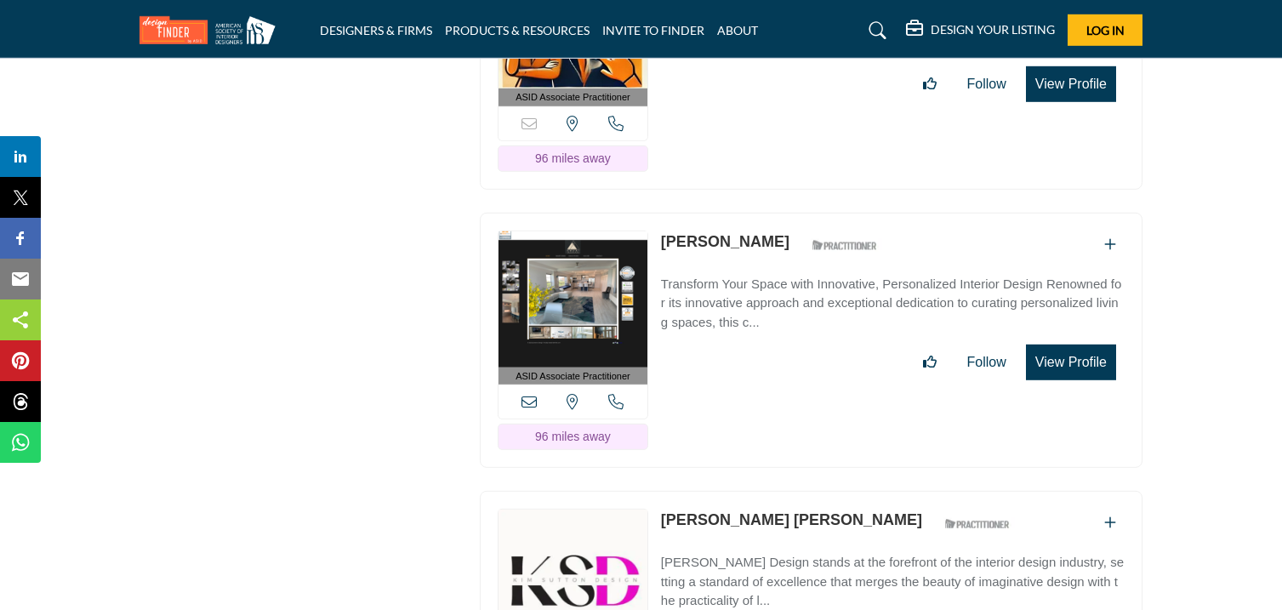
scroll to position [45965, 0]
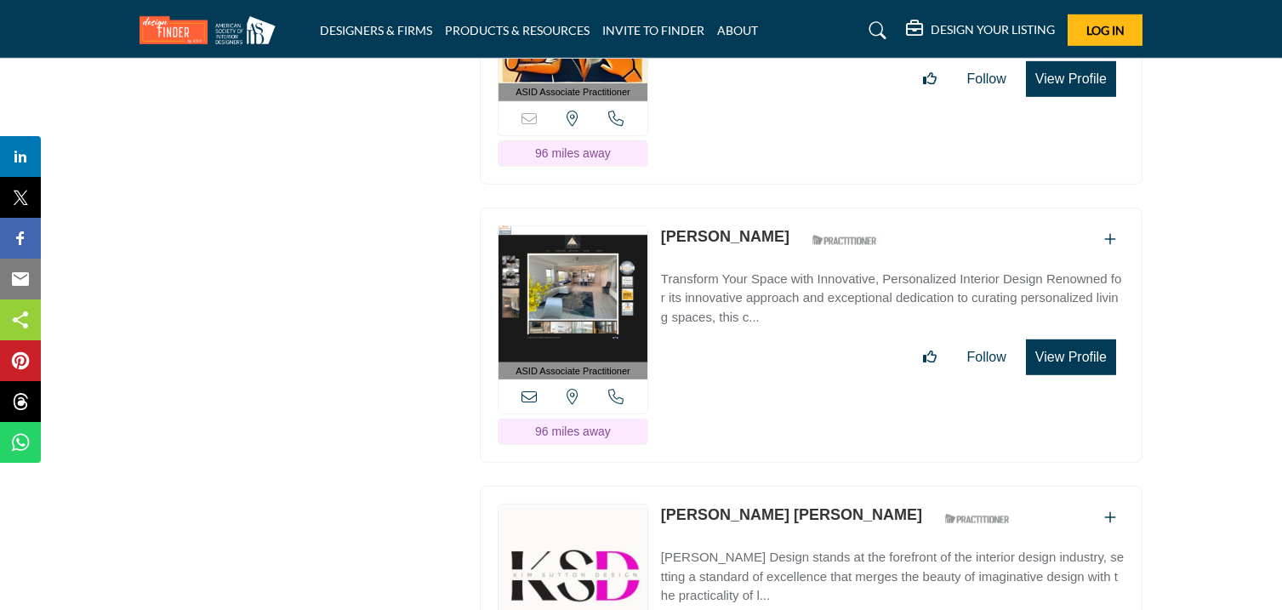
drag, startPoint x: 655, startPoint y: 90, endPoint x: 747, endPoint y: 114, distance: 94.9
click at [747, 114] on div "ASID Associate Practitioner ASID Associate Practitioners have a degree in any m…" at bounding box center [811, 57] width 662 height 256
copy link "[PERSON_NAME]"
drag, startPoint x: 657, startPoint y: 375, endPoint x: 767, endPoint y: 390, distance: 110.8
click at [767, 390] on div "ASID Associate Practitioner ASID Associate Practitioners have a degree in any m…" at bounding box center [811, 335] width 662 height 256
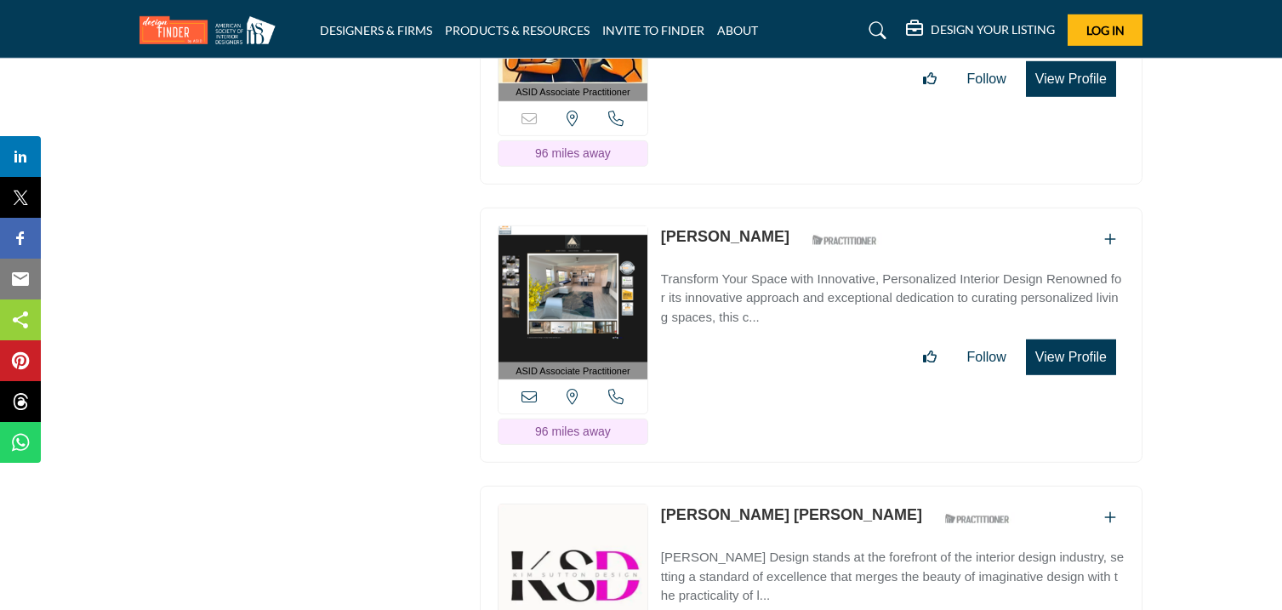
copy link "[PERSON_NAME]"
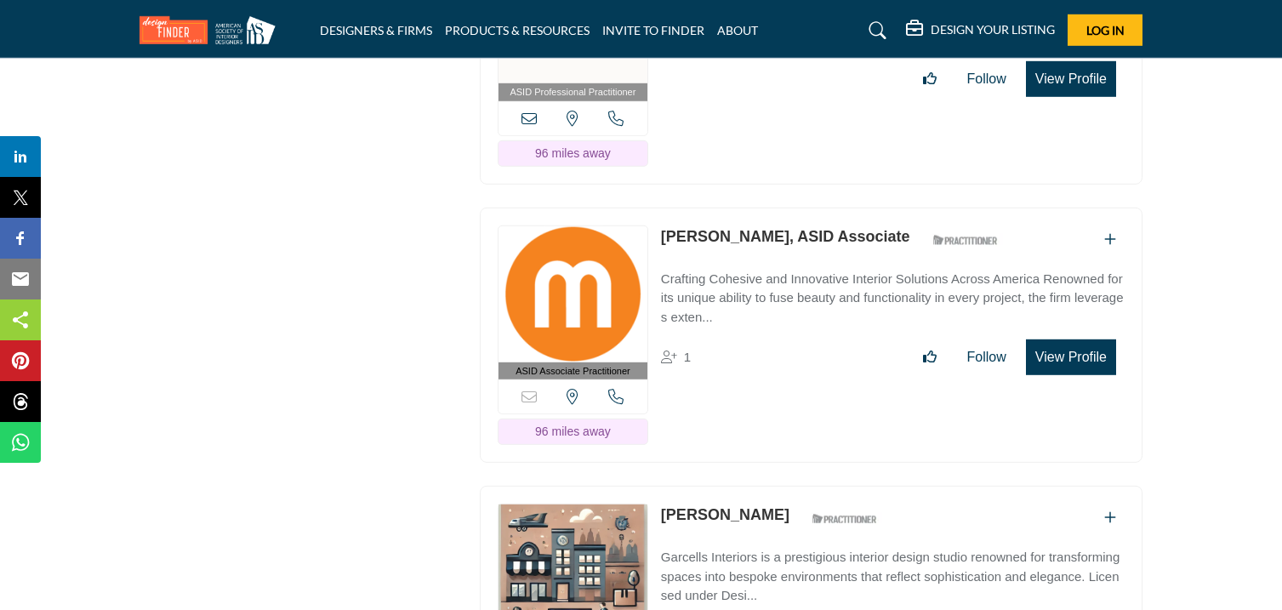
scroll to position [46523, 0]
drag, startPoint x: 657, startPoint y: 95, endPoint x: 789, endPoint y: 129, distance: 137.0
click at [789, 129] on div "ASID Professional Practitioner ASID Professional Practitioners have successfull…" at bounding box center [811, 56] width 662 height 256
copy link "[PERSON_NAME] [PERSON_NAME]"
drag, startPoint x: 657, startPoint y: 374, endPoint x: 739, endPoint y: 391, distance: 83.4
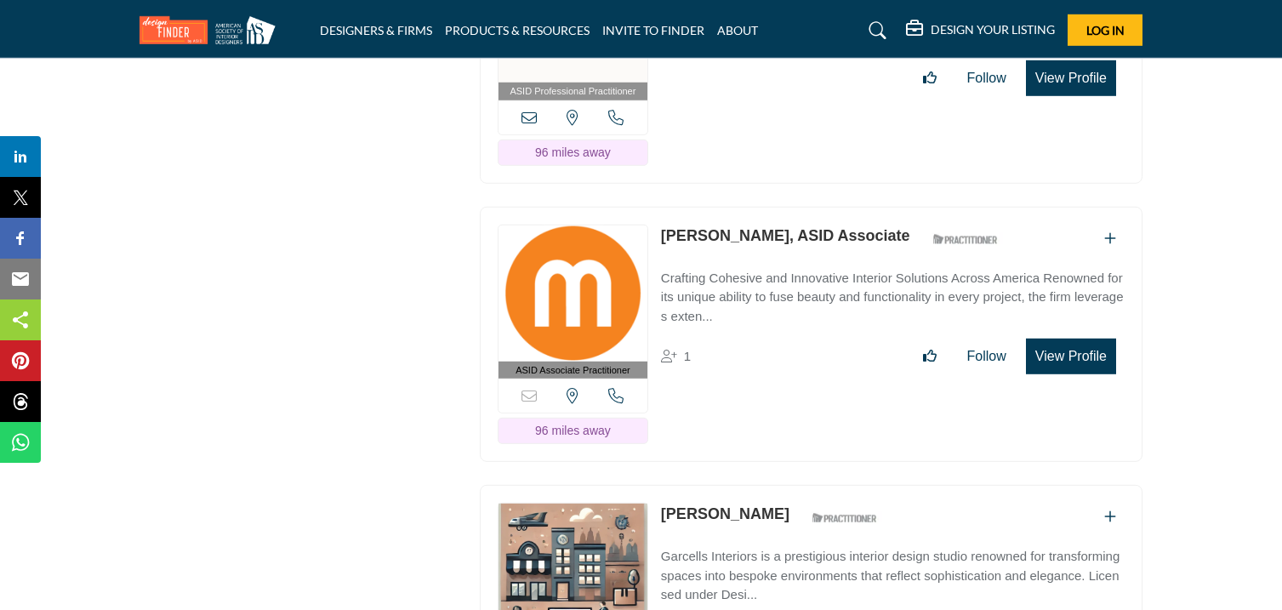
click at [739, 391] on div "ASID Associate Practitioner ASID Associate Practitioners have a degree in any m…" at bounding box center [811, 335] width 662 height 256
copy link "Ale Pallisso"
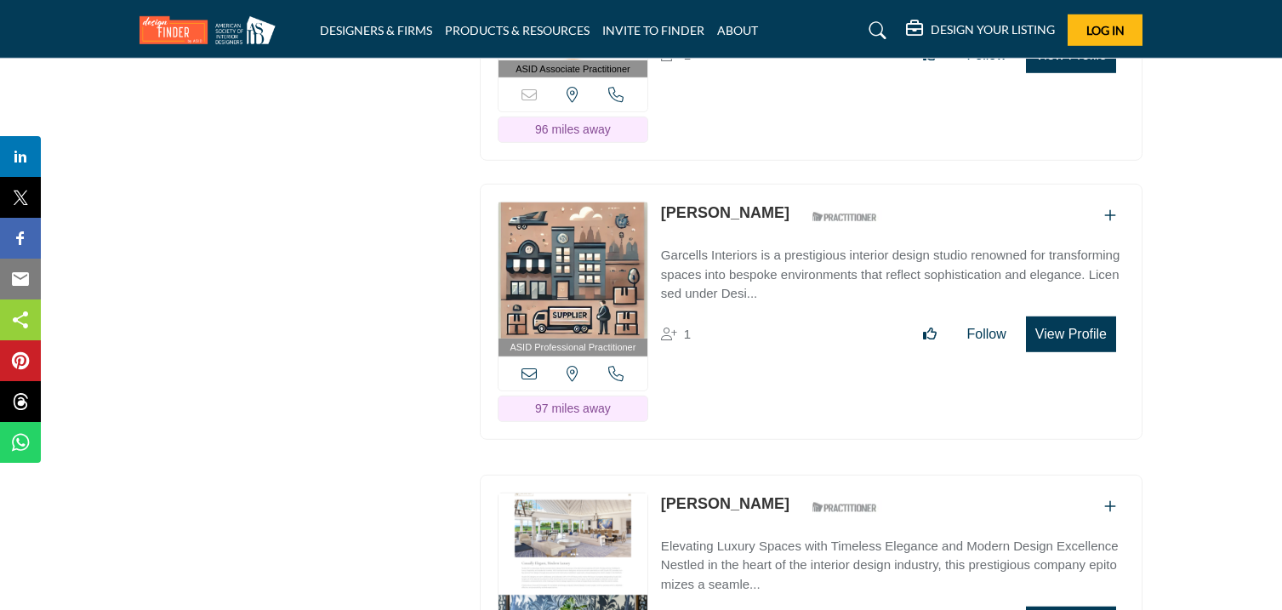
scroll to position [46825, 0]
drag, startPoint x: 657, startPoint y: 349, endPoint x: 843, endPoint y: 380, distance: 188.0
click at [843, 380] on div "ASID Professional Practitioner ASID Professional Practitioners have successfull…" at bounding box center [811, 311] width 662 height 256
copy link "[PERSON_NAME]"
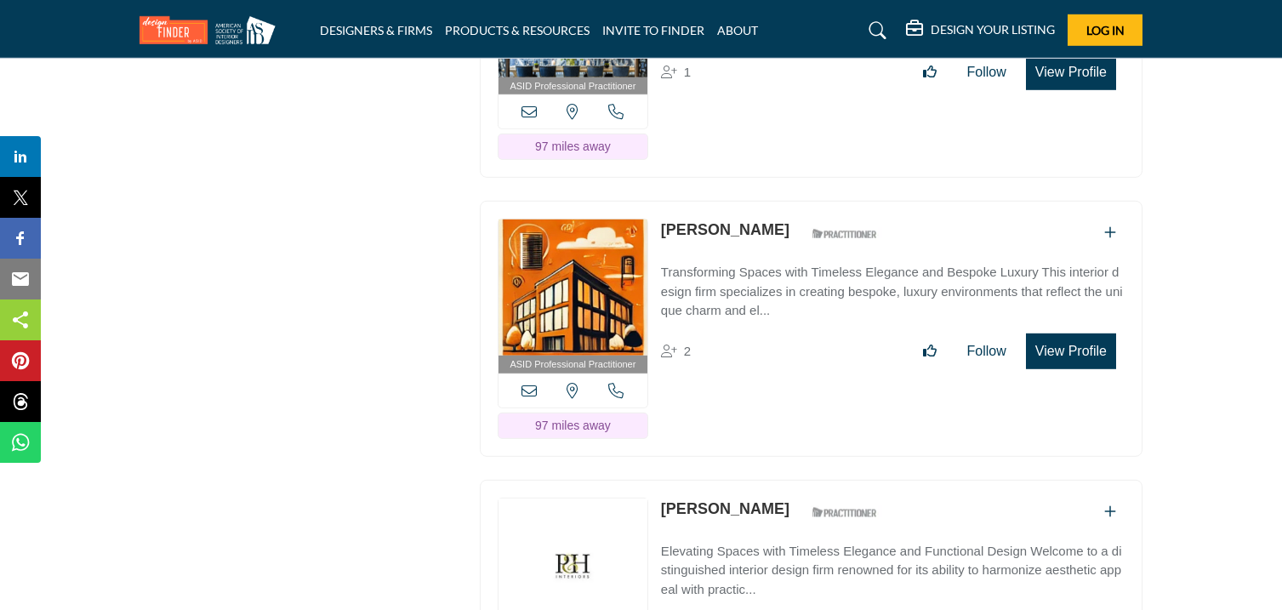
scroll to position [47379, 0]
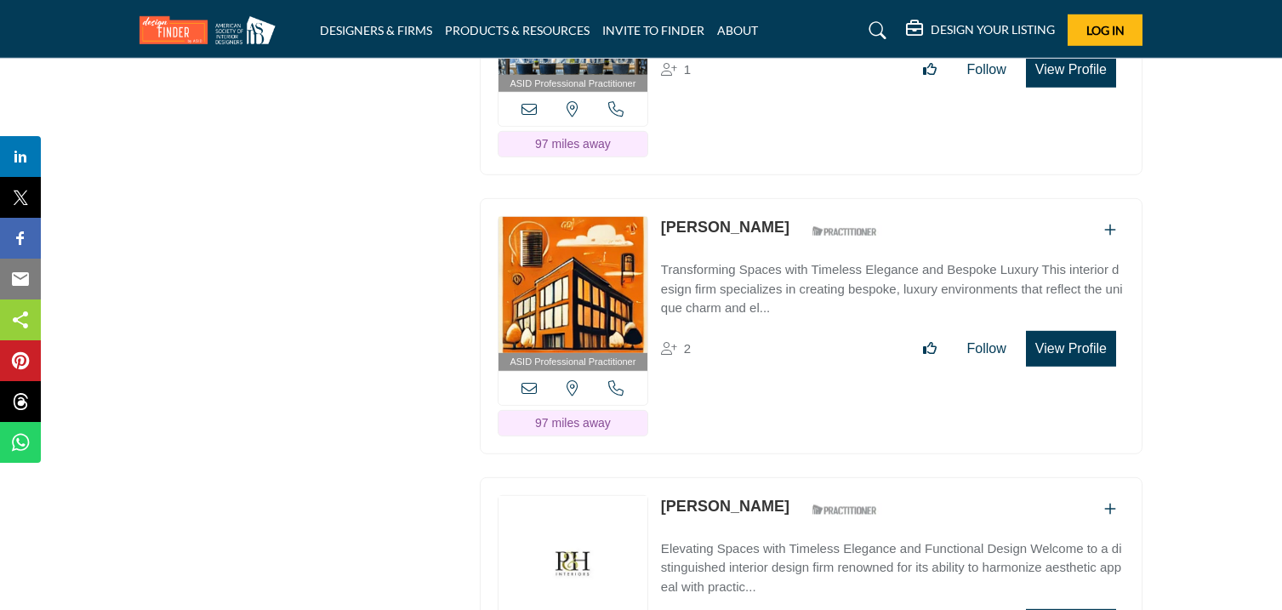
drag, startPoint x: 657, startPoint y: 91, endPoint x: 770, endPoint y: 118, distance: 115.5
click at [770, 118] on div "ASID Professional Practitioner ASID Professional Practitioners have successfull…" at bounding box center [811, 48] width 662 height 256
copy link "[PERSON_NAME]"
drag, startPoint x: 657, startPoint y: 364, endPoint x: 736, endPoint y: 387, distance: 82.4
click at [736, 387] on div "ASID Professional Practitioner ASID Professional Practitioners have successfull…" at bounding box center [811, 326] width 662 height 256
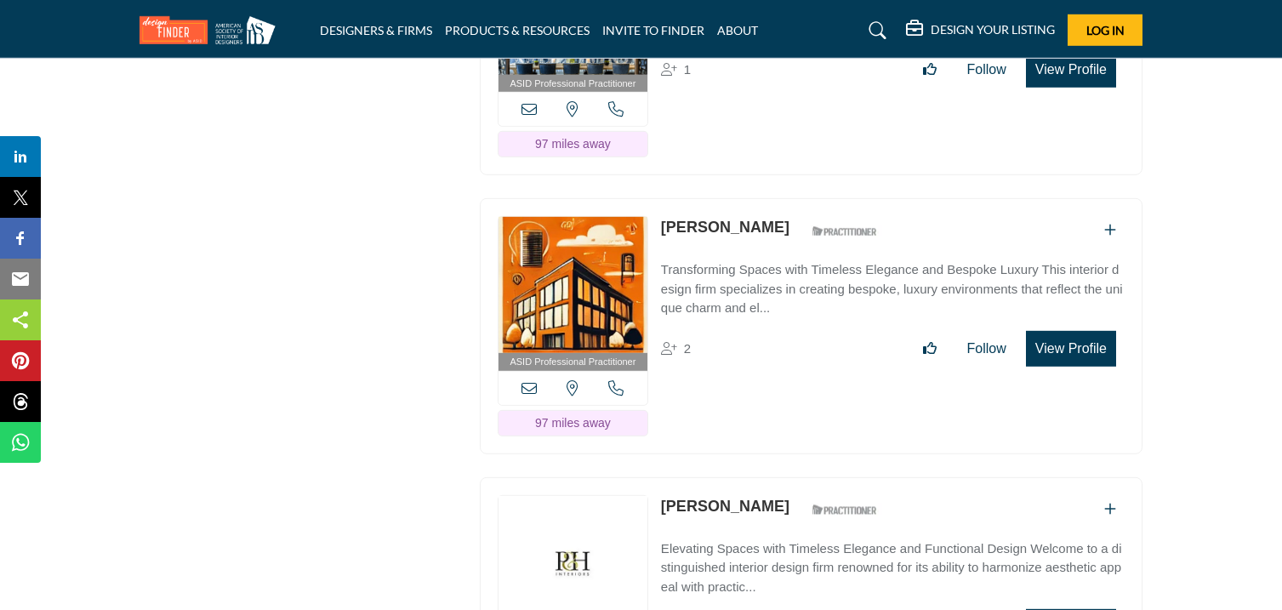
copy link "[PERSON_NAME]"
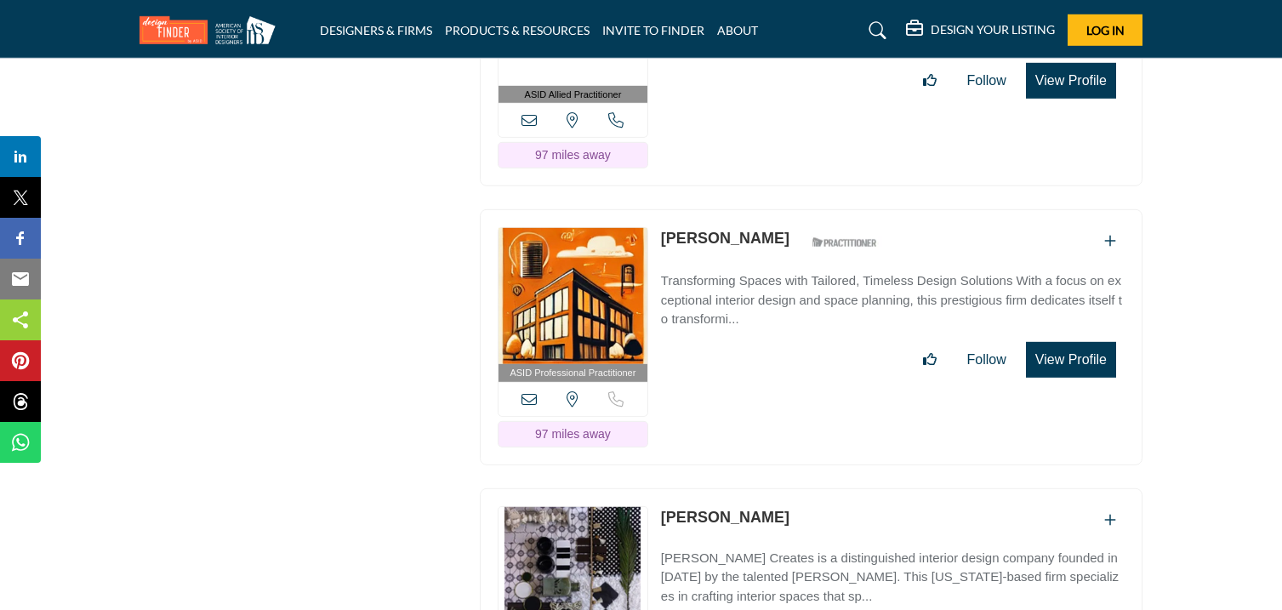
scroll to position [47926, 0]
drag, startPoint x: 657, startPoint y: 104, endPoint x: 741, endPoint y: 121, distance: 85.9
click at [741, 121] on div "ASID Allied Practitioner ASID Allied Practitioners have successfully completed …" at bounding box center [811, 58] width 662 height 256
copy link "[PERSON_NAME]"
drag, startPoint x: 657, startPoint y: 378, endPoint x: 779, endPoint y: 396, distance: 123.9
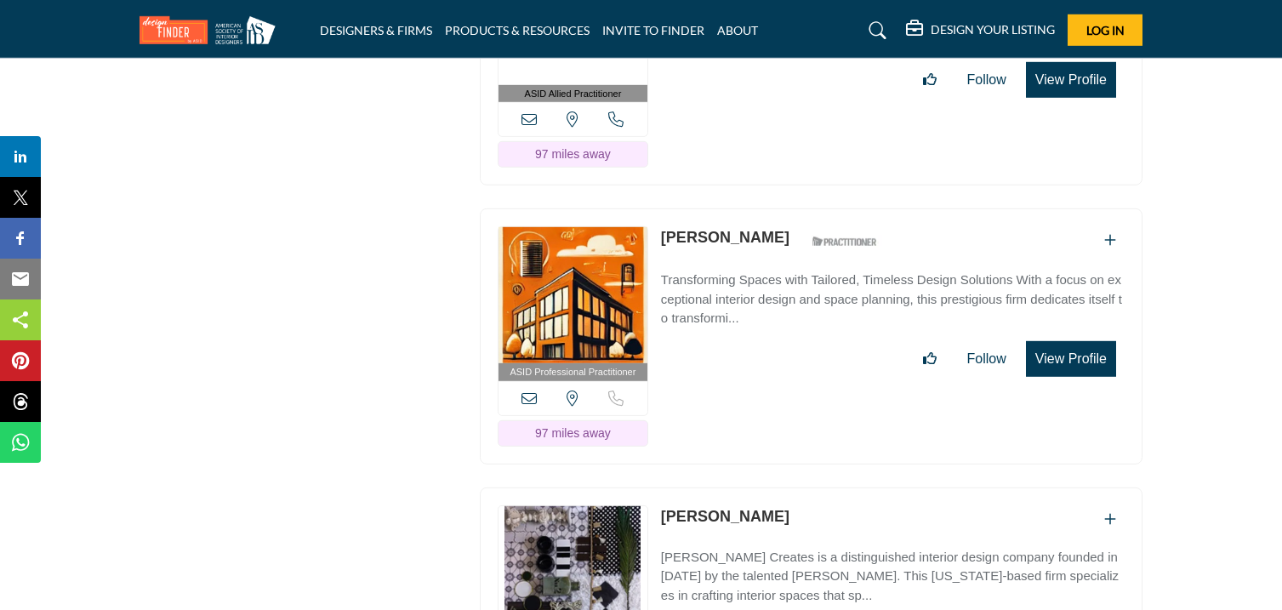
click at [779, 396] on div "ASID Professional Practitioner ASID Professional Practitioners have successfull…" at bounding box center [811, 336] width 662 height 256
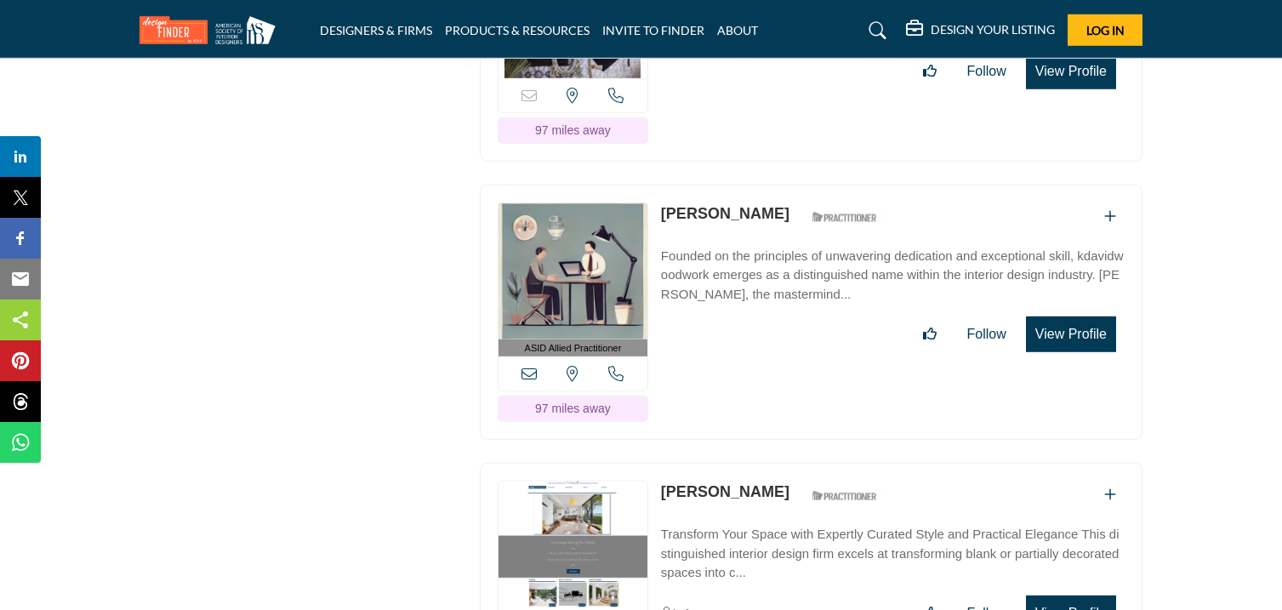
scroll to position [48490, 0]
drag, startPoint x: 657, startPoint y: 93, endPoint x: 790, endPoint y: 107, distance: 134.3
click at [790, 107] on div "Sorry, but this listing is on a subscription plan which does not allow users to…" at bounding box center [811, 42] width 662 height 238
drag, startPoint x: 652, startPoint y: 359, endPoint x: 793, endPoint y: 361, distance: 140.3
click at [793, 361] on div "ASID Allied Practitioner ASID Allied Practitioners have successfully completed …" at bounding box center [811, 312] width 662 height 256
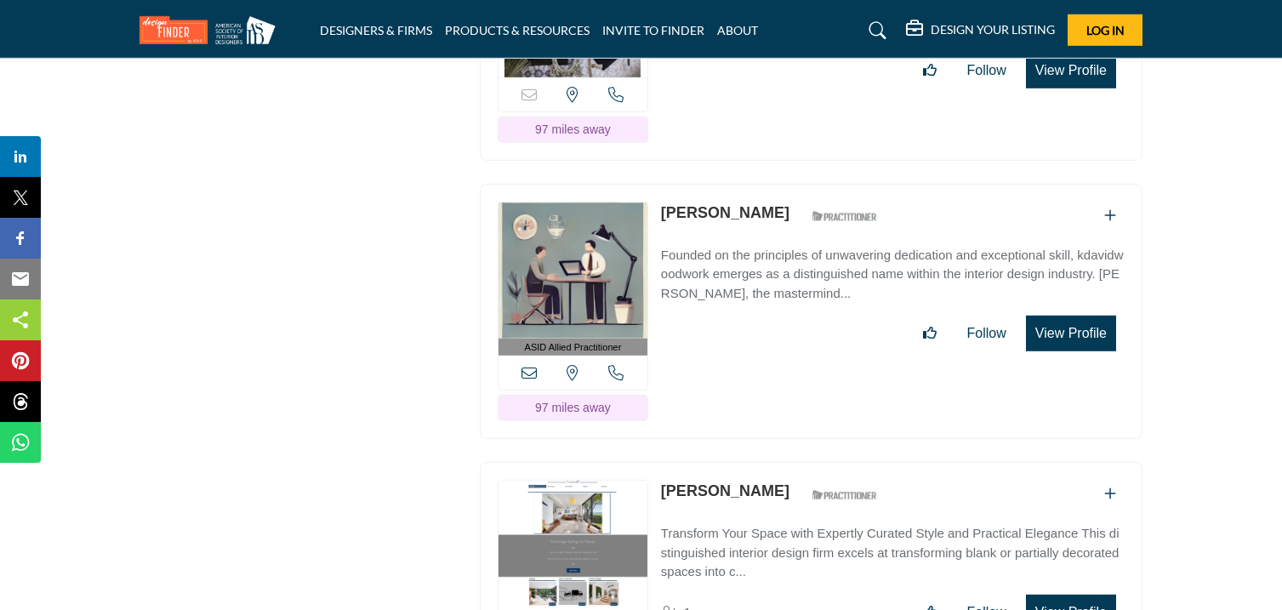
click at [607, 178] on div "Sorry, but this listing is on a subscription plan which does not allow users to…" at bounding box center [811, 50] width 680 height 255
drag, startPoint x: 657, startPoint y: 360, endPoint x: 789, endPoint y: 381, distance: 133.5
click at [789, 381] on div "ASID Allied Practitioner ASID Allied Practitioners have successfully completed …" at bounding box center [811, 312] width 662 height 256
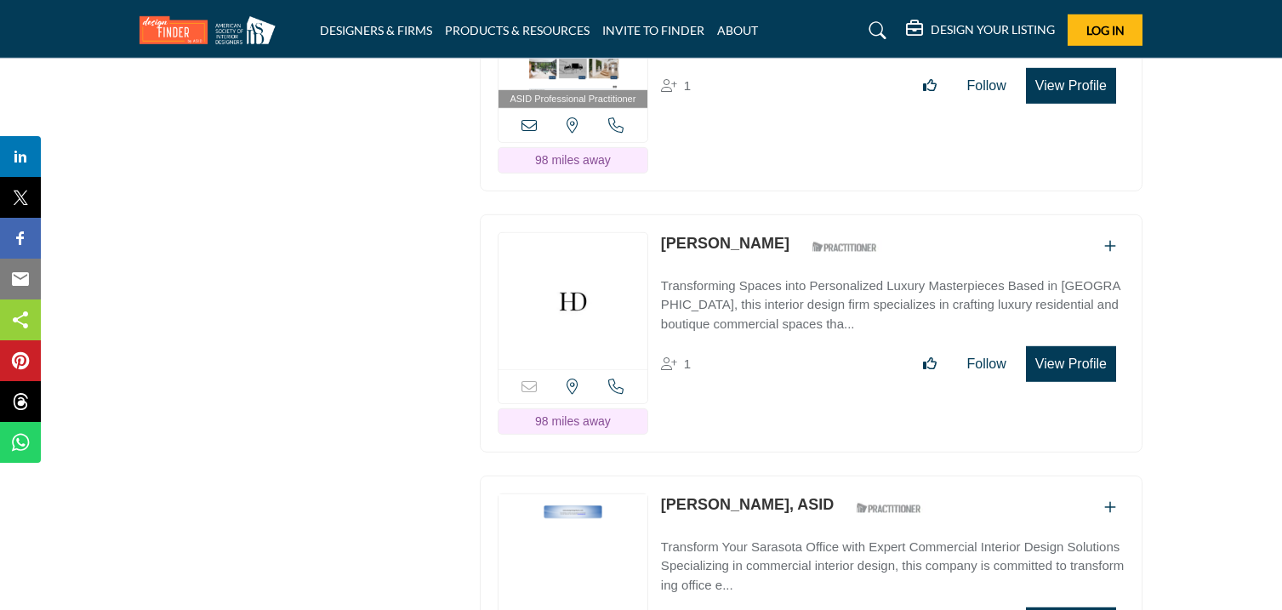
scroll to position [49018, 0]
drag, startPoint x: 656, startPoint y: 110, endPoint x: 756, endPoint y: 122, distance: 101.2
click at [756, 122] on div "ASID Professional Practitioner ASID Professional Practitioners have successfull…" at bounding box center [811, 63] width 662 height 256
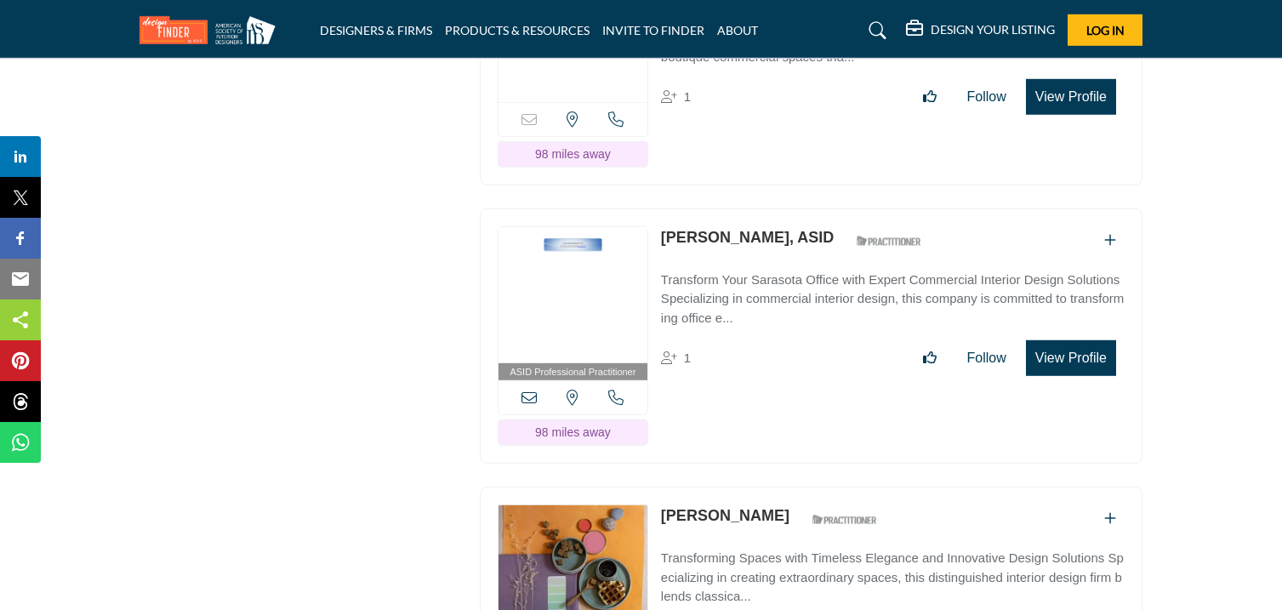
scroll to position [49313, 0]
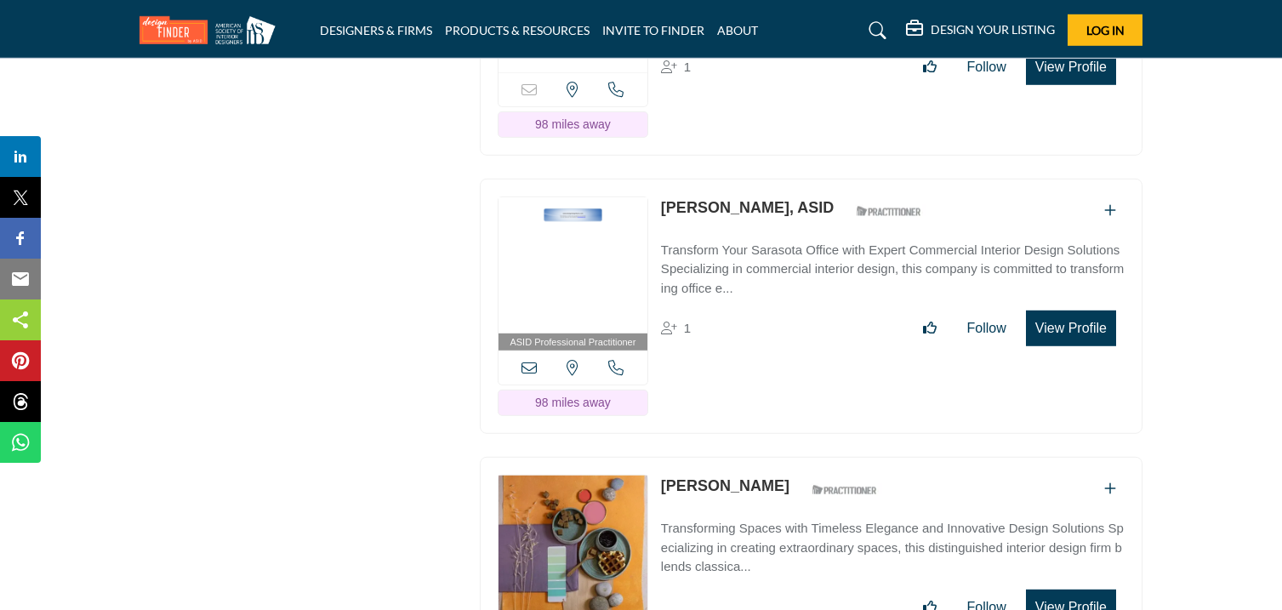
drag, startPoint x: 655, startPoint y: 99, endPoint x: 791, endPoint y: 99, distance: 136.1
click at [791, 99] on div "Sorry, but this listing is on a subscription plan which does not allow users to…" at bounding box center [811, 37] width 662 height 238
drag, startPoint x: 657, startPoint y: 355, endPoint x: 745, endPoint y: 382, distance: 92.5
click at [745, 382] on div "ASID Professional Practitioner ASID Professional Practitioners have successfull…" at bounding box center [811, 307] width 662 height 256
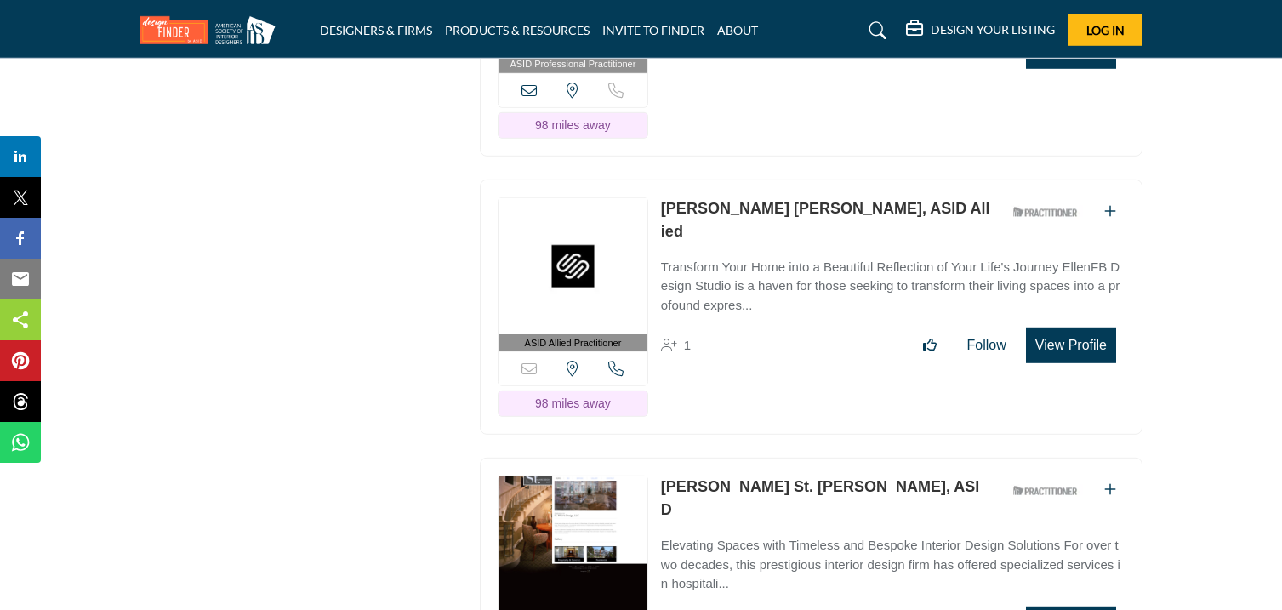
scroll to position [49874, 0]
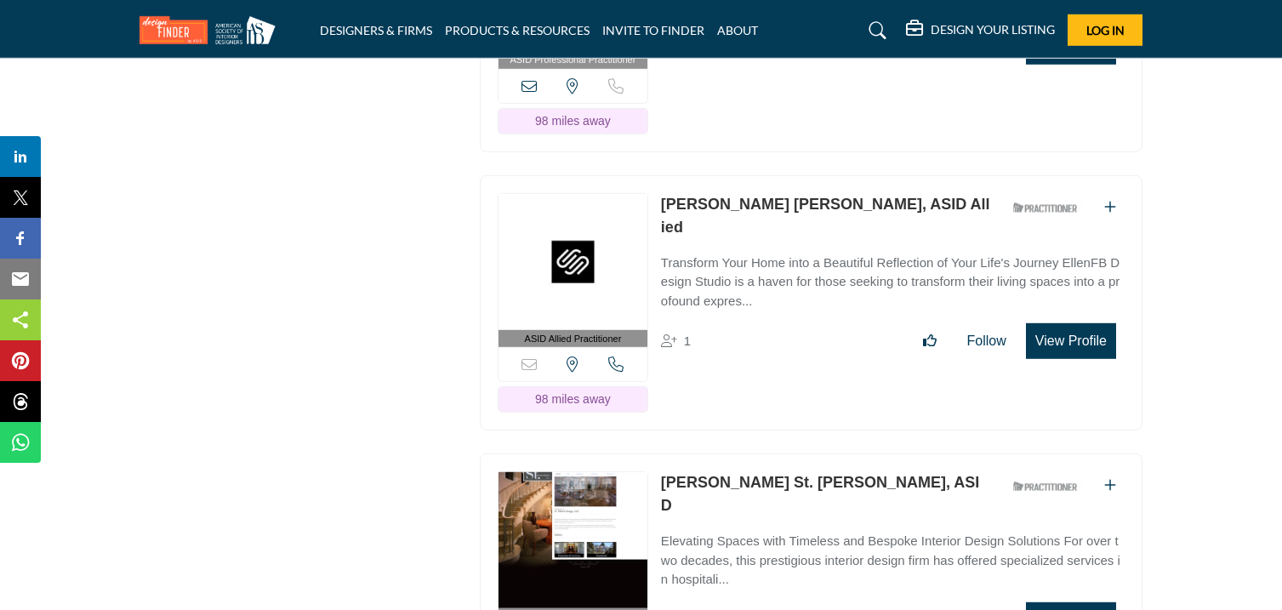
drag, startPoint x: 657, startPoint y: 76, endPoint x: 753, endPoint y: 99, distance: 98.0
click at [753, 99] on div "ASID Professional Practitioner ASID Professional Practitioners have successfull…" at bounding box center [811, 24] width 662 height 256
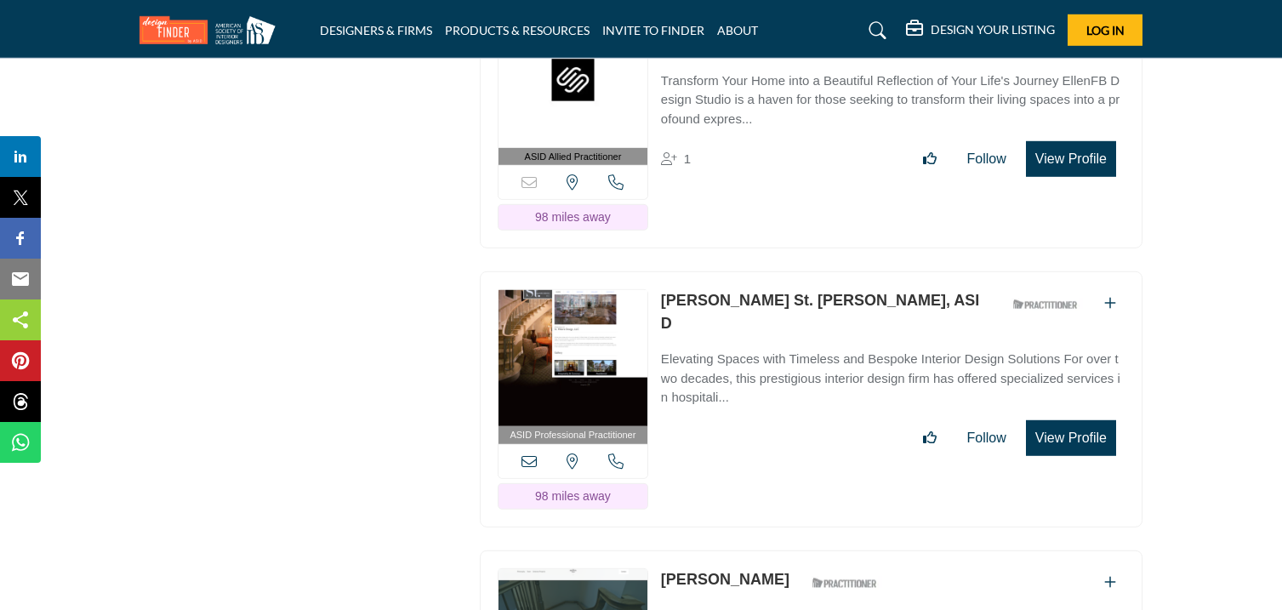
scroll to position [50054, 0]
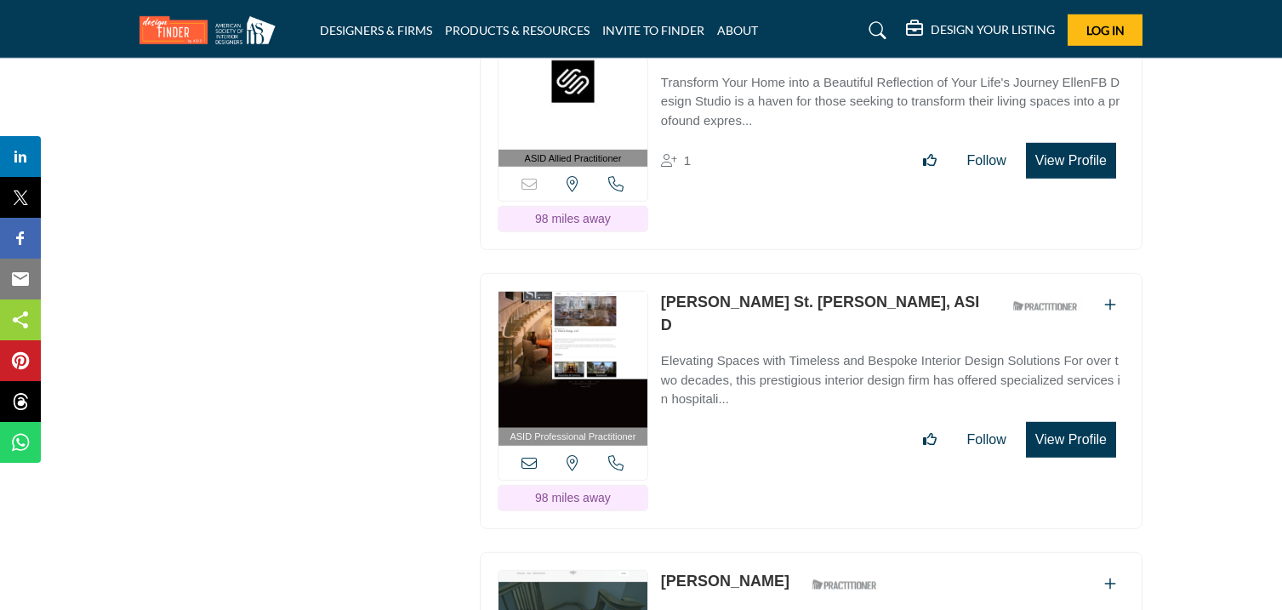
drag, startPoint x: 653, startPoint y: 175, endPoint x: 781, endPoint y: 191, distance: 128.6
click at [781, 191] on div "ASID Allied Practitioner ASID Allied Practitioners have successfully completed …" at bounding box center [811, 123] width 662 height 256
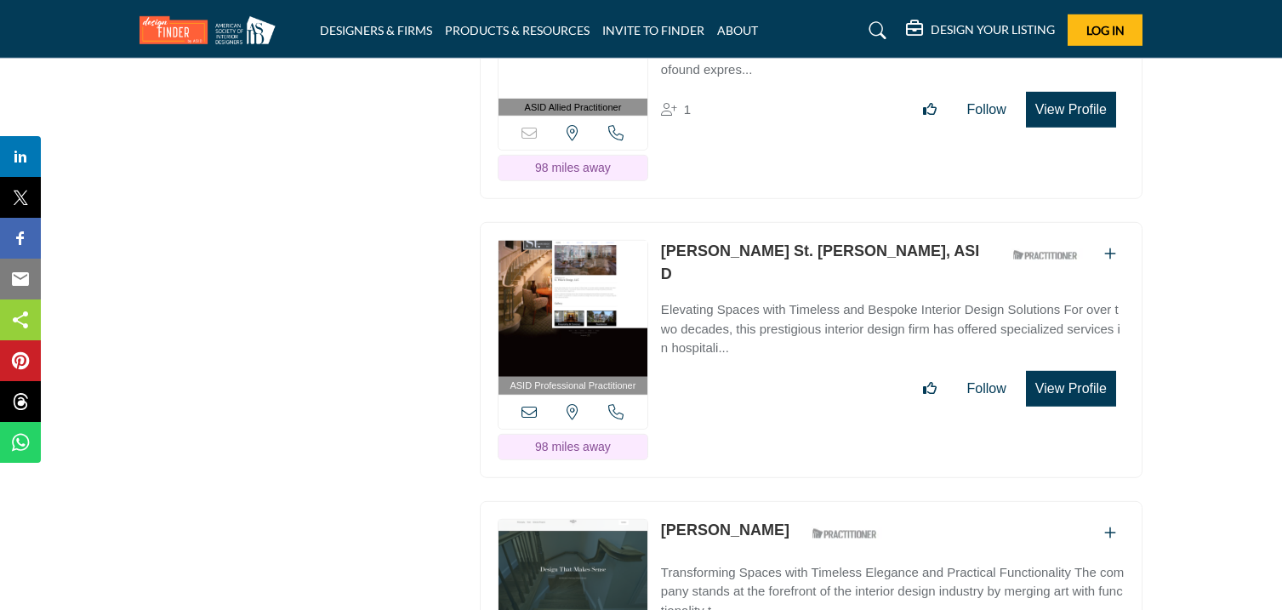
scroll to position [50124, 0]
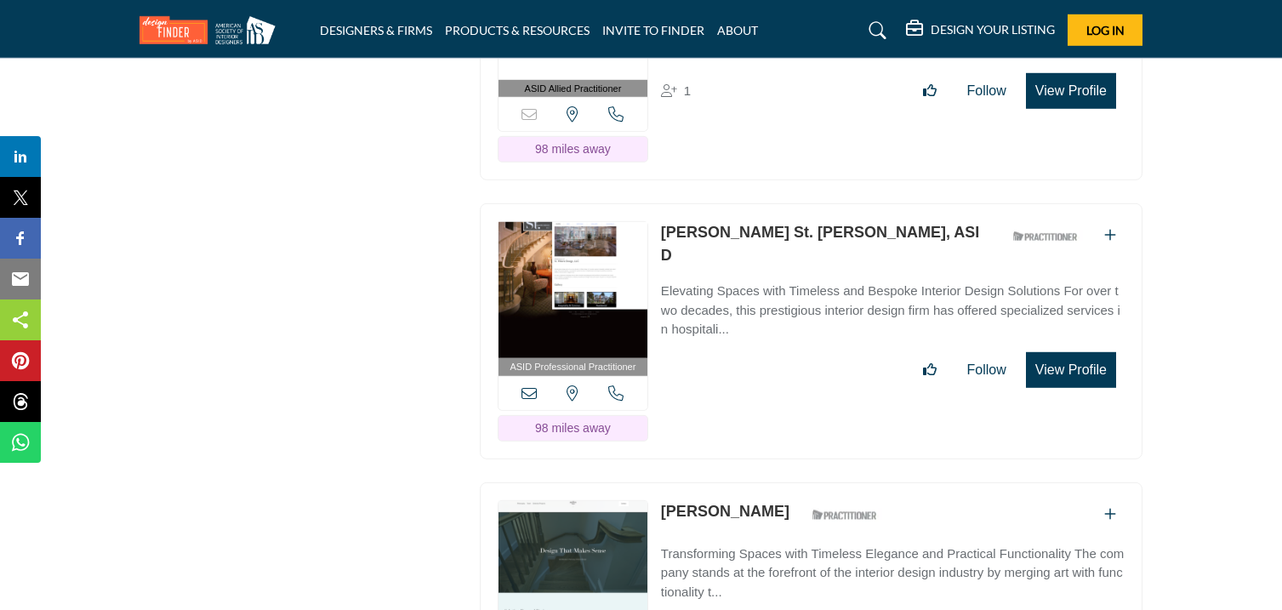
drag, startPoint x: 657, startPoint y: 106, endPoint x: 799, endPoint y: 123, distance: 143.0
click at [799, 123] on div "ASID Allied Practitioner ASID Allied Practitioners have successfully completed …" at bounding box center [811, 53] width 662 height 256
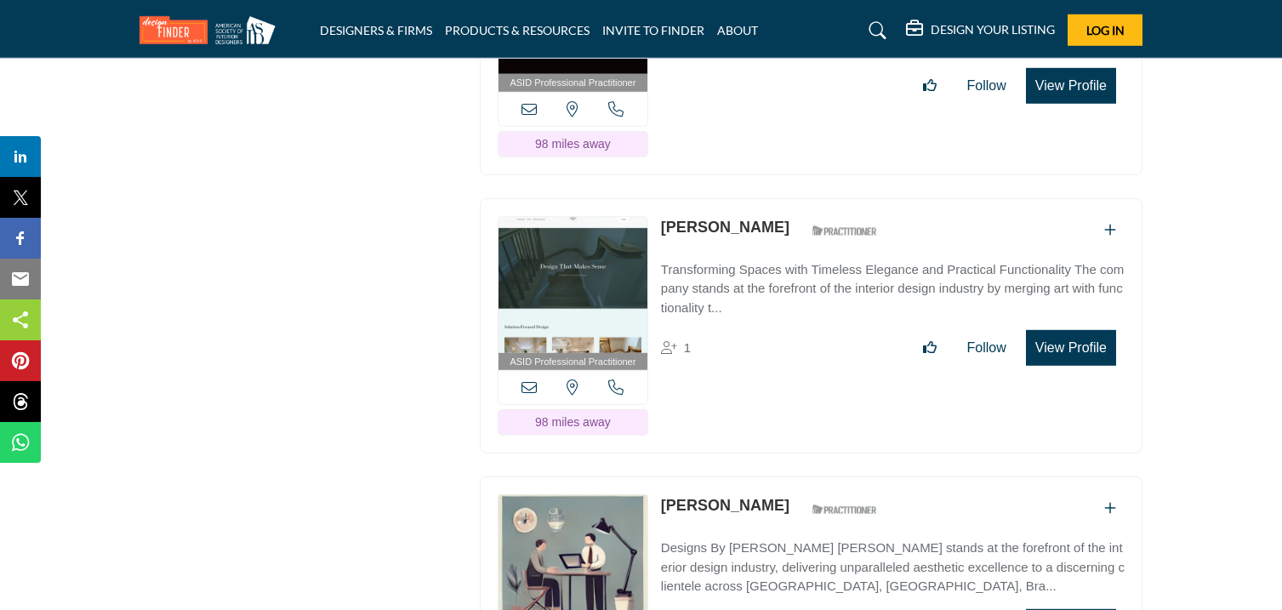
scroll to position [50410, 0]
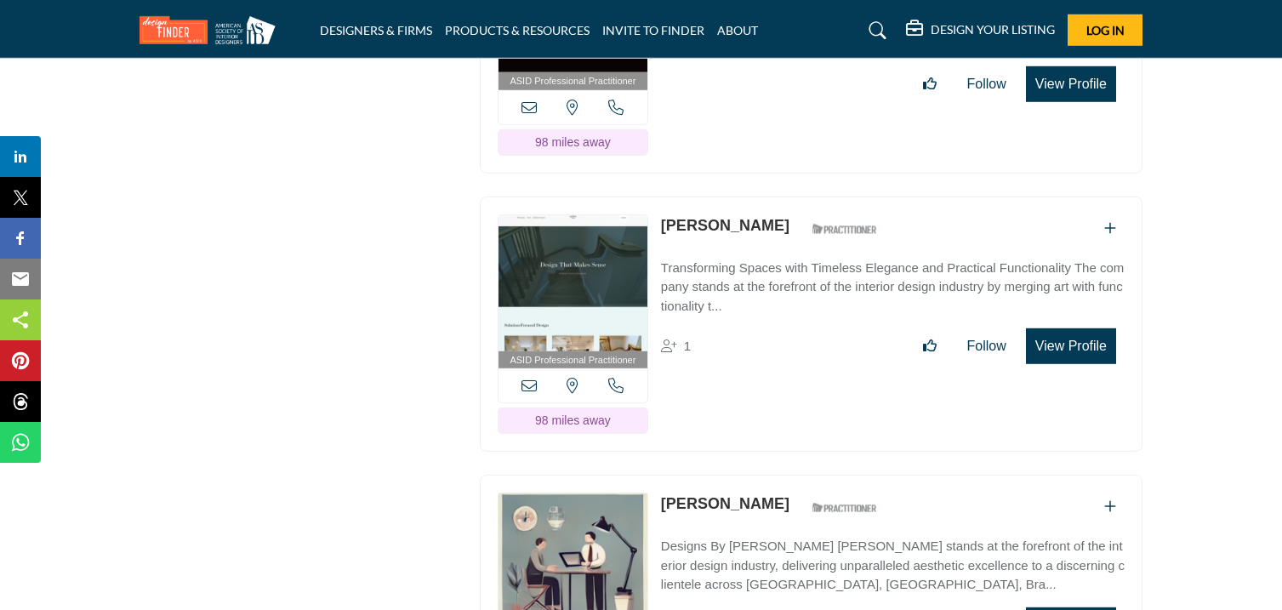
drag, startPoint x: 659, startPoint y: 94, endPoint x: 784, endPoint y: 120, distance: 127.8
click at [784, 120] on div "ASID Professional Practitioner ASID Professional Practitioners have successfull…" at bounding box center [811, 46] width 662 height 256
drag, startPoint x: 655, startPoint y: 377, endPoint x: 811, endPoint y: 401, distance: 158.4
click at [811, 401] on div "ASID Professional Practitioner ASID Professional Practitioners have successfull…" at bounding box center [811, 324] width 662 height 256
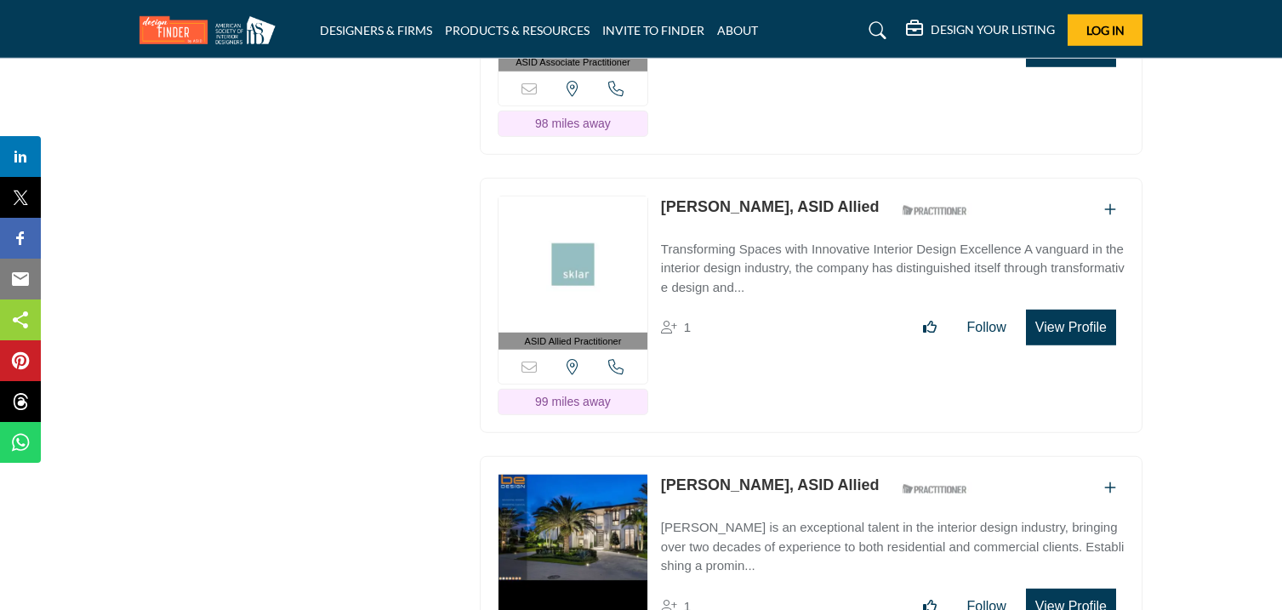
scroll to position [50987, 0]
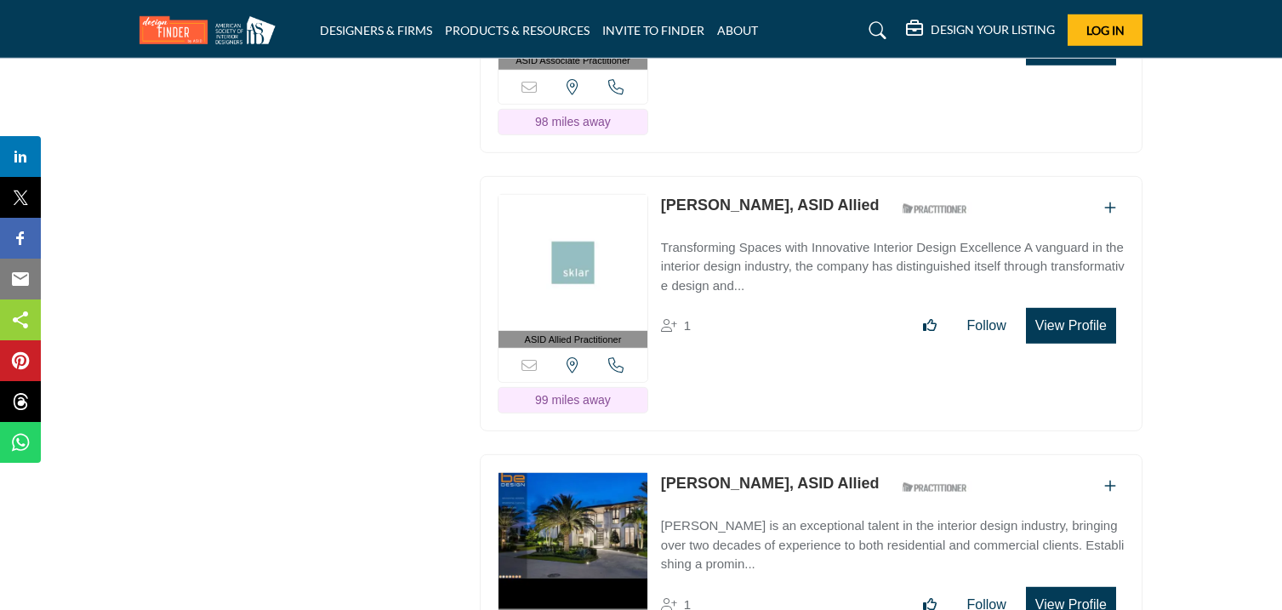
drag, startPoint x: 657, startPoint y: 81, endPoint x: 737, endPoint y: 99, distance: 82.1
click at [737, 99] on div "ASID Associate Practitioner ASID Associate Practitioners have a degree in any m…" at bounding box center [811, 25] width 662 height 256
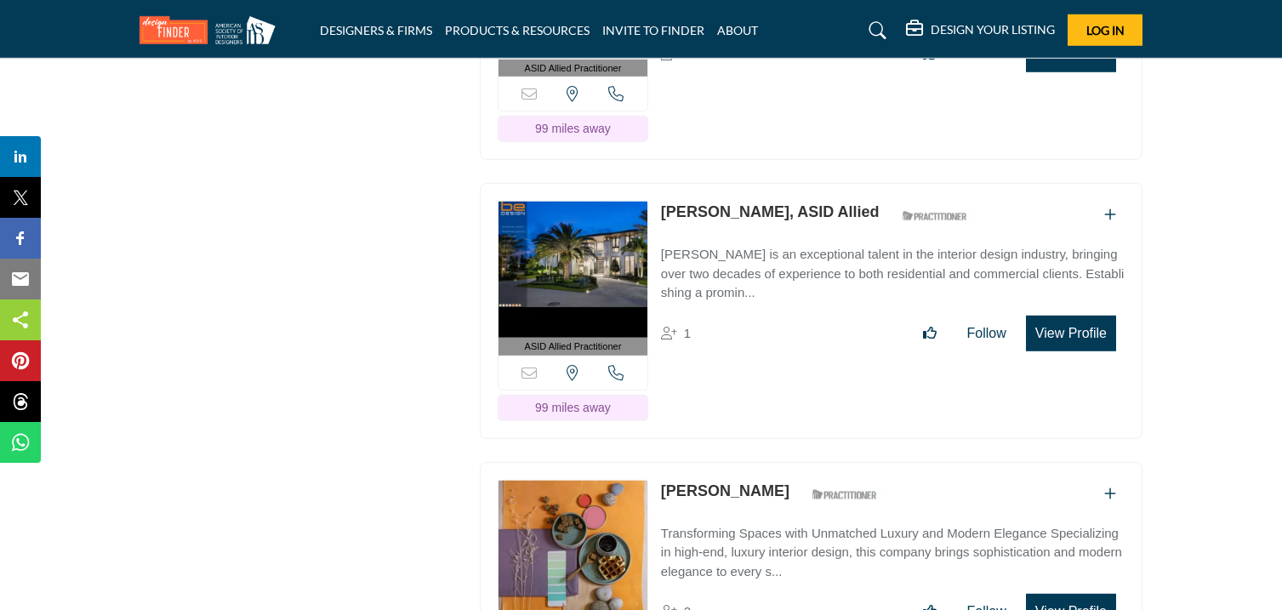
scroll to position [51261, 0]
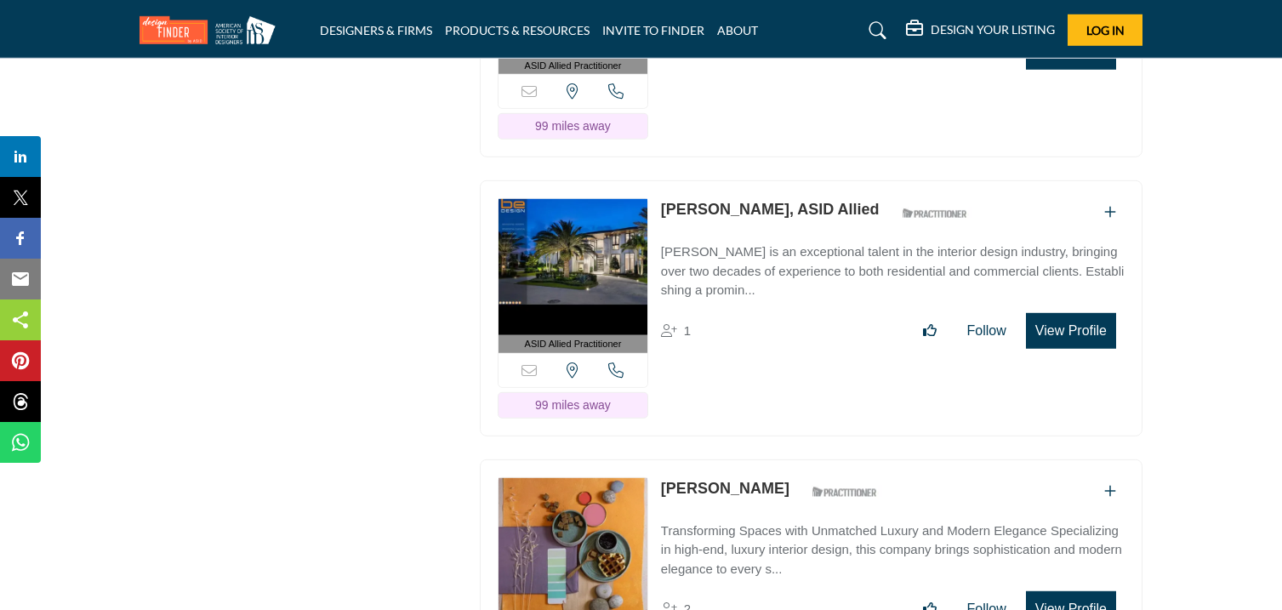
drag, startPoint x: 656, startPoint y: 83, endPoint x: 745, endPoint y: 117, distance: 95.6
click at [745, 117] on div "ASID Allied Practitioner ASID Allied Practitioners have successfully completed …" at bounding box center [811, 30] width 662 height 256
drag, startPoint x: 658, startPoint y: 364, endPoint x: 775, endPoint y: 383, distance: 118.0
click at [775, 383] on div "ASID Allied Practitioner ASID Allied Practitioners have successfully completed …" at bounding box center [811, 308] width 662 height 256
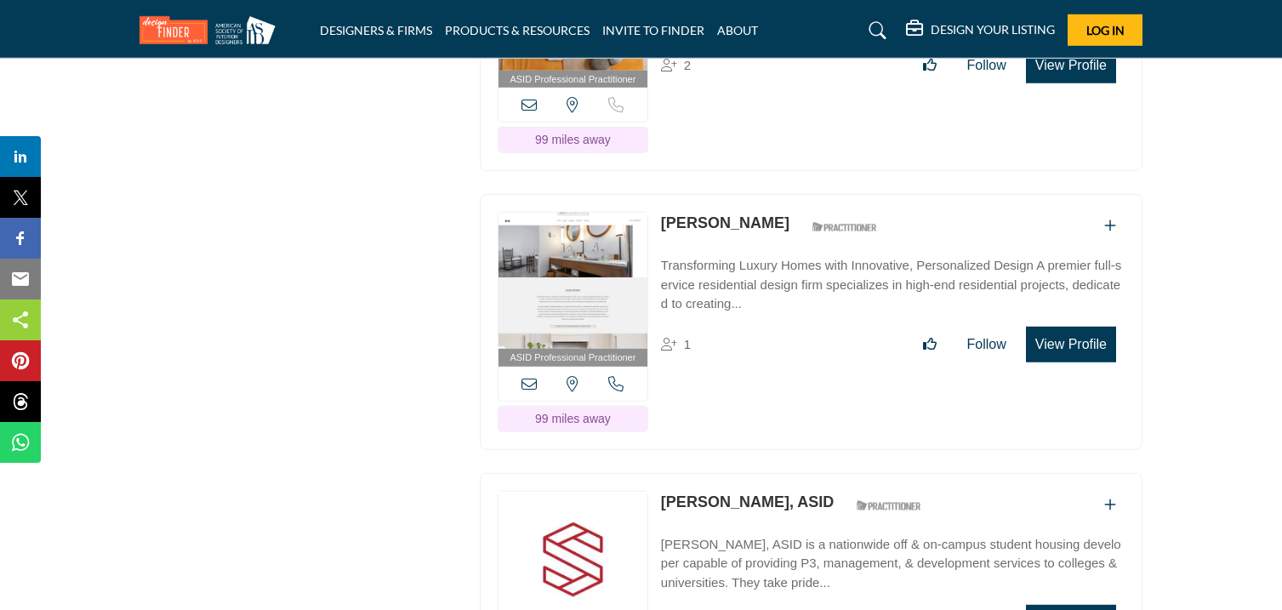
scroll to position [51806, 0]
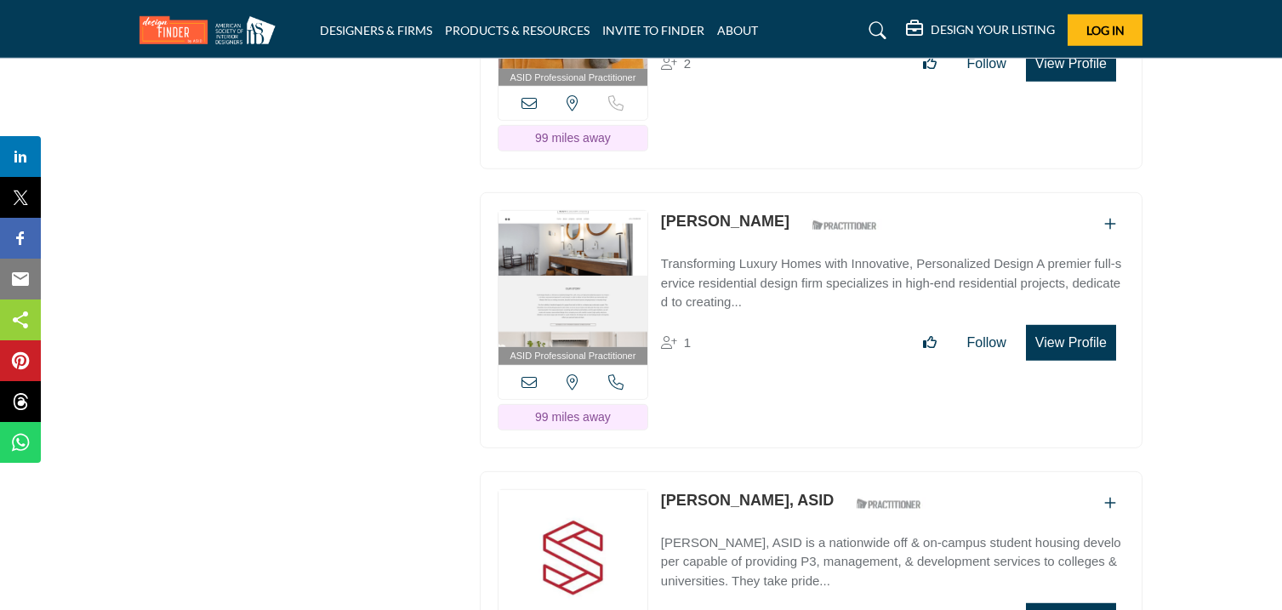
drag, startPoint x: 657, startPoint y: 95, endPoint x: 770, endPoint y: 116, distance: 115.8
click at [770, 116] on div "ASID Professional Practitioner ASID Professional Practitioners have successfull…" at bounding box center [811, 42] width 662 height 256
drag, startPoint x: 658, startPoint y: 378, endPoint x: 735, endPoint y: 396, distance: 78.8
click at [735, 396] on div "ASID Professional Practitioner ASID Professional Practitioners have successfull…" at bounding box center [811, 320] width 662 height 256
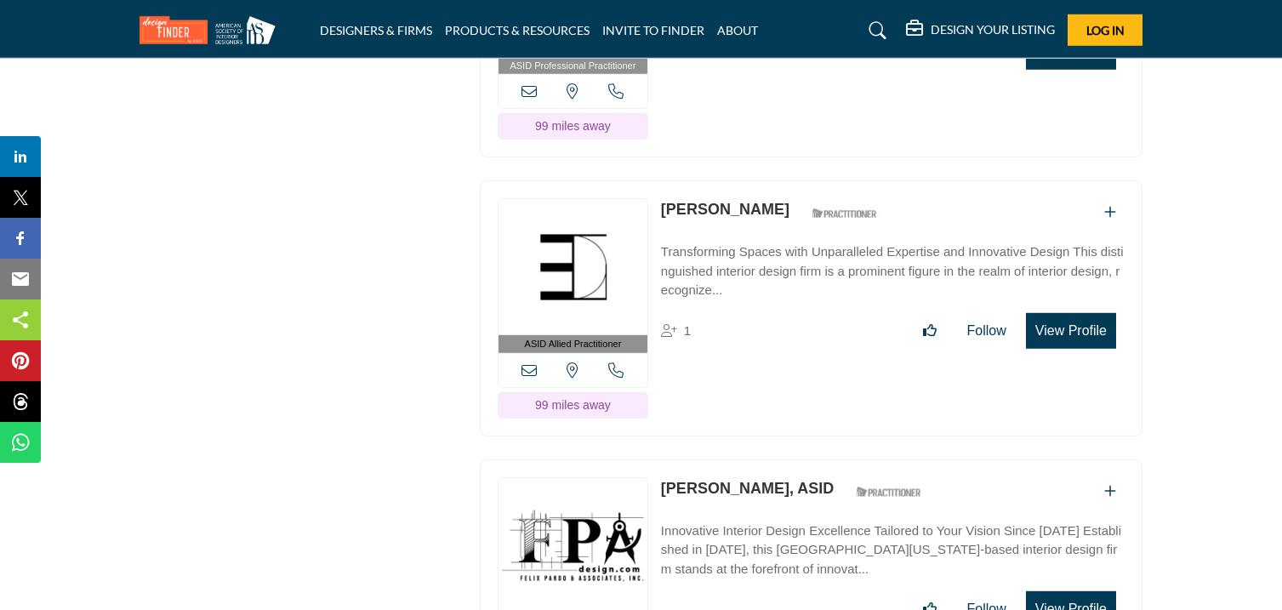
scroll to position [52377, 0]
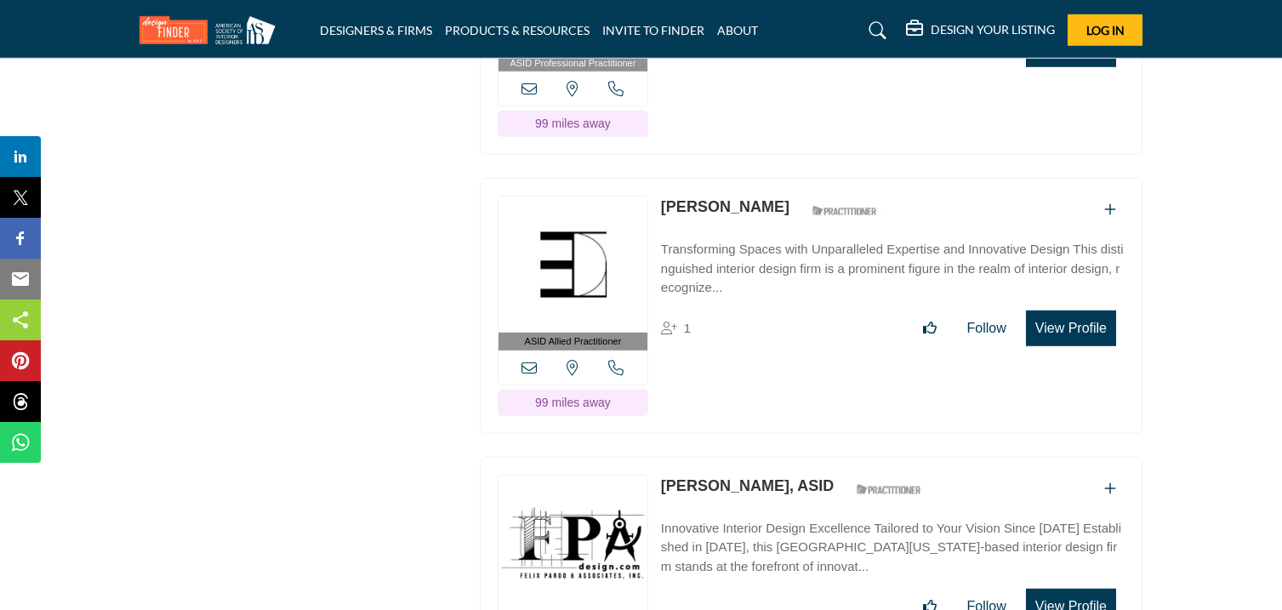
drag, startPoint x: 659, startPoint y: 84, endPoint x: 751, endPoint y: 102, distance: 93.6
click at [751, 102] on div "ASID Professional Practitioner ASID Professional Practitioners have successfull…" at bounding box center [811, 28] width 662 height 256
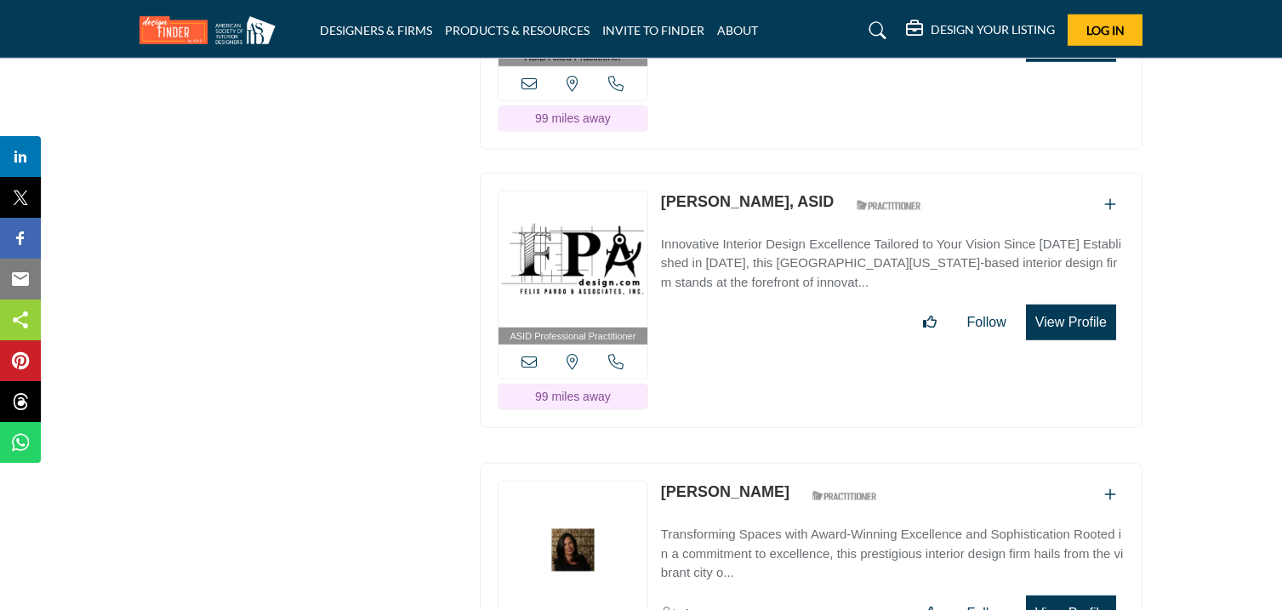
scroll to position [52663, 0]
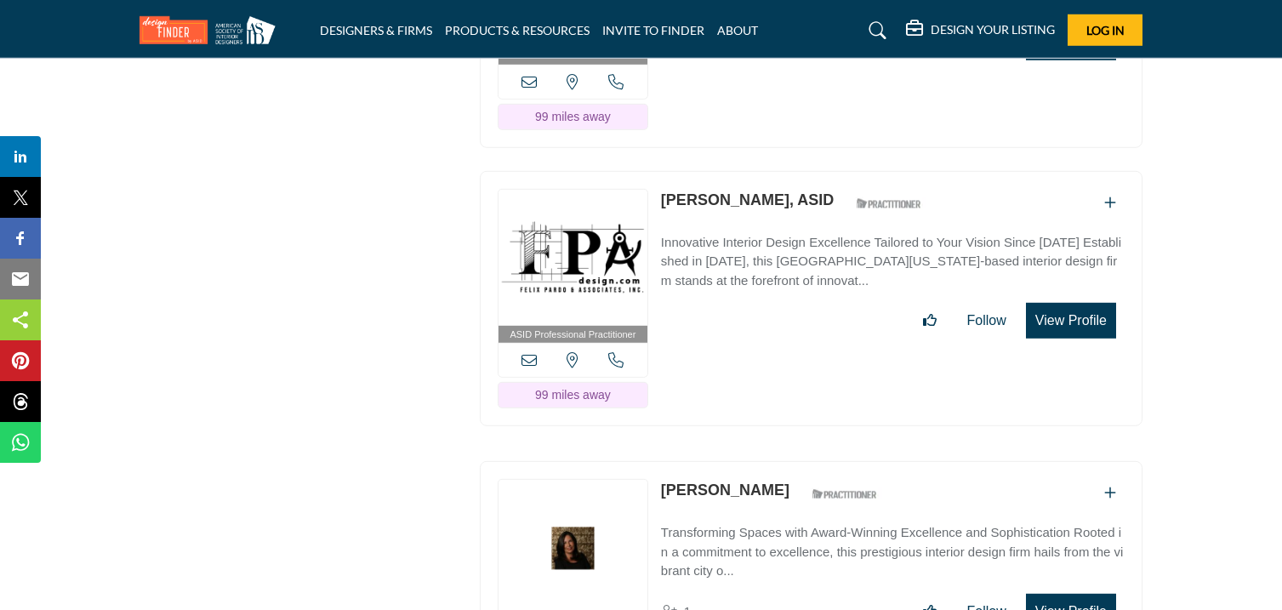
drag, startPoint x: 656, startPoint y: 77, endPoint x: 784, endPoint y: 105, distance: 131.3
click at [784, 105] on div "ASID Allied Practitioner ASID Allied Practitioners have successfully completed …" at bounding box center [811, 20] width 662 height 256
drag, startPoint x: 658, startPoint y: 360, endPoint x: 737, endPoint y: 379, distance: 81.5
click at [737, 379] on div "ASID Professional Practitioner ASID Professional Practitioners have successfull…" at bounding box center [811, 299] width 662 height 256
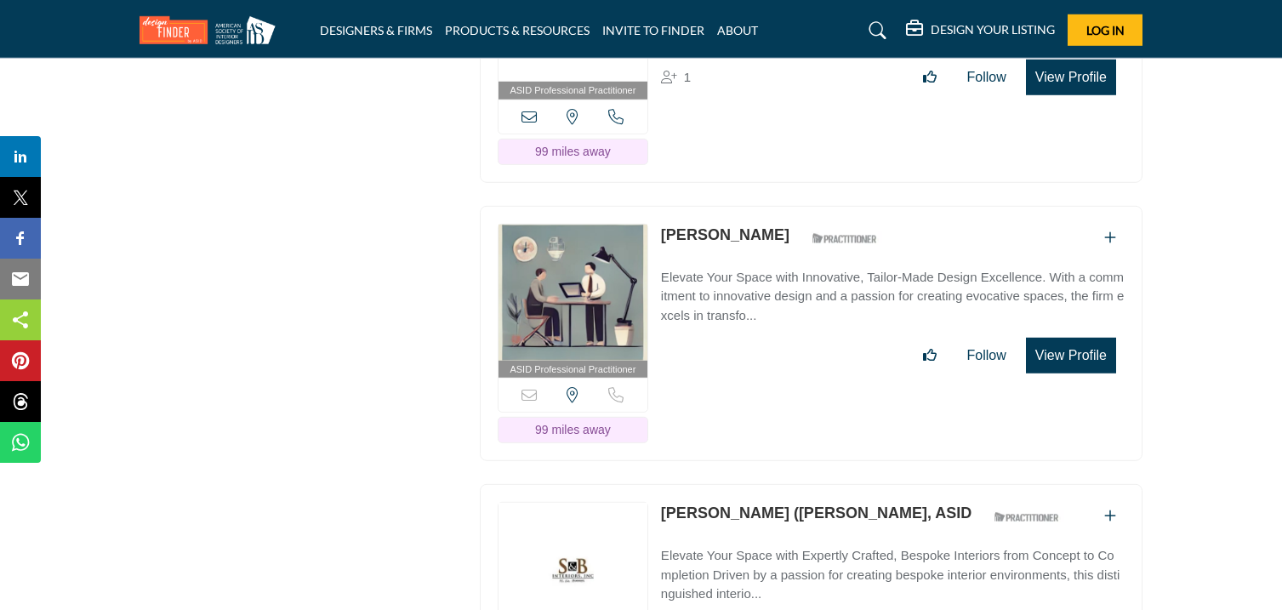
scroll to position [53198, 0]
drag, startPoint x: 657, startPoint y: 117, endPoint x: 734, endPoint y: 131, distance: 77.7
click at [734, 131] on div "ASID Professional Practitioner ASID Professional Practitioners have successfull…" at bounding box center [811, 54] width 662 height 256
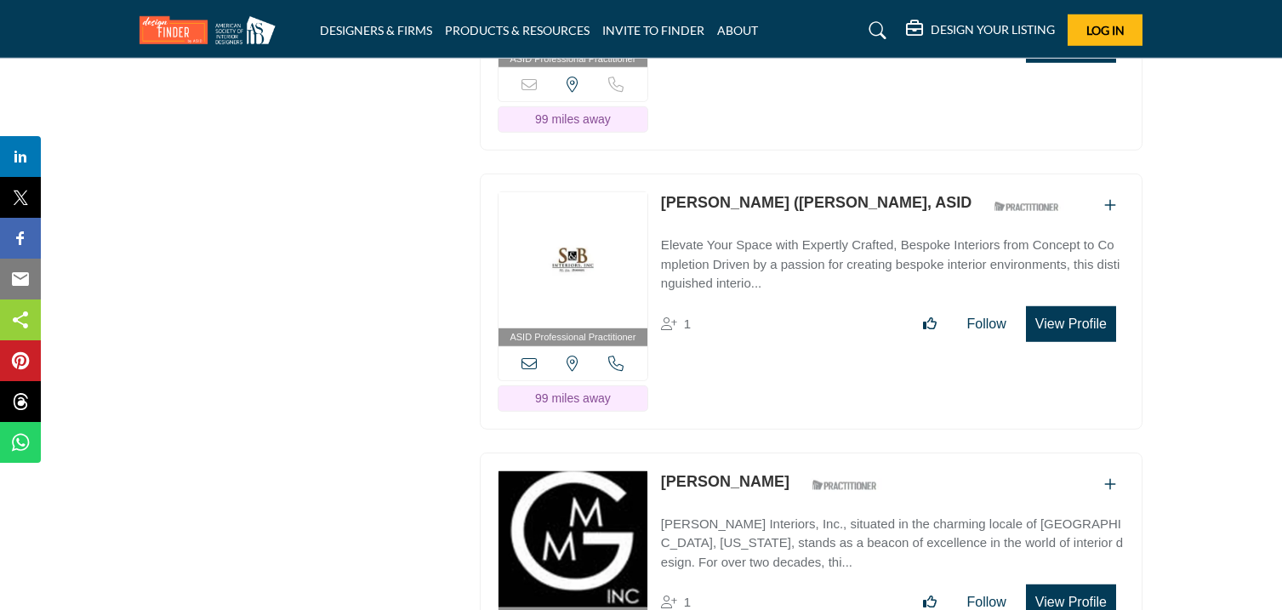
scroll to position [53510, 0]
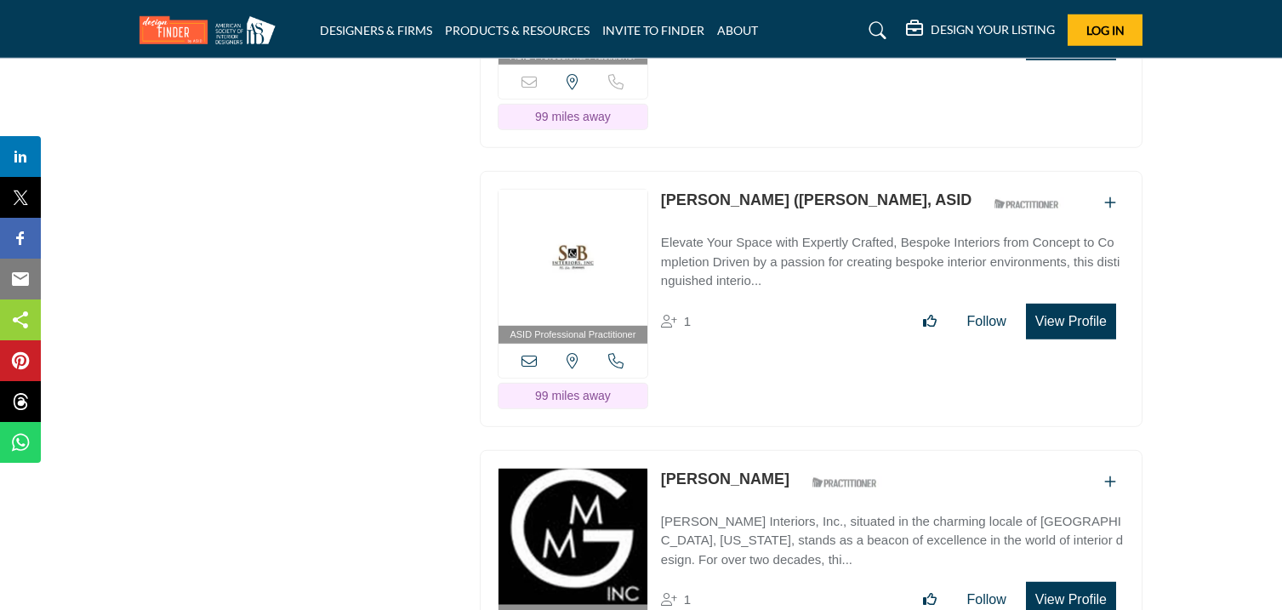
drag, startPoint x: 657, startPoint y: 79, endPoint x: 765, endPoint y: 103, distance: 110.6
click at [765, 103] on div "ASID Professional Practitioner ASID Professional Practitioners have successfull…" at bounding box center [811, 21] width 662 height 256
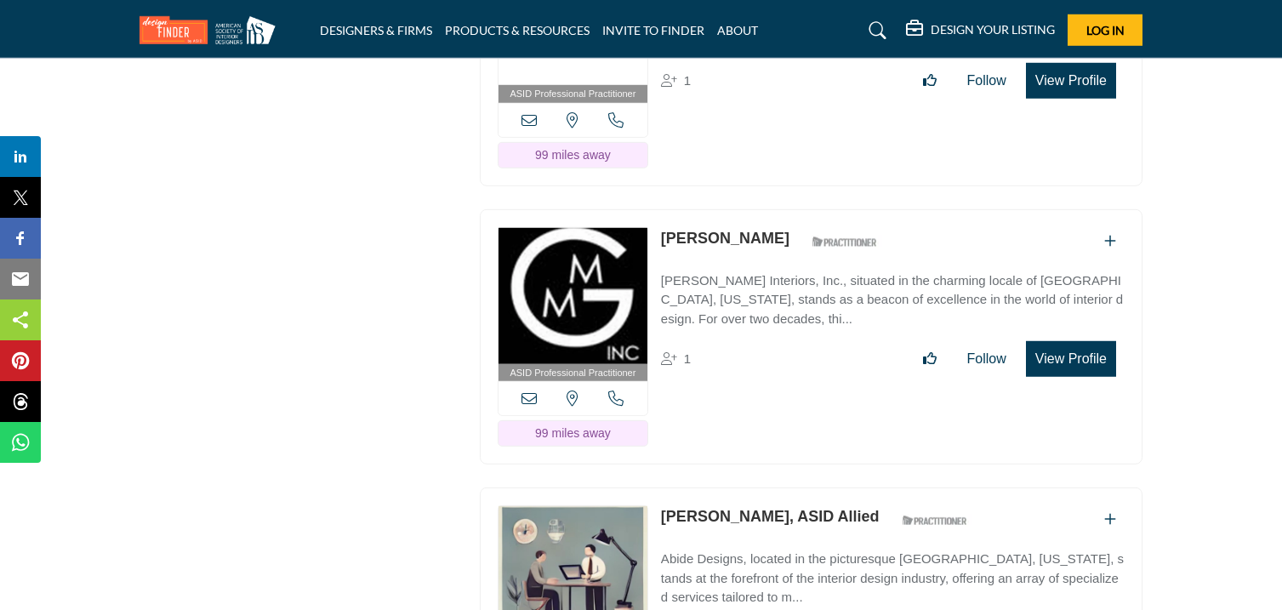
scroll to position [53756, 0]
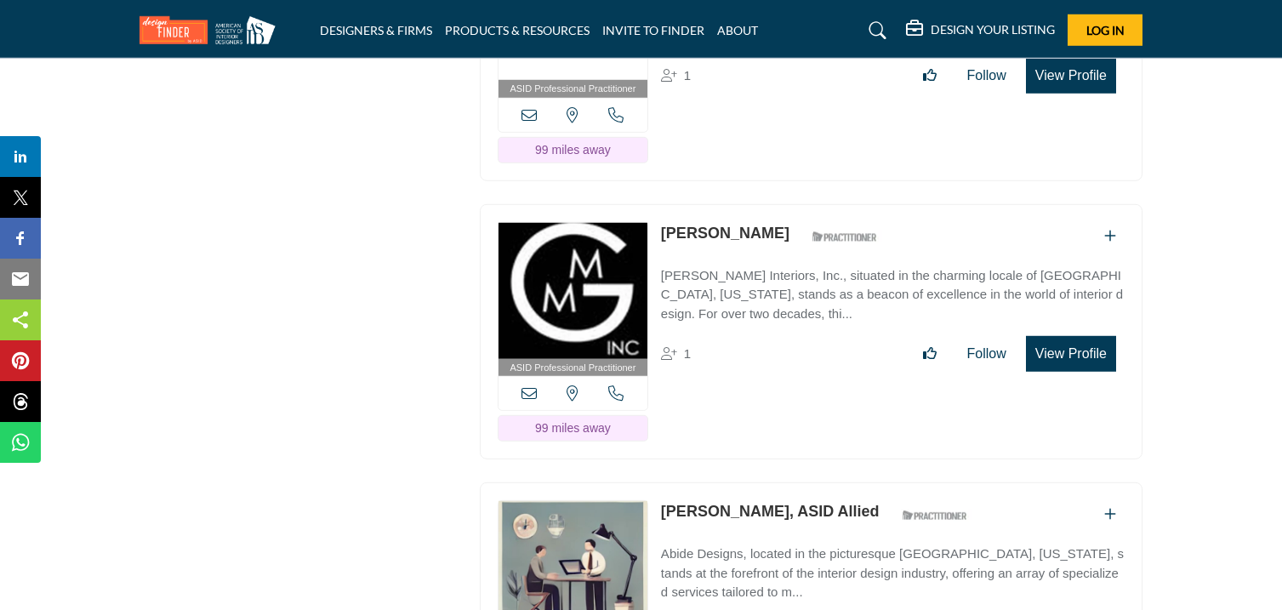
drag, startPoint x: 654, startPoint y: 117, endPoint x: 825, endPoint y: 139, distance: 172.5
click at [825, 139] on div "ASID Professional Practitioner ASID Professional Practitioners have successfull…" at bounding box center [811, 53] width 662 height 256
drag, startPoint x: 659, startPoint y: 115, endPoint x: 820, endPoint y: 139, distance: 162.6
click at [820, 139] on div "ASID Professional Practitioner ASID Professional Practitioners have successfull…" at bounding box center [811, 53] width 662 height 256
drag, startPoint x: 656, startPoint y: 395, endPoint x: 776, endPoint y: 415, distance: 121.5
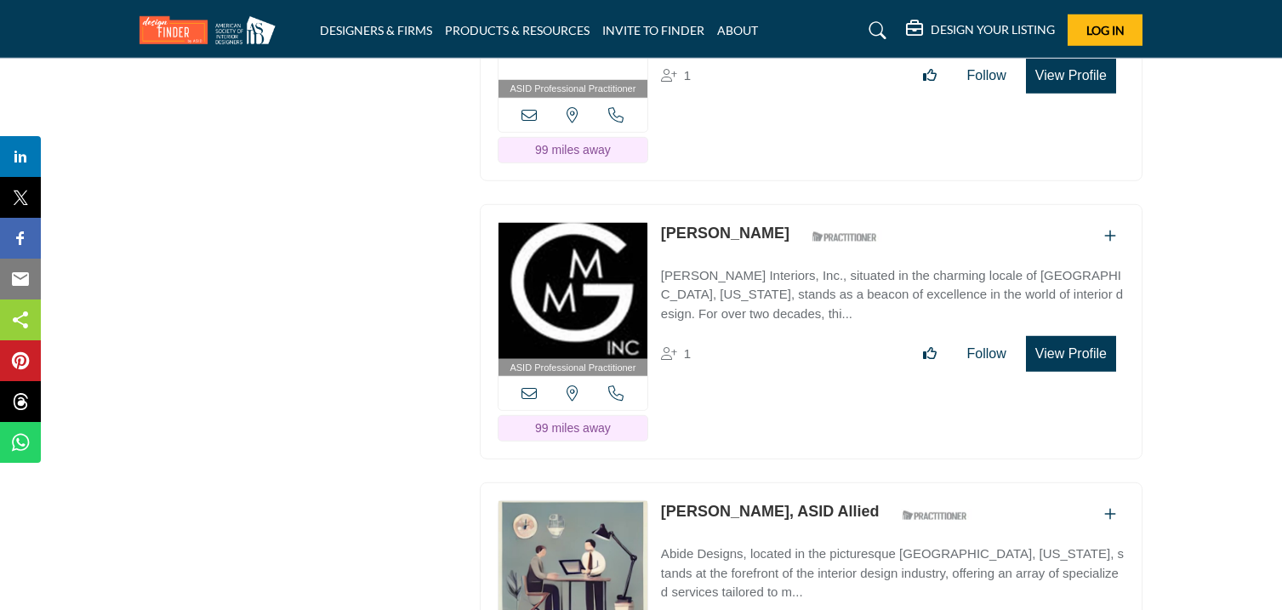
click at [776, 415] on div "ASID Professional Practitioner ASID Professional Practitioners have successfull…" at bounding box center [811, 332] width 662 height 256
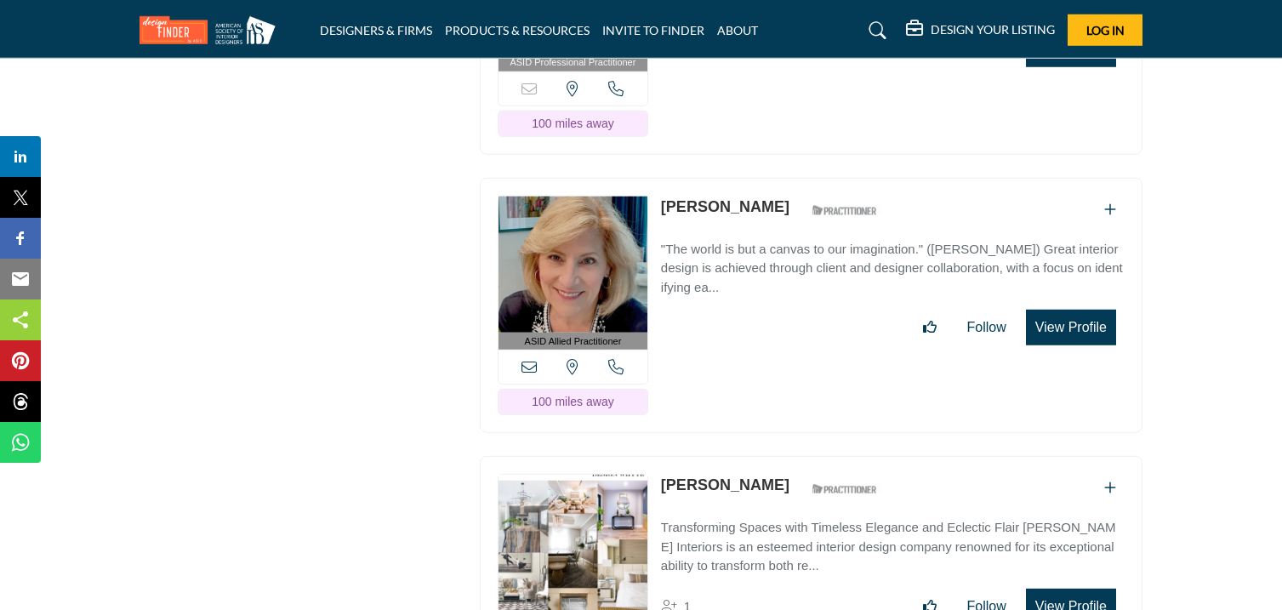
scroll to position [54346, 0]
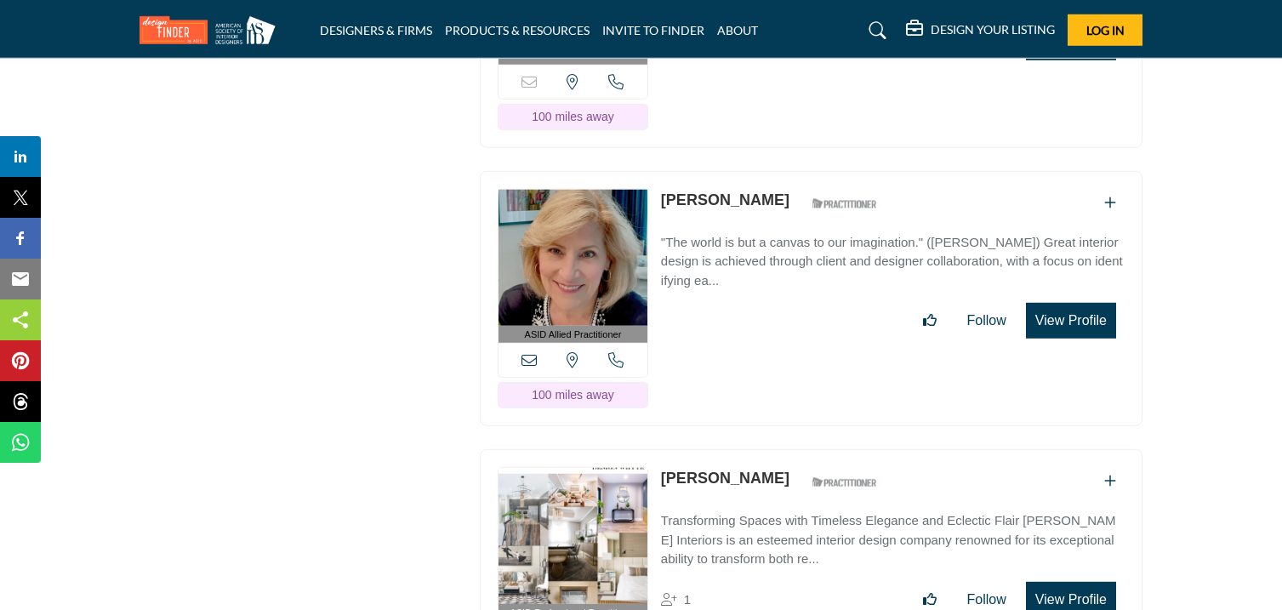
drag, startPoint x: 655, startPoint y: 85, endPoint x: 748, endPoint y: 101, distance: 94.9
click at [748, 101] on div "ASID Professional Practitioner ASID Professional Practitioners have successfull…" at bounding box center [811, 20] width 662 height 256
drag, startPoint x: 657, startPoint y: 367, endPoint x: 749, endPoint y: 391, distance: 95.1
click at [749, 391] on div "ASID Allied Practitioner ASID Allied Practitioners have successfully completed …" at bounding box center [811, 299] width 662 height 256
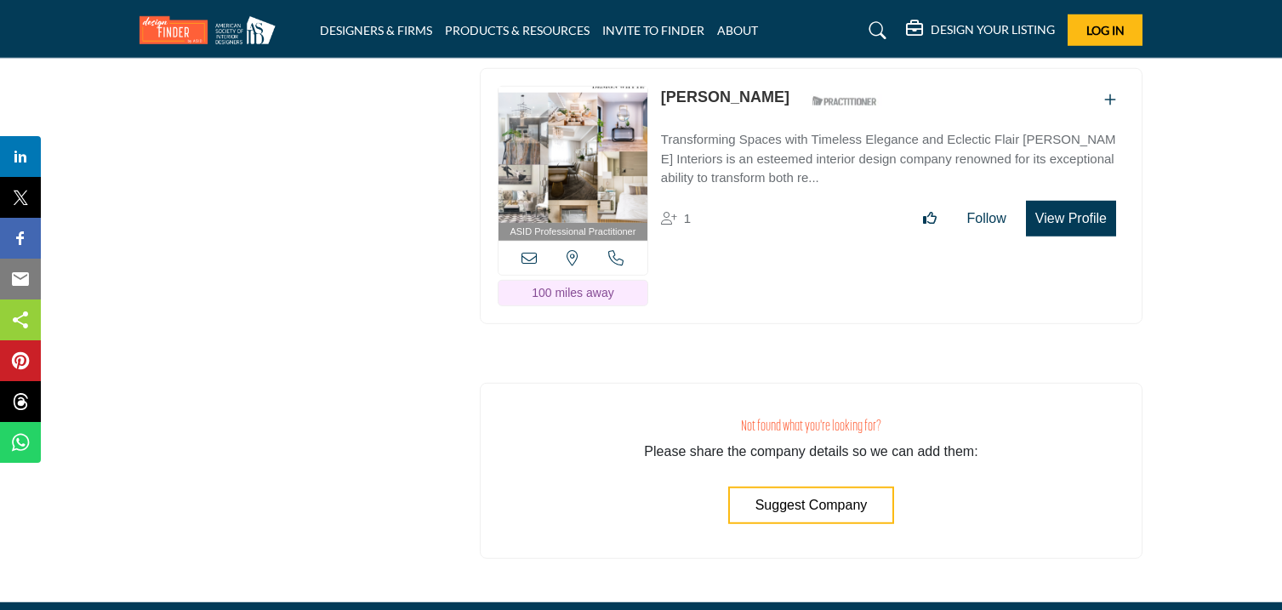
scroll to position [54829, 0]
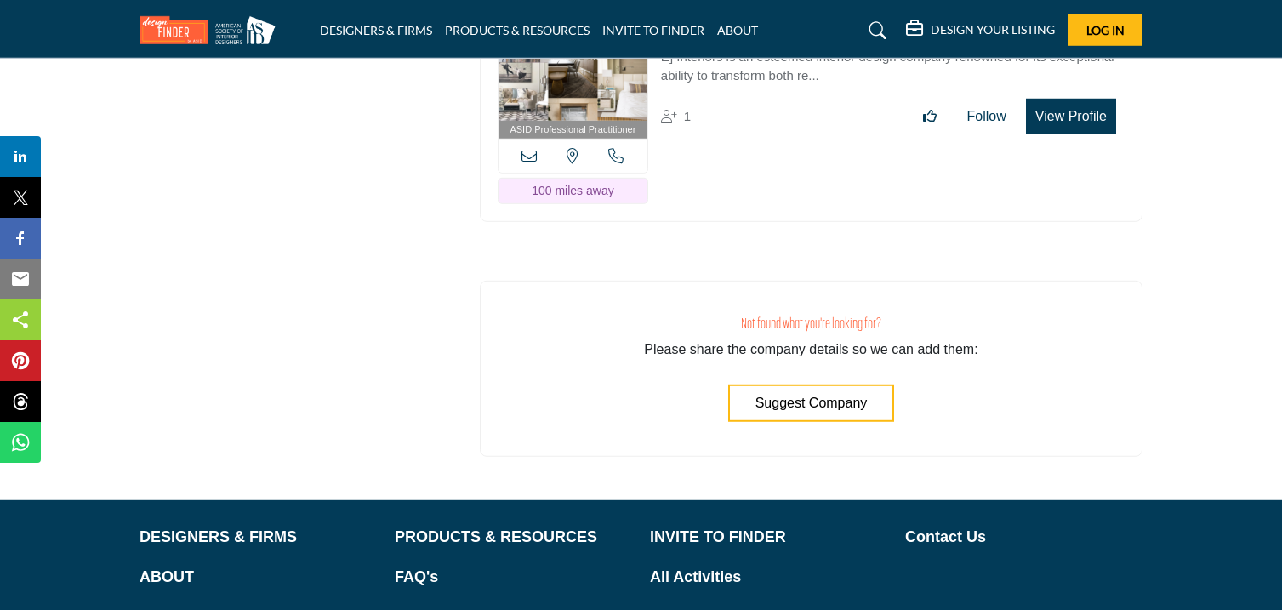
drag, startPoint x: 655, startPoint y: 158, endPoint x: 736, endPoint y: 182, distance: 84.2
click at [736, 182] on div "ASID Professional Practitioner ASID Professional Practitioners have successfull…" at bounding box center [811, 94] width 662 height 256
